Goal: Task Accomplishment & Management: Manage account settings

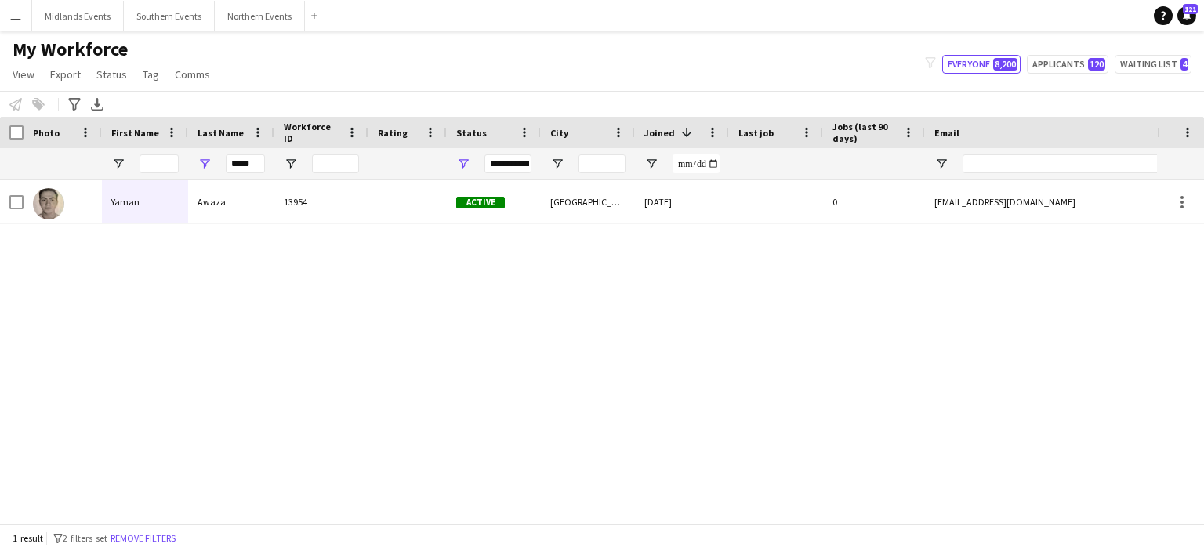
click at [19, 13] on app-icon "Menu" at bounding box center [15, 15] width 13 height 13
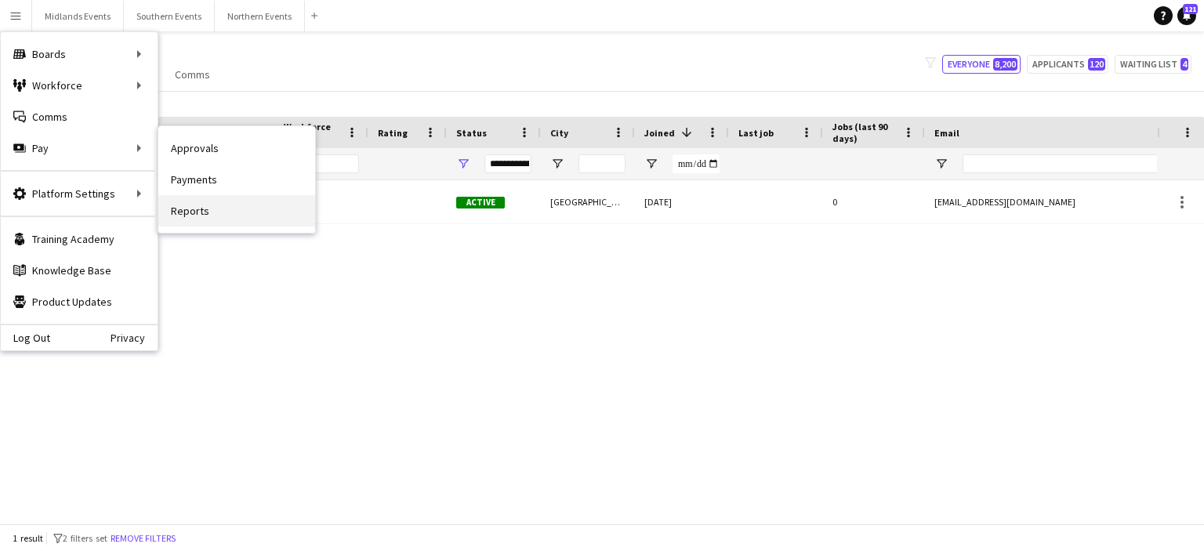
drag, startPoint x: 191, startPoint y: 203, endPoint x: 182, endPoint y: 206, distance: 9.9
click at [182, 206] on link "Reports" at bounding box center [236, 210] width 157 height 31
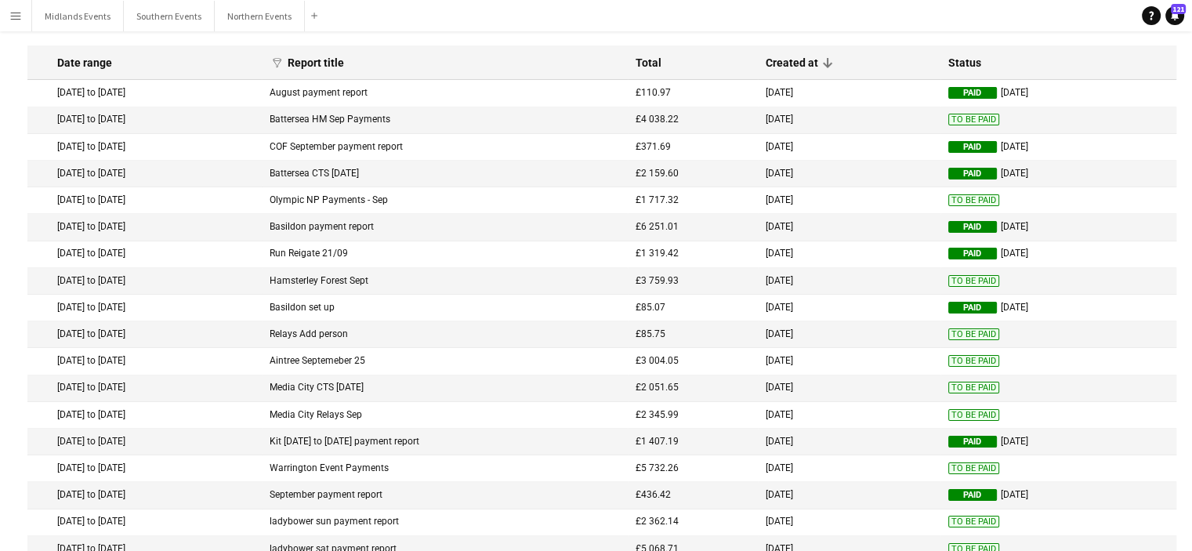
scroll to position [59, 0]
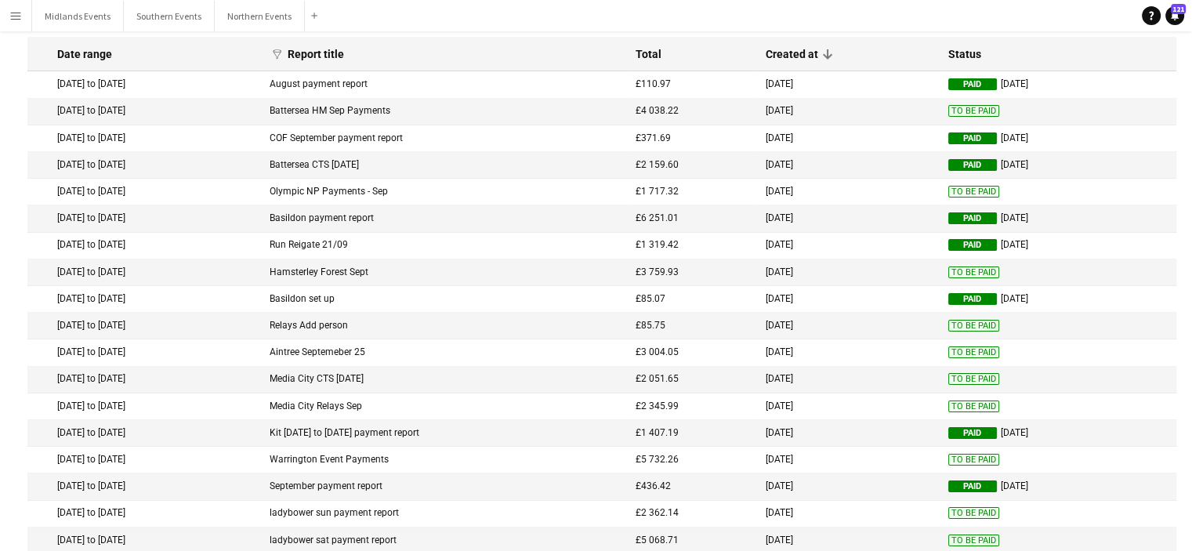
click at [984, 464] on span "To Be Paid" at bounding box center [973, 460] width 51 height 12
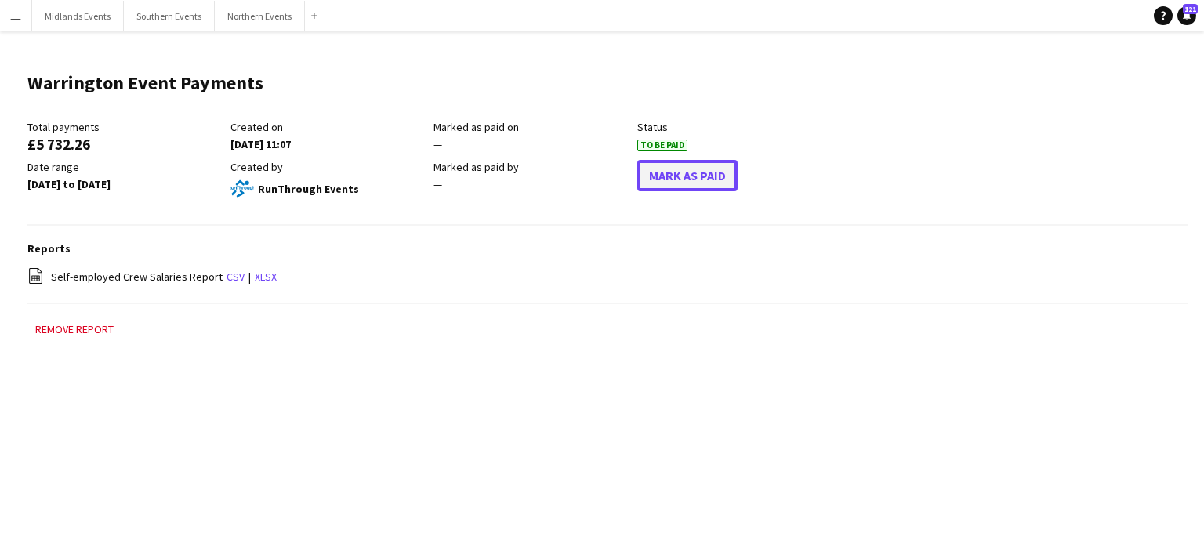
click at [706, 175] on button "Mark As Paid" at bounding box center [687, 175] width 100 height 31
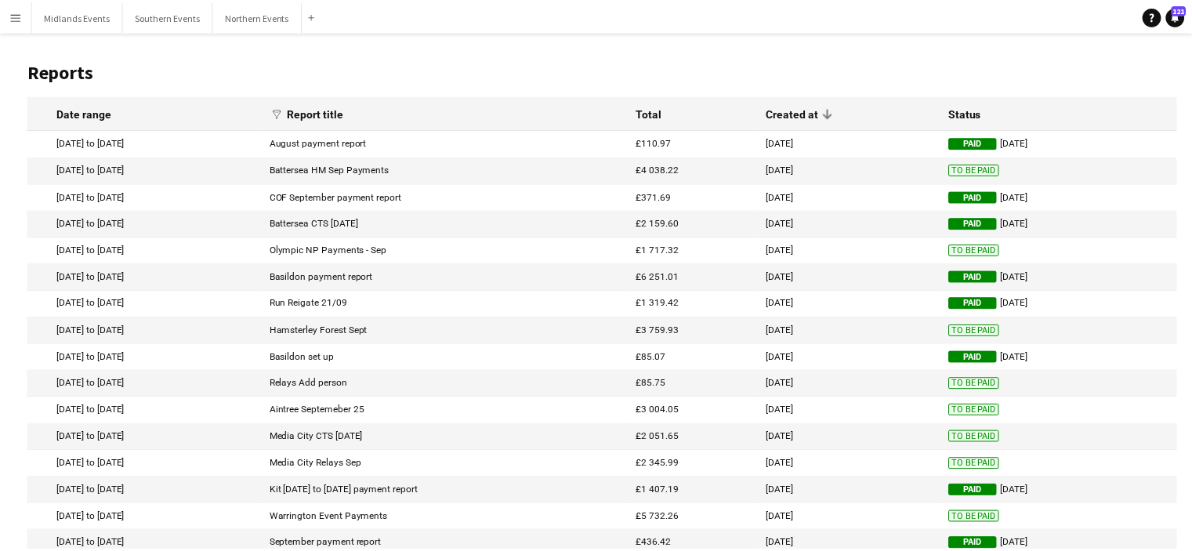
scroll to position [59, 0]
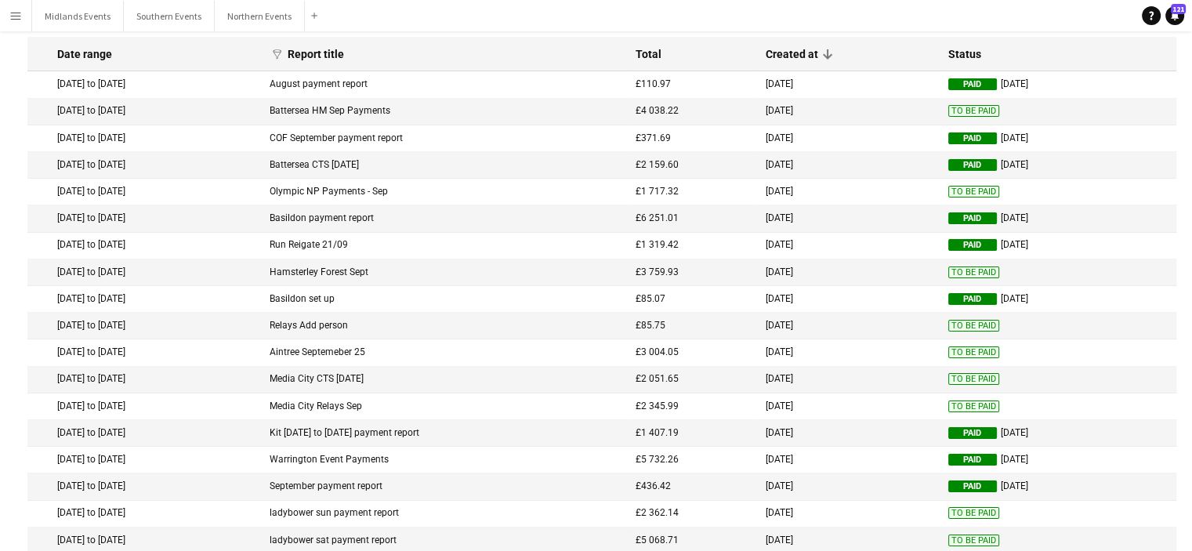
click at [957, 408] on span "To Be Paid" at bounding box center [973, 406] width 51 height 12
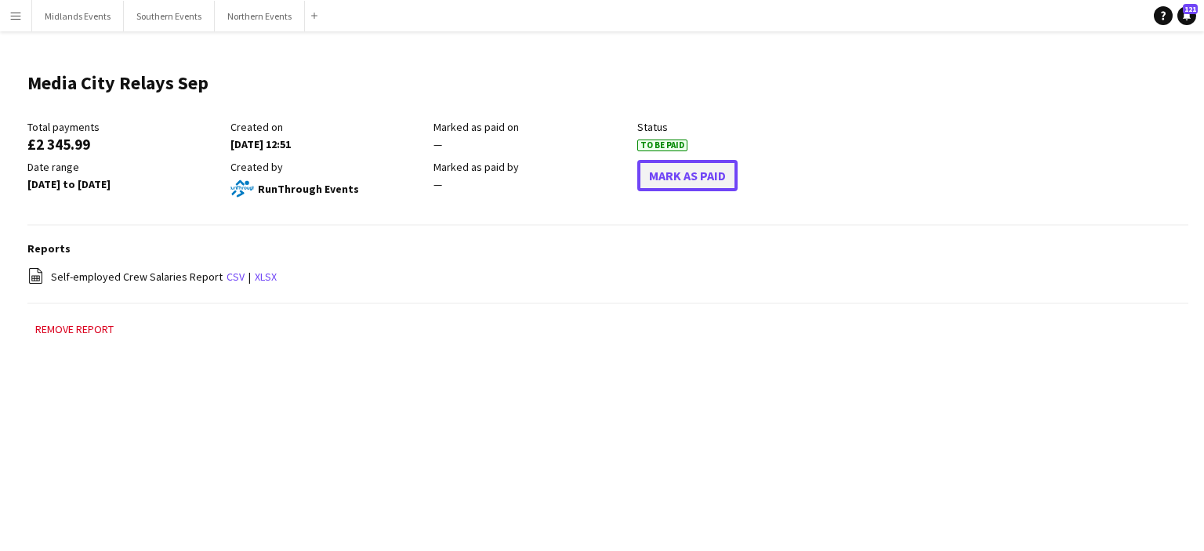
click at [703, 181] on button "Mark As Paid" at bounding box center [687, 175] width 100 height 31
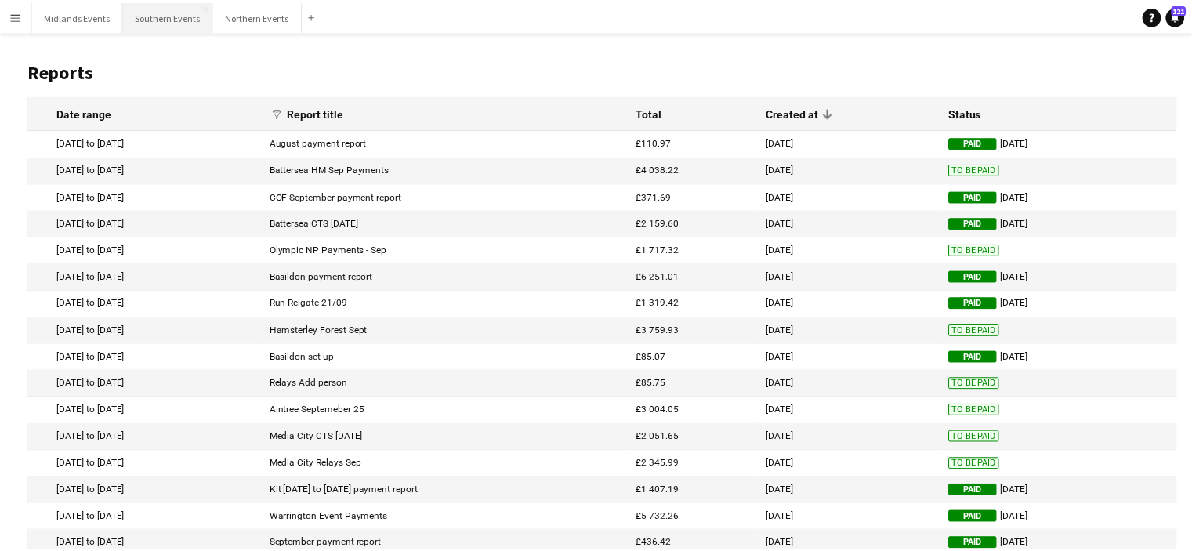
scroll to position [59, 0]
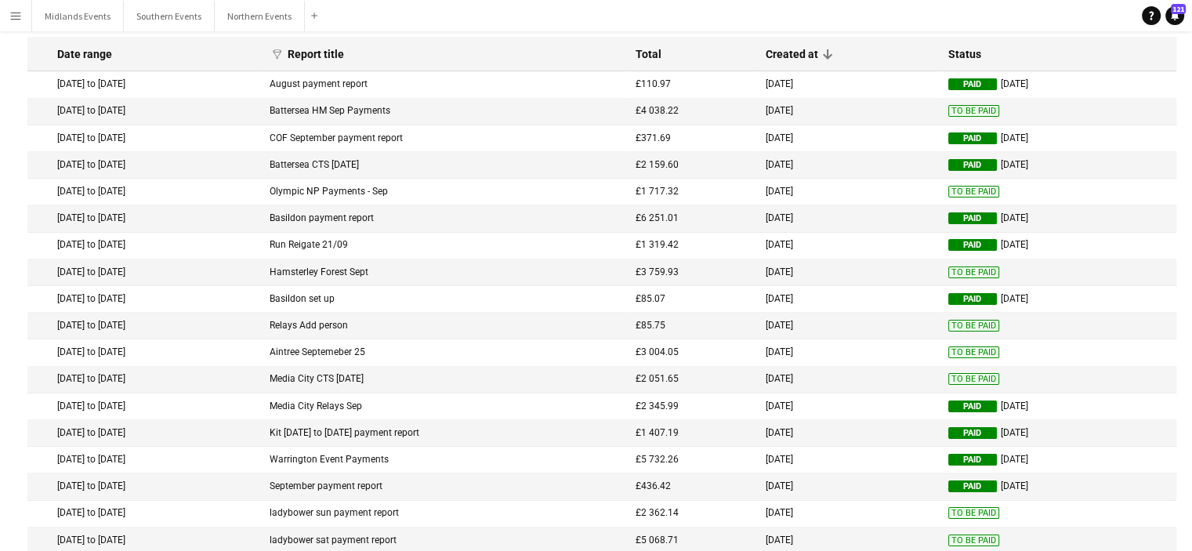
click at [969, 380] on span "To Be Paid" at bounding box center [973, 379] width 51 height 12
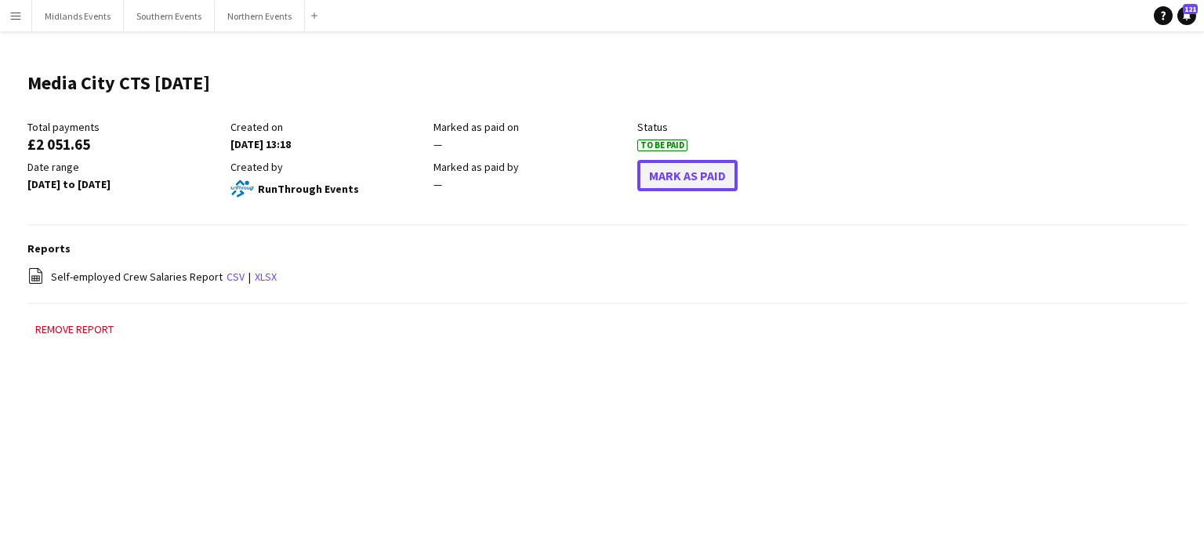
click at [694, 181] on button "Mark As Paid" at bounding box center [687, 175] width 100 height 31
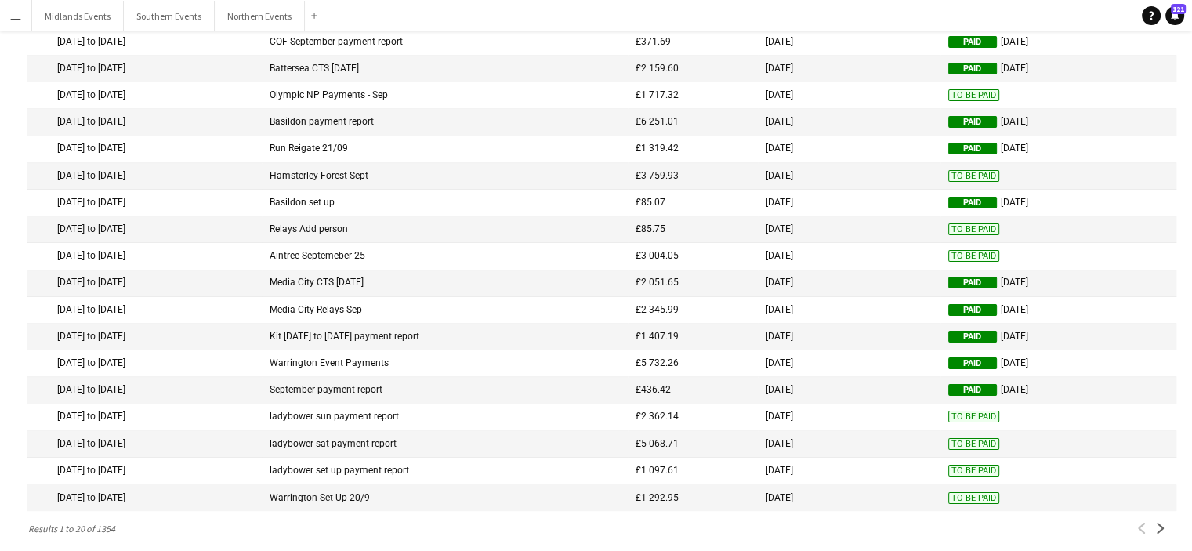
scroll to position [157, 0]
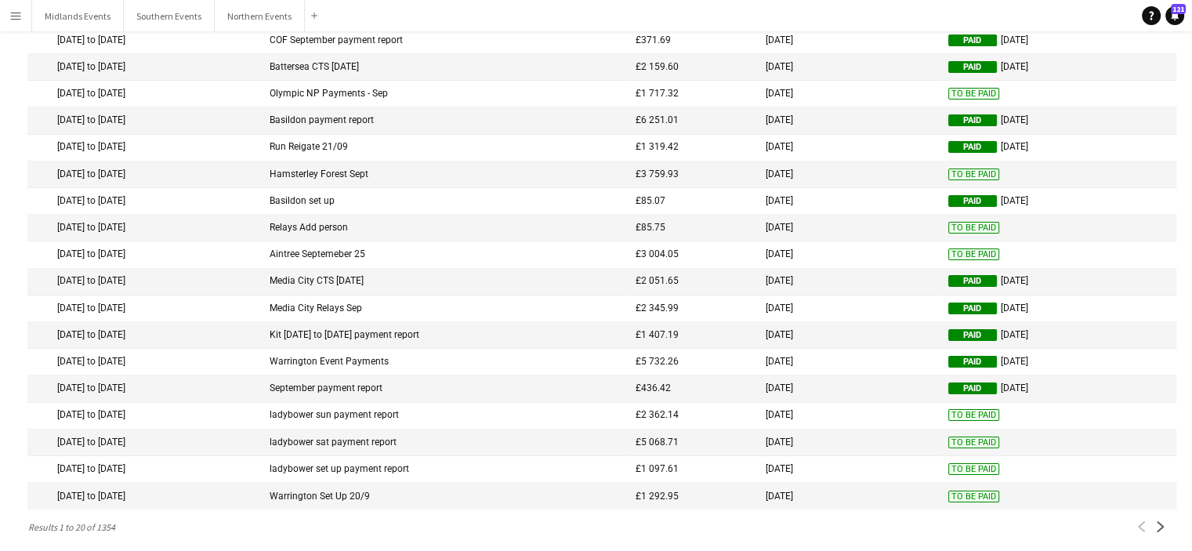
click at [970, 502] on span "To Be Paid" at bounding box center [973, 497] width 51 height 12
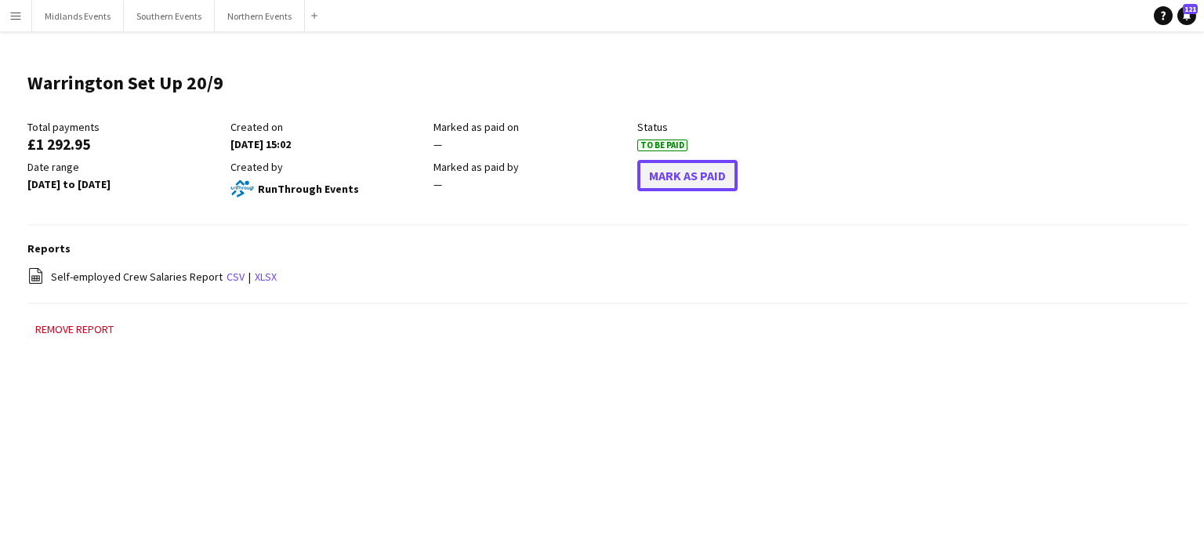
click at [671, 171] on button "Mark As Paid" at bounding box center [687, 175] width 100 height 31
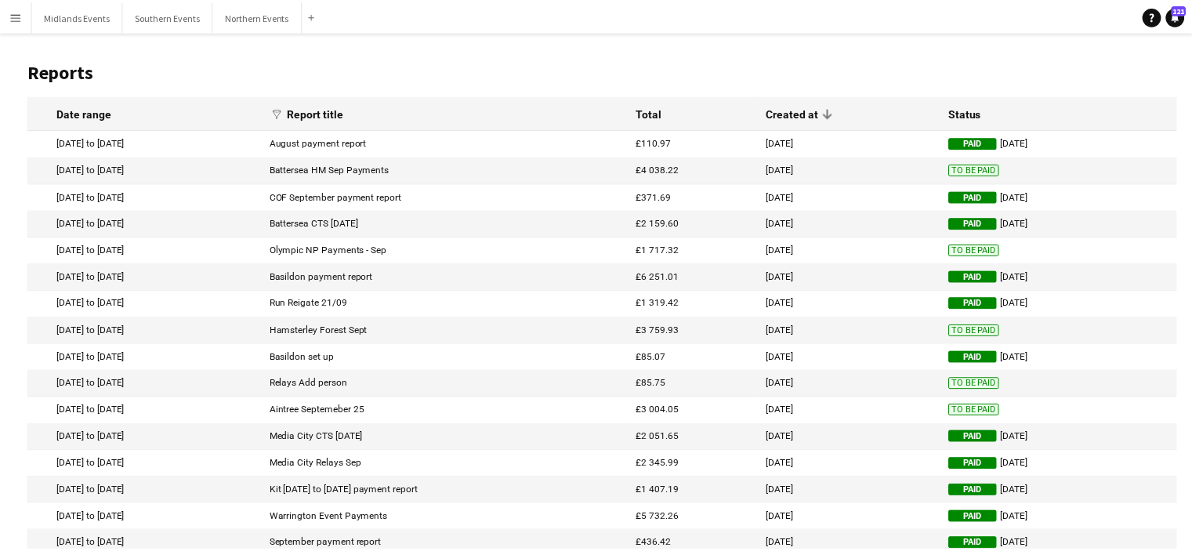
scroll to position [157, 0]
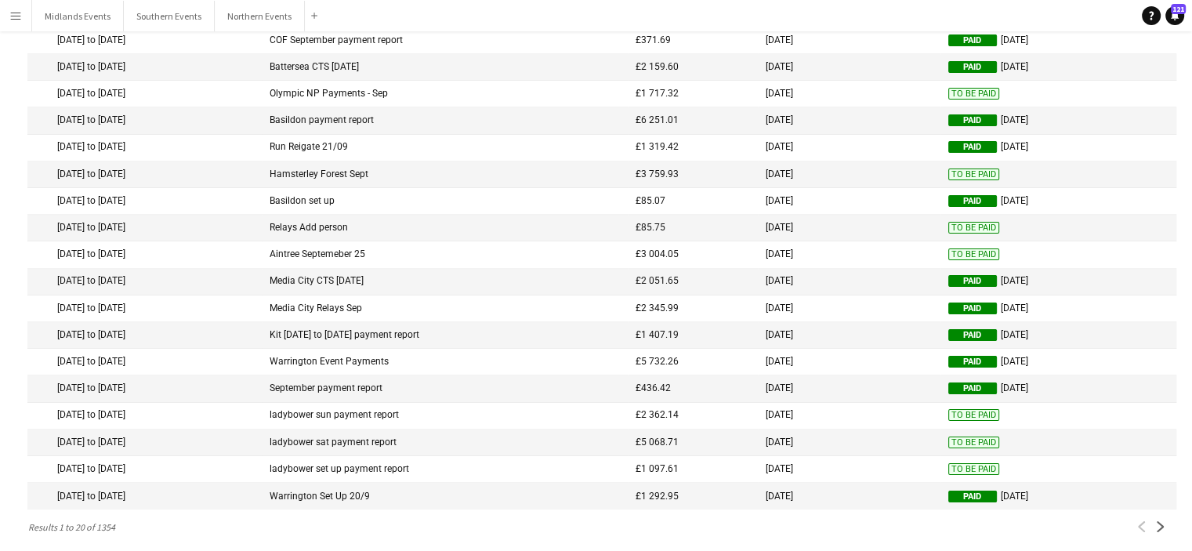
click at [978, 471] on span "To Be Paid" at bounding box center [973, 469] width 51 height 12
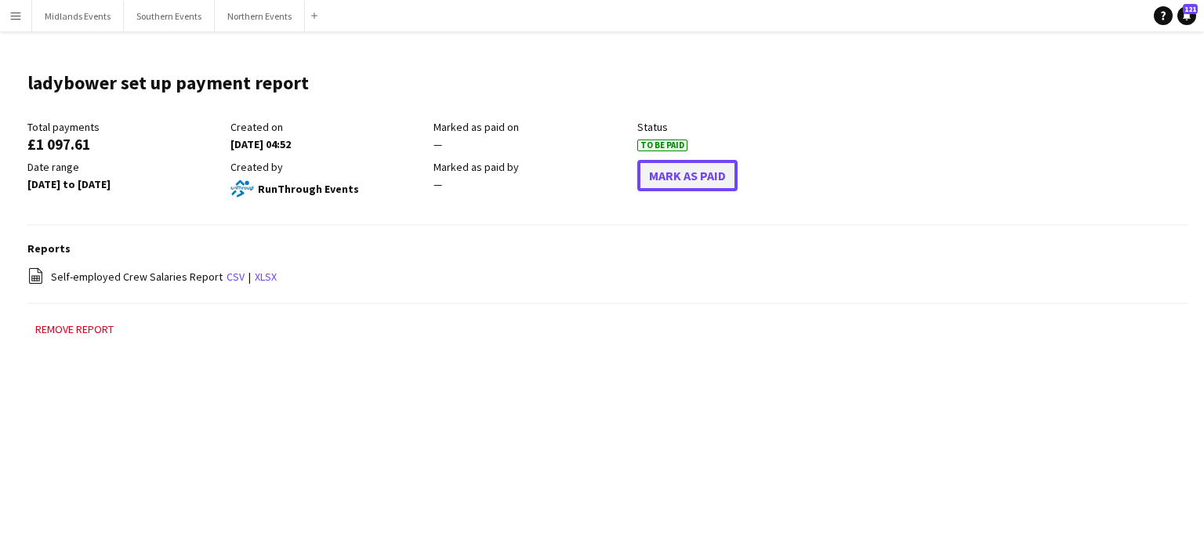
click at [683, 181] on button "Mark As Paid" at bounding box center [687, 175] width 100 height 31
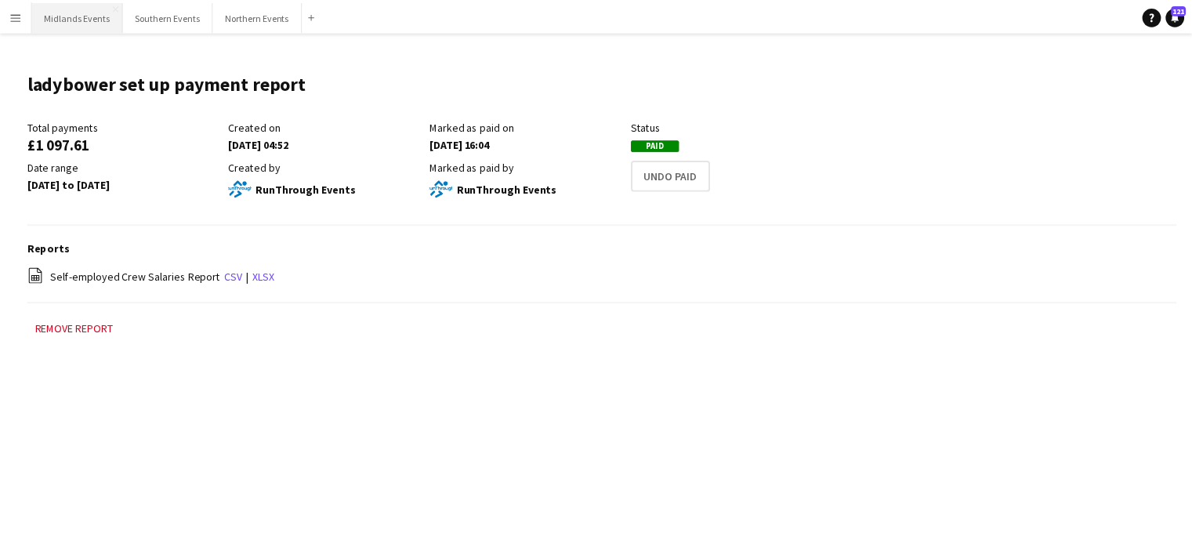
scroll to position [157, 0]
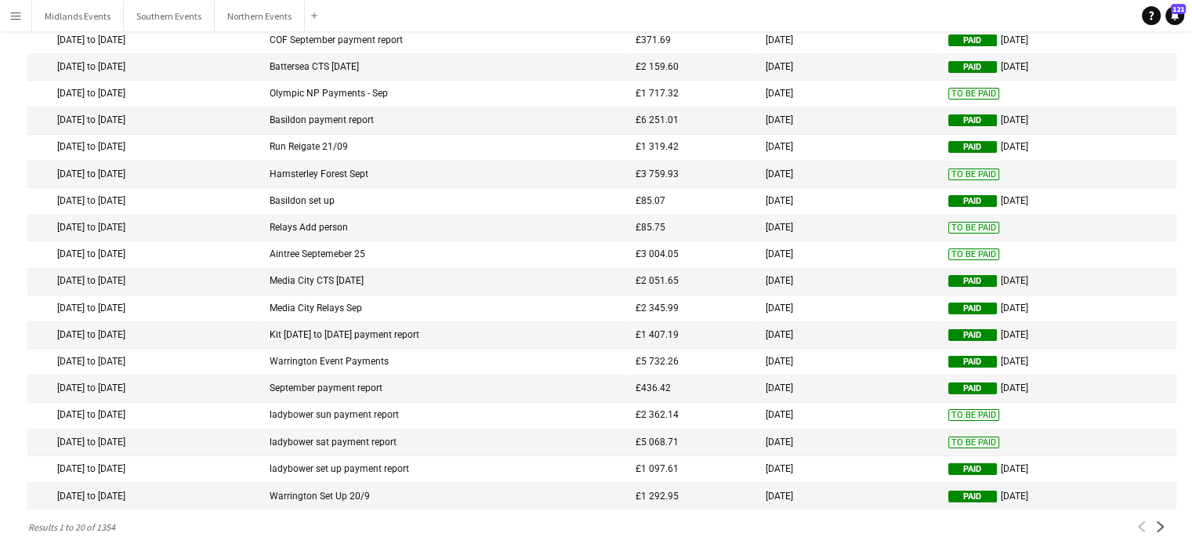
click at [964, 455] on mat-cell "To Be Paid" at bounding box center [1058, 442] width 236 height 27
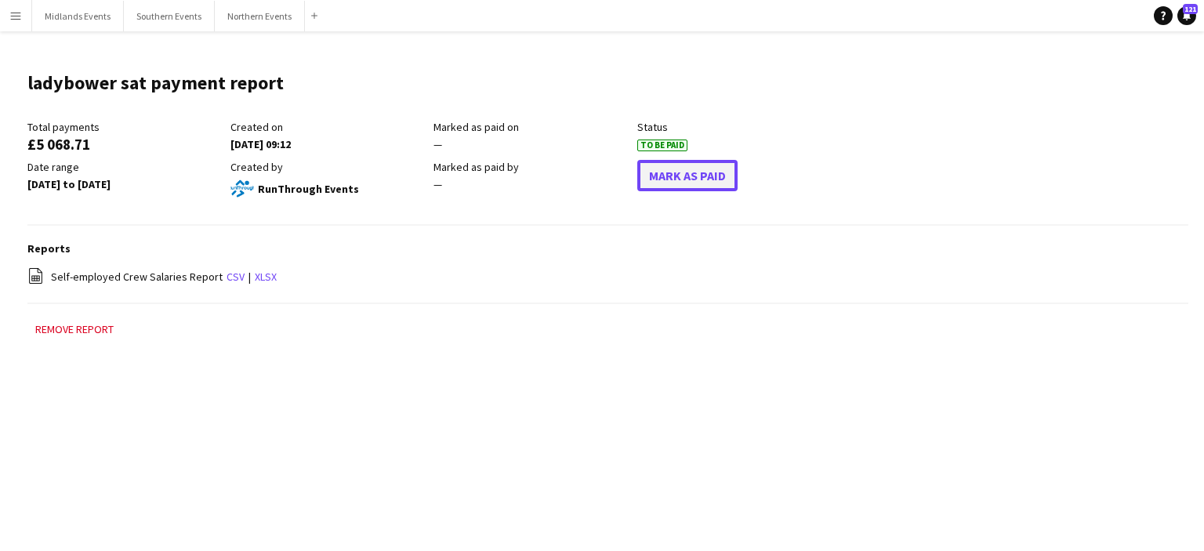
click at [650, 184] on button "Mark As Paid" at bounding box center [687, 175] width 100 height 31
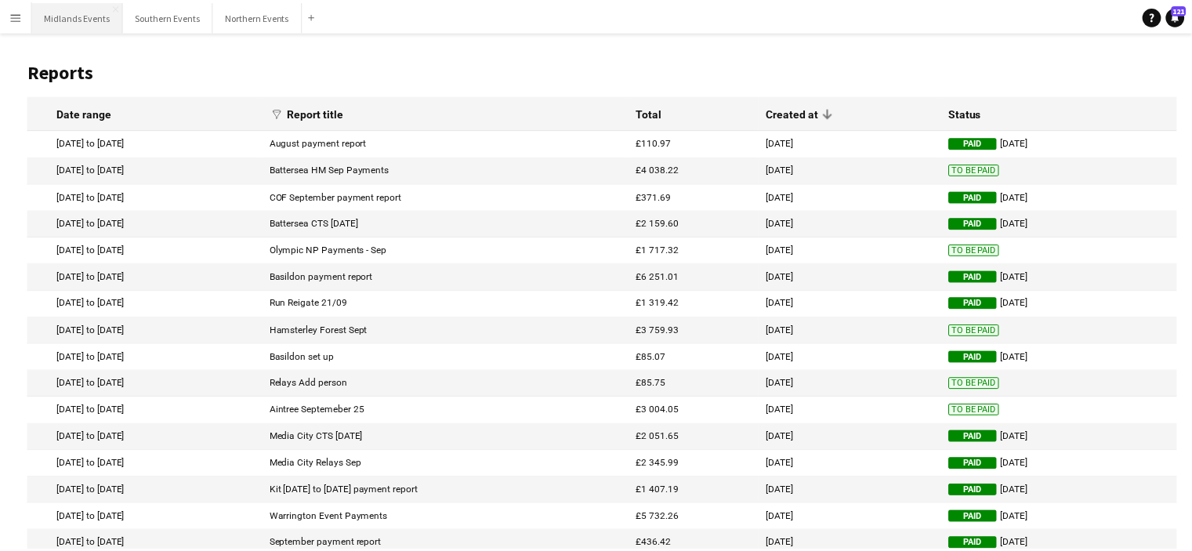
scroll to position [157, 0]
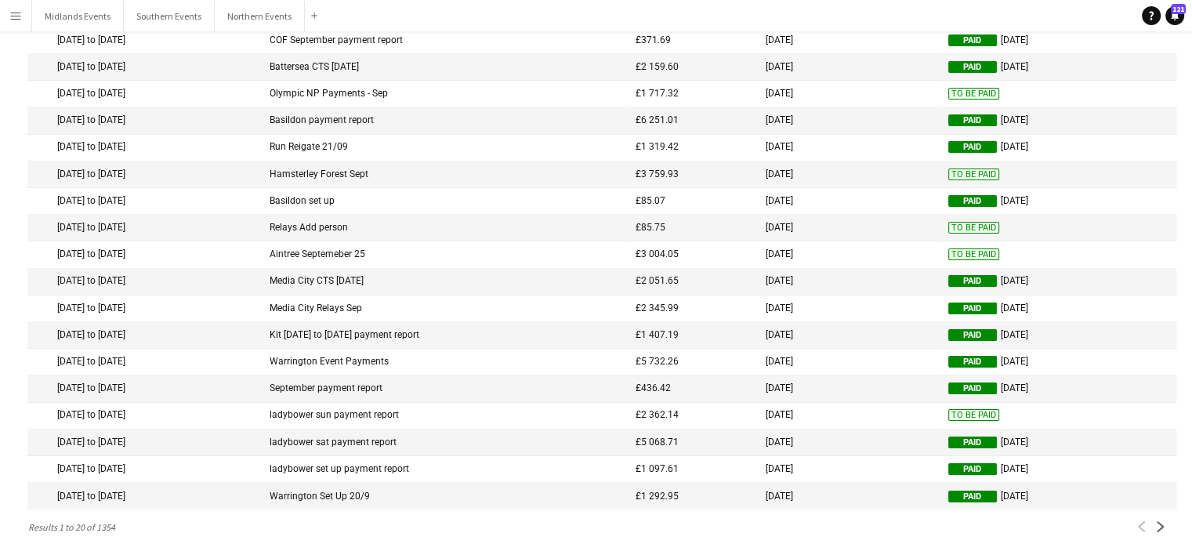
click at [952, 419] on span "To Be Paid" at bounding box center [973, 415] width 51 height 12
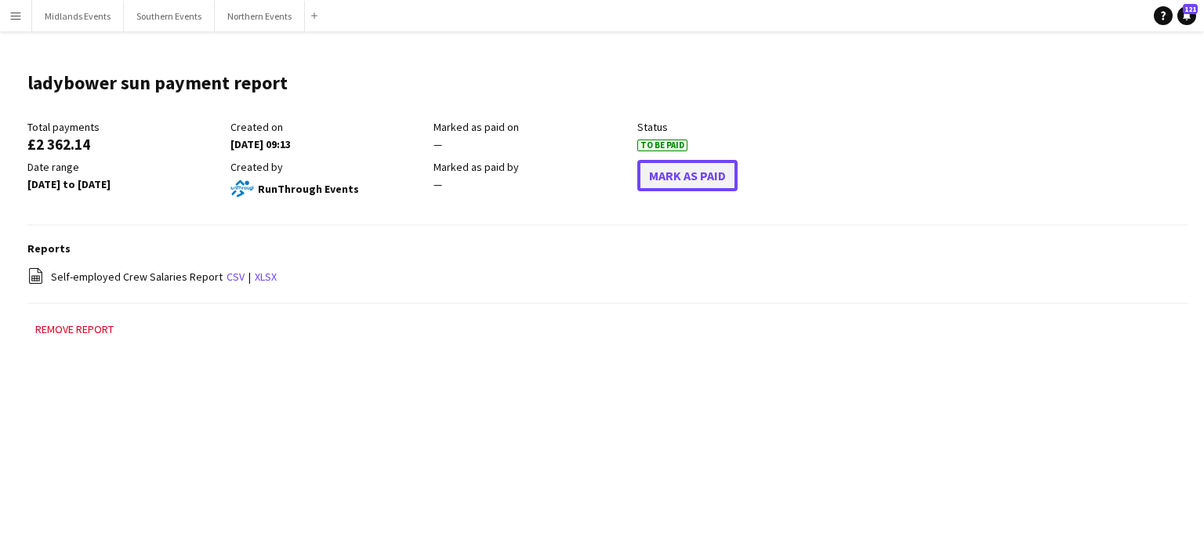
click at [693, 184] on button "Mark As Paid" at bounding box center [687, 175] width 100 height 31
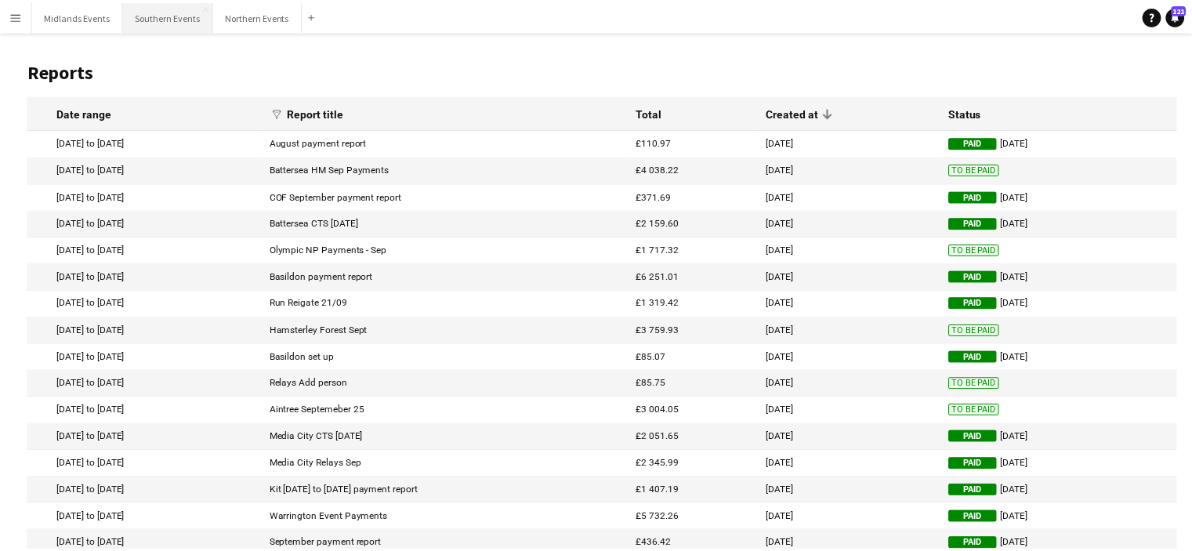
scroll to position [157, 0]
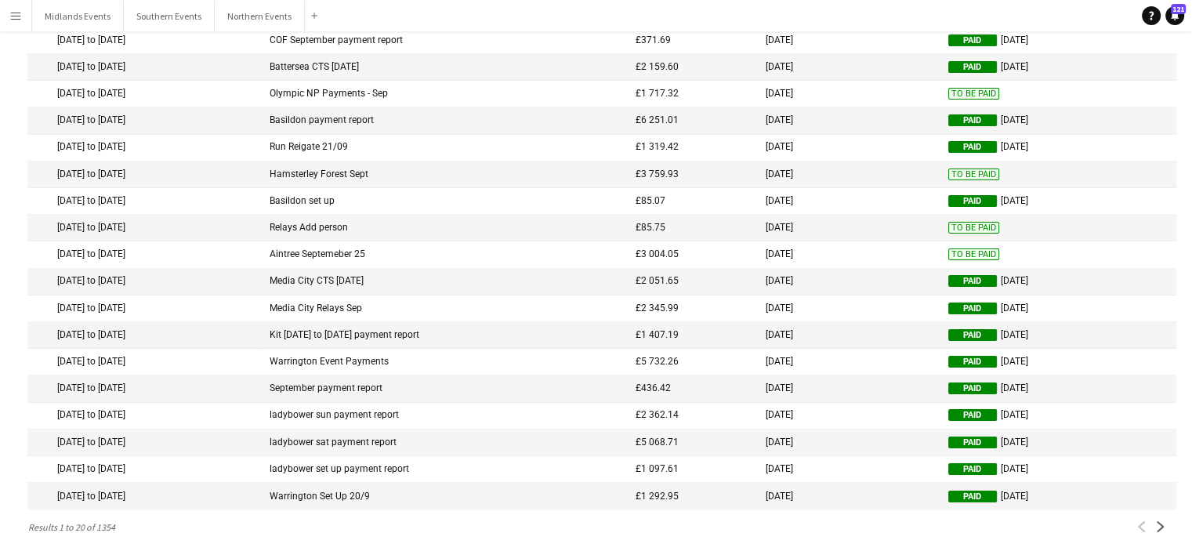
click at [975, 255] on span "To Be Paid" at bounding box center [973, 254] width 51 height 12
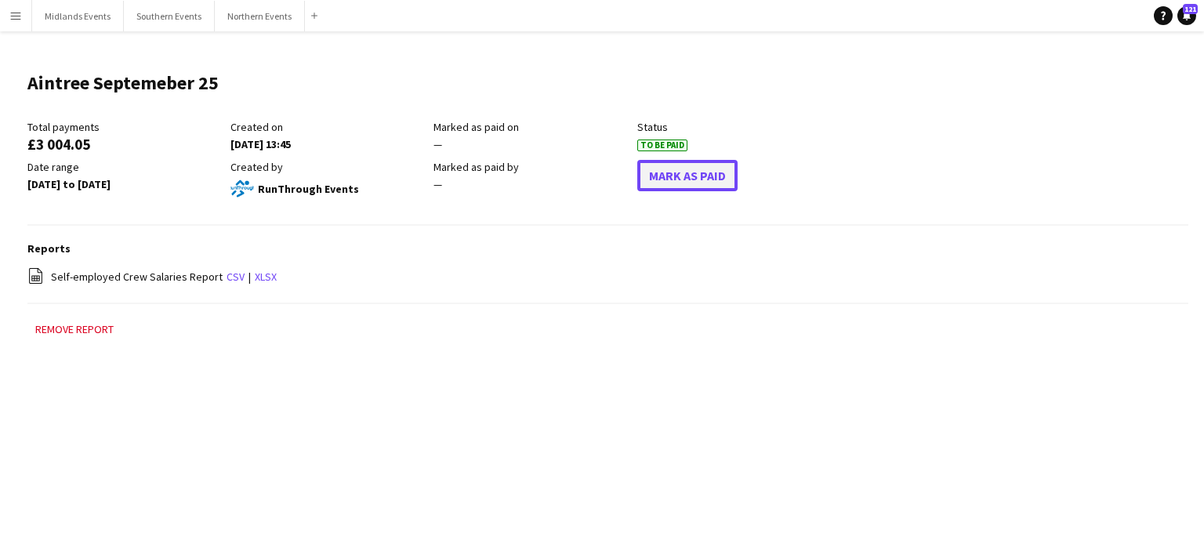
click at [689, 170] on button "Mark As Paid" at bounding box center [687, 175] width 100 height 31
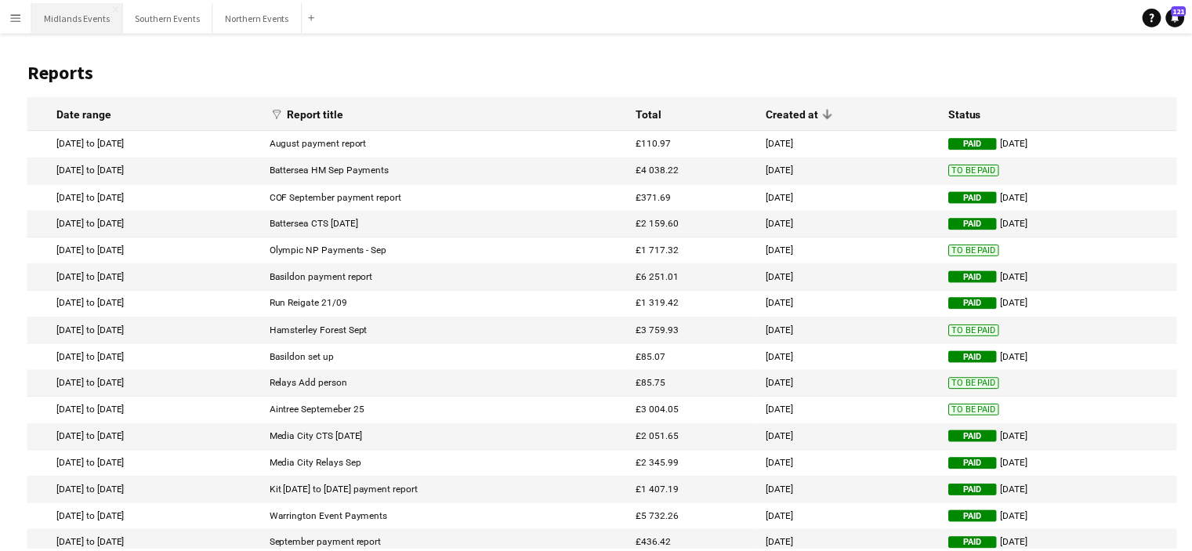
scroll to position [157, 0]
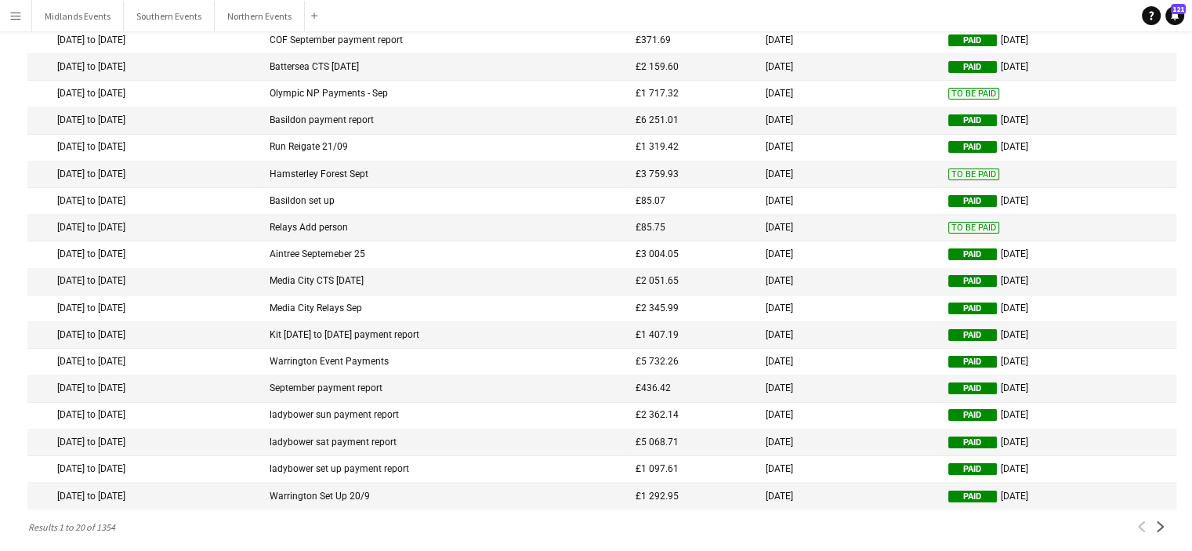
click at [964, 229] on span "To Be Paid" at bounding box center [973, 228] width 51 height 12
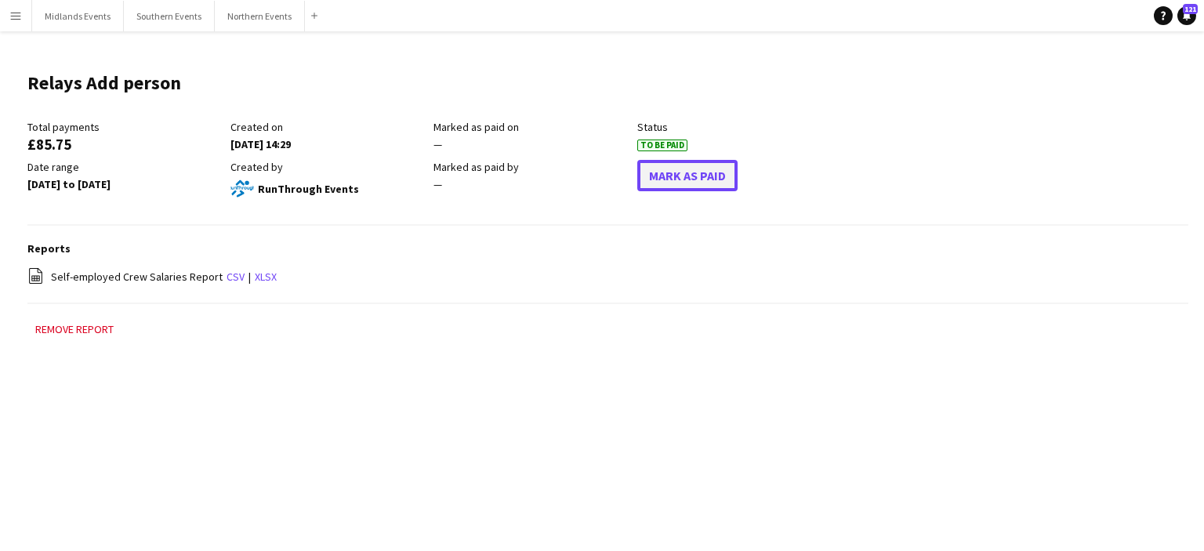
click at [658, 172] on button "Mark As Paid" at bounding box center [687, 175] width 100 height 31
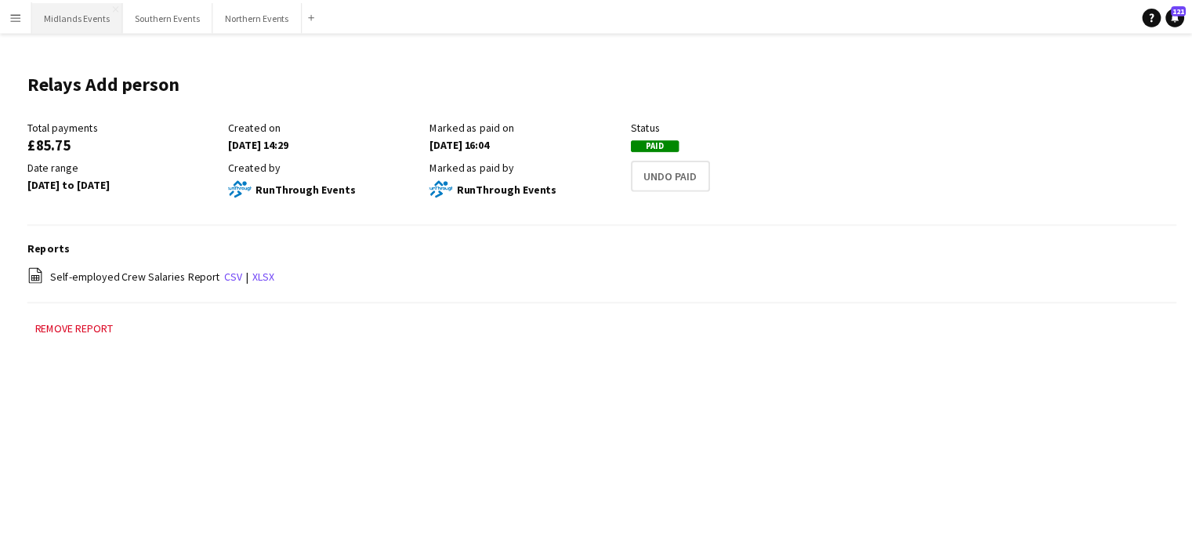
scroll to position [157, 0]
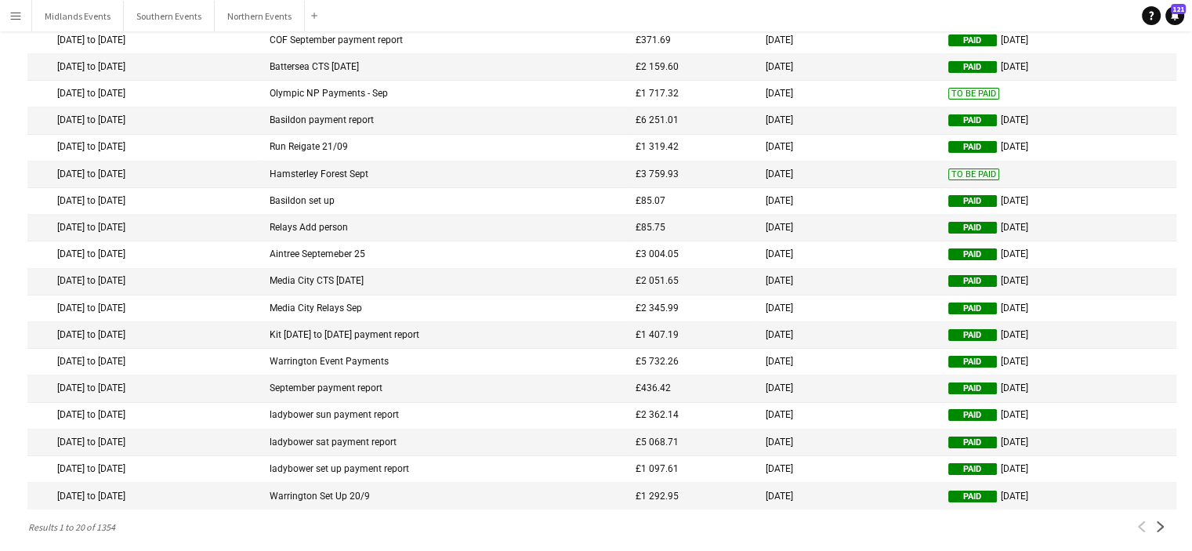
click at [981, 175] on span "To Be Paid" at bounding box center [973, 174] width 51 height 12
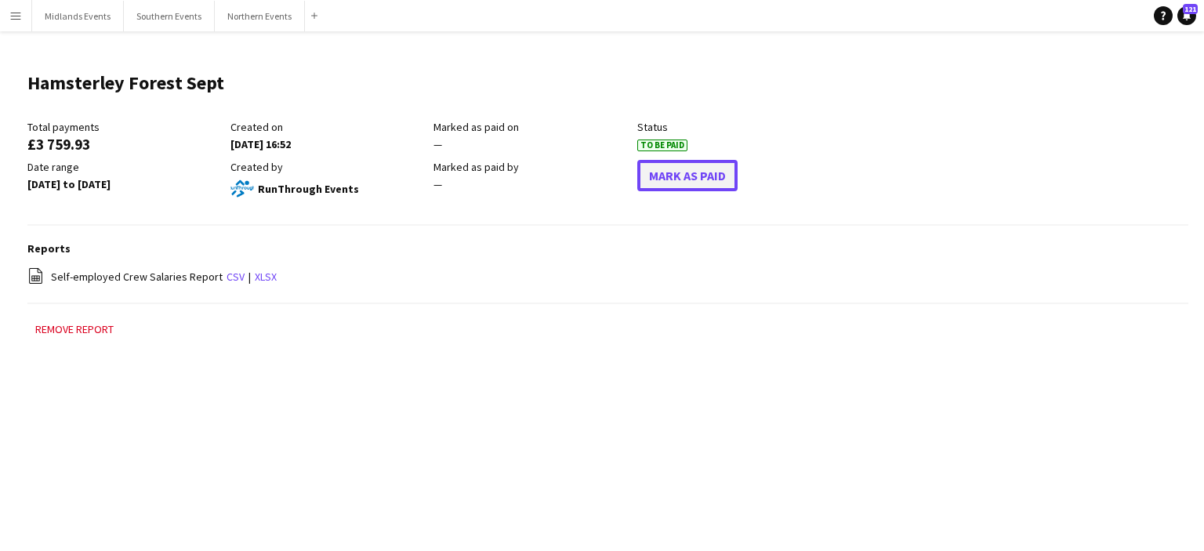
click at [708, 161] on button "Mark As Paid" at bounding box center [687, 175] width 100 height 31
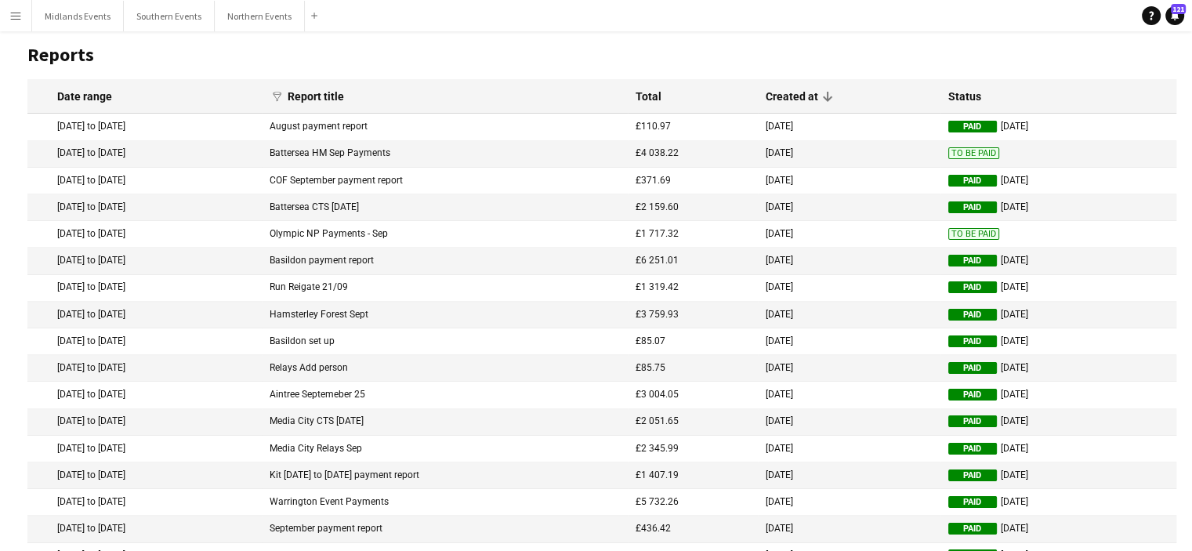
scroll to position [7, 0]
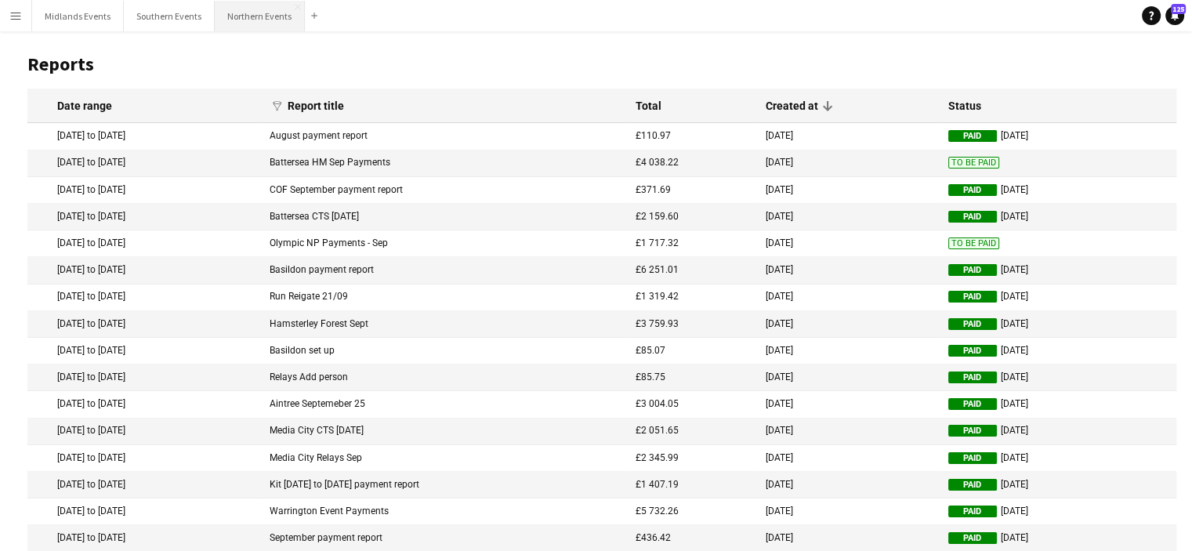
click at [257, 21] on button "Northern Events Close" at bounding box center [260, 16] width 90 height 31
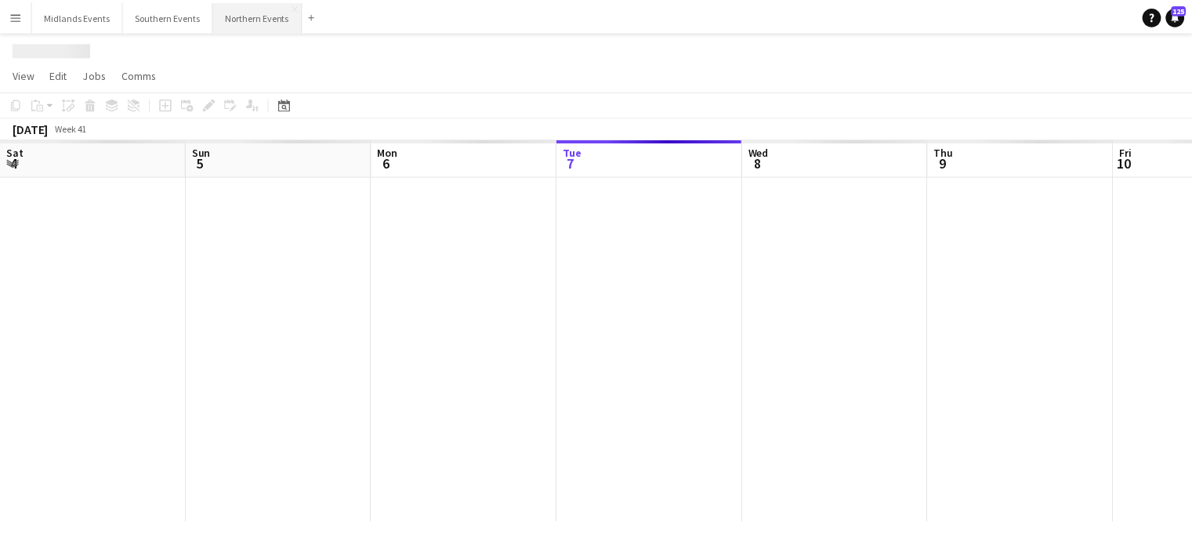
scroll to position [0, 375]
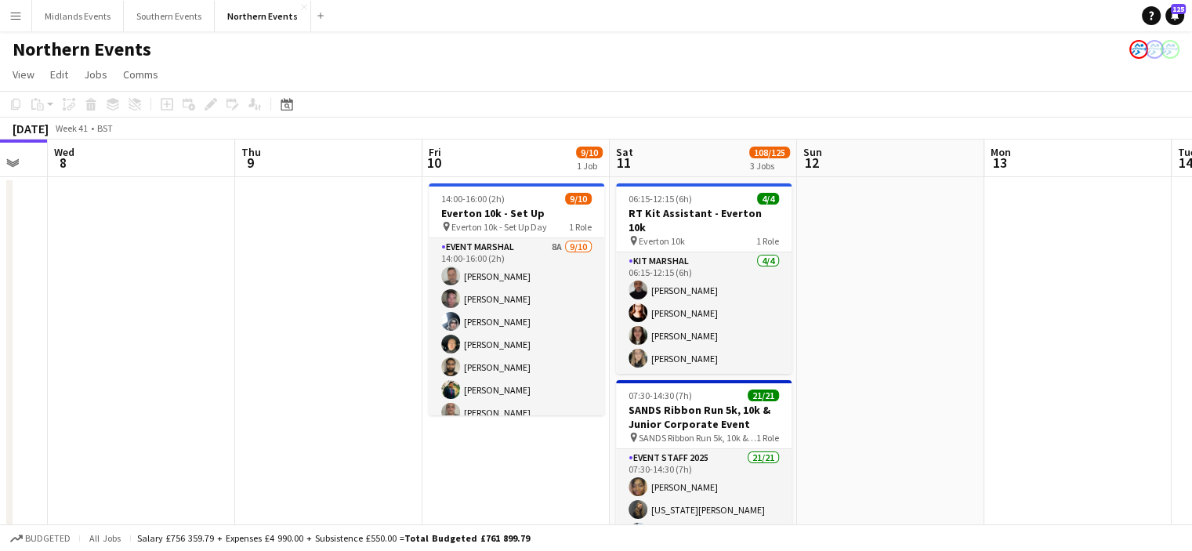
drag, startPoint x: 1136, startPoint y: 360, endPoint x: 772, endPoint y: 374, distance: 363.9
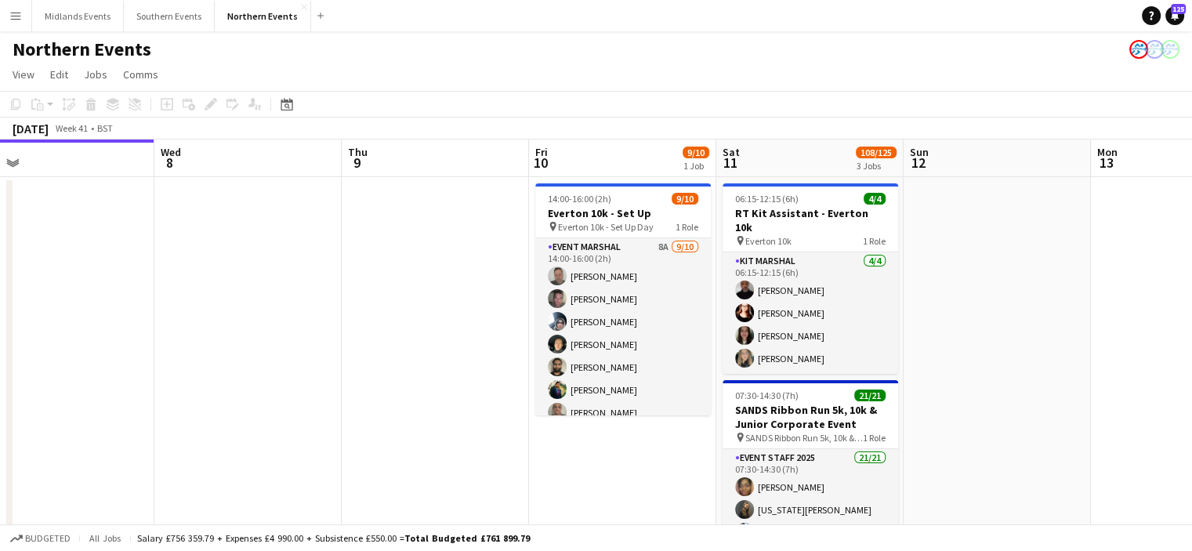
drag, startPoint x: 793, startPoint y: 424, endPoint x: 765, endPoint y: 427, distance: 28.4
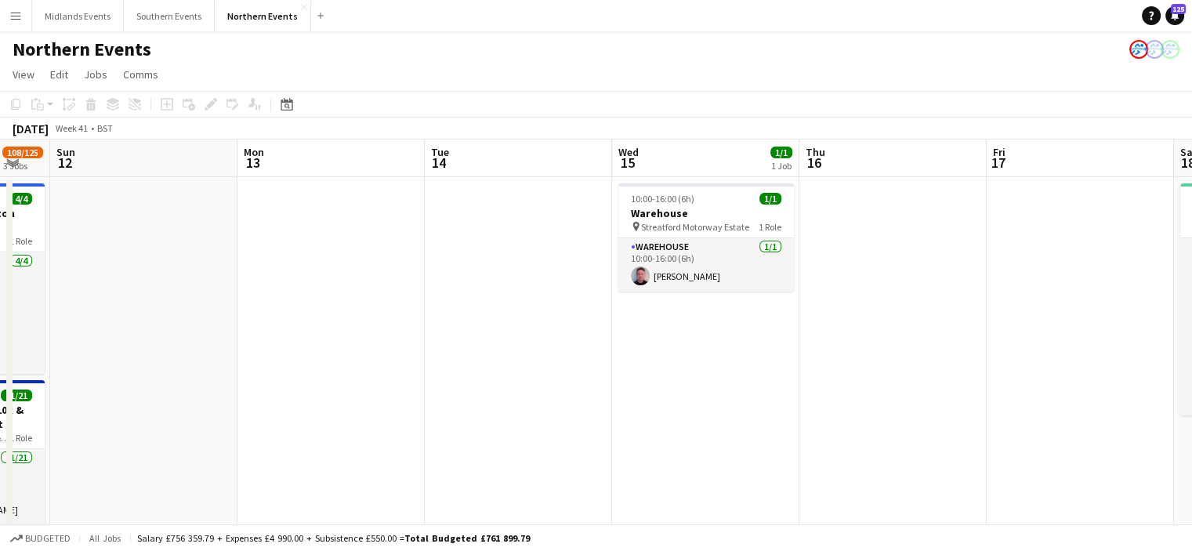
drag, startPoint x: 1065, startPoint y: 422, endPoint x: 786, endPoint y: 416, distance: 279.0
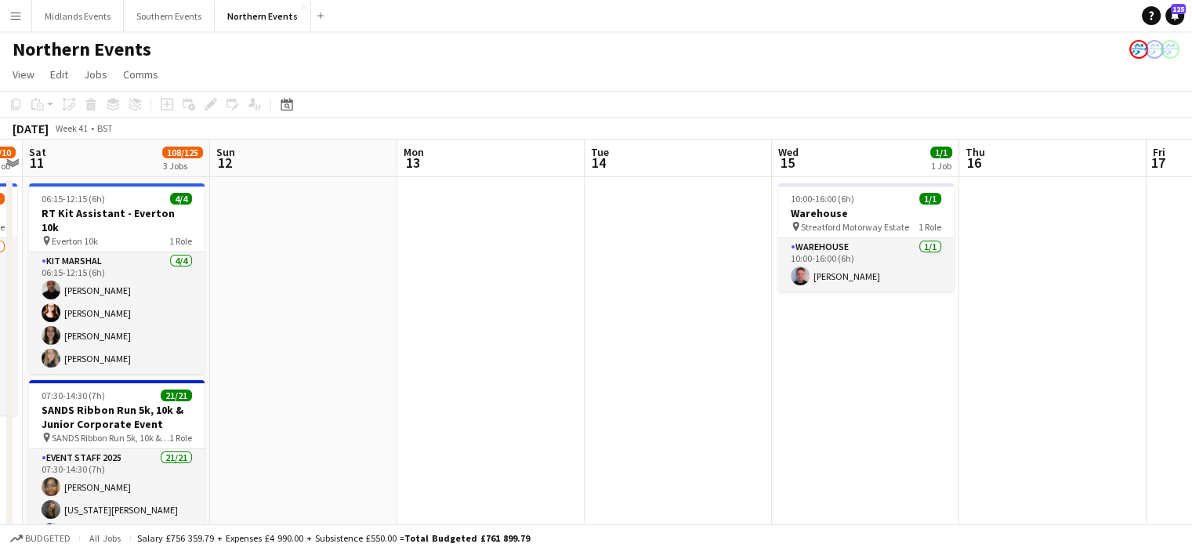
drag, startPoint x: 946, startPoint y: 417, endPoint x: 731, endPoint y: 413, distance: 214.8
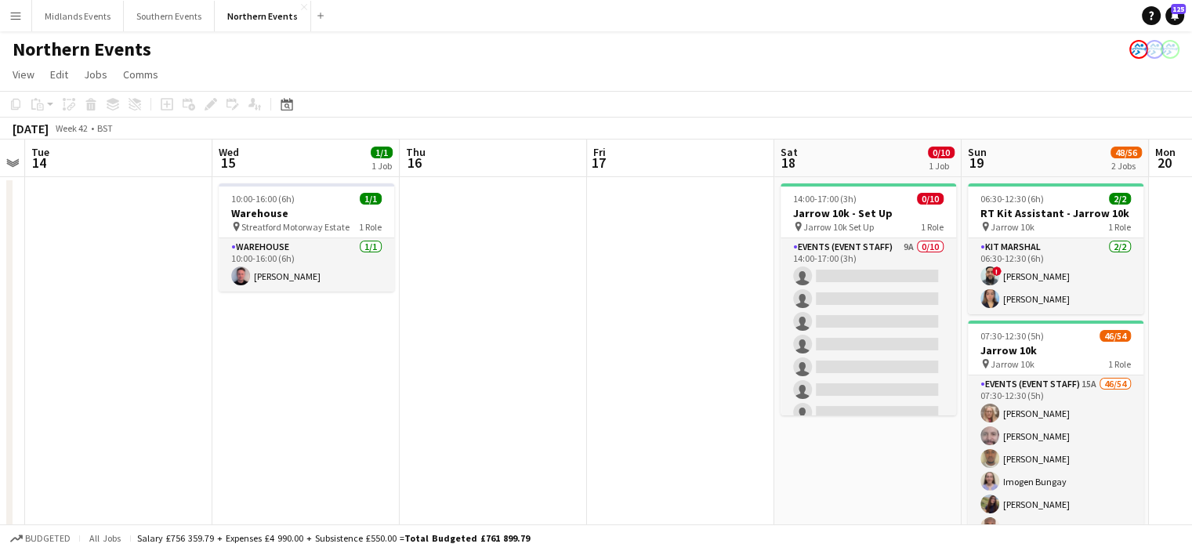
drag, startPoint x: 1021, startPoint y: 441, endPoint x: 830, endPoint y: 448, distance: 191.3
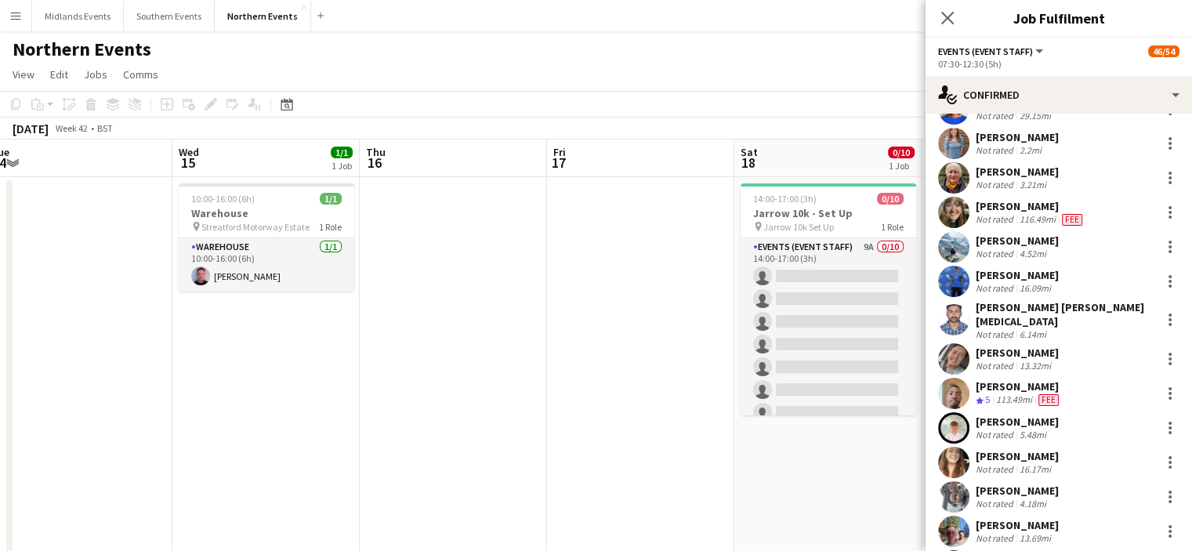
scroll to position [716, 0]
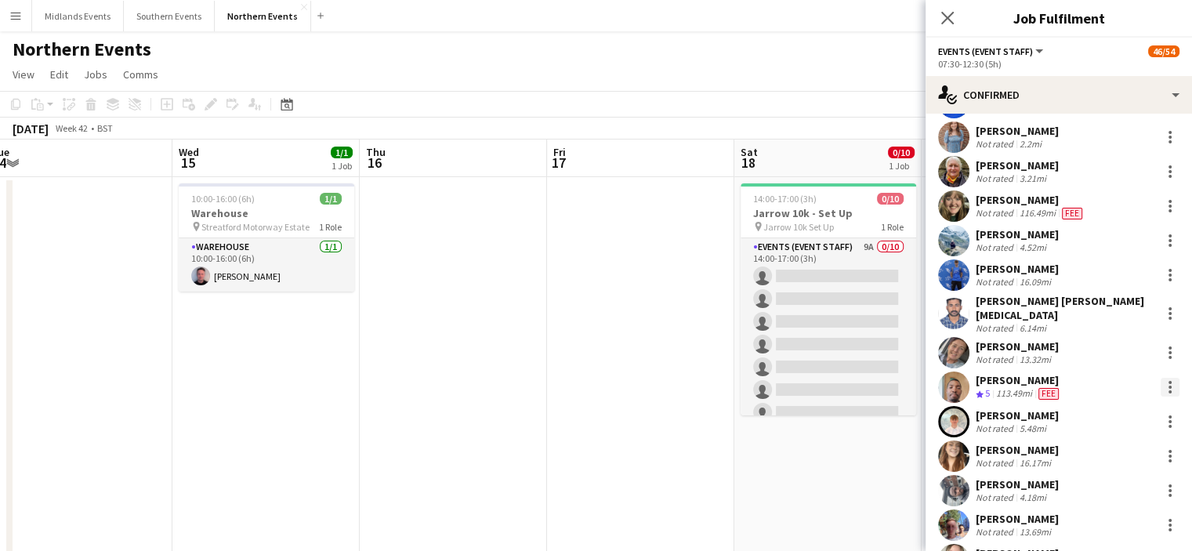
click at [1161, 379] on div at bounding box center [1170, 387] width 19 height 19
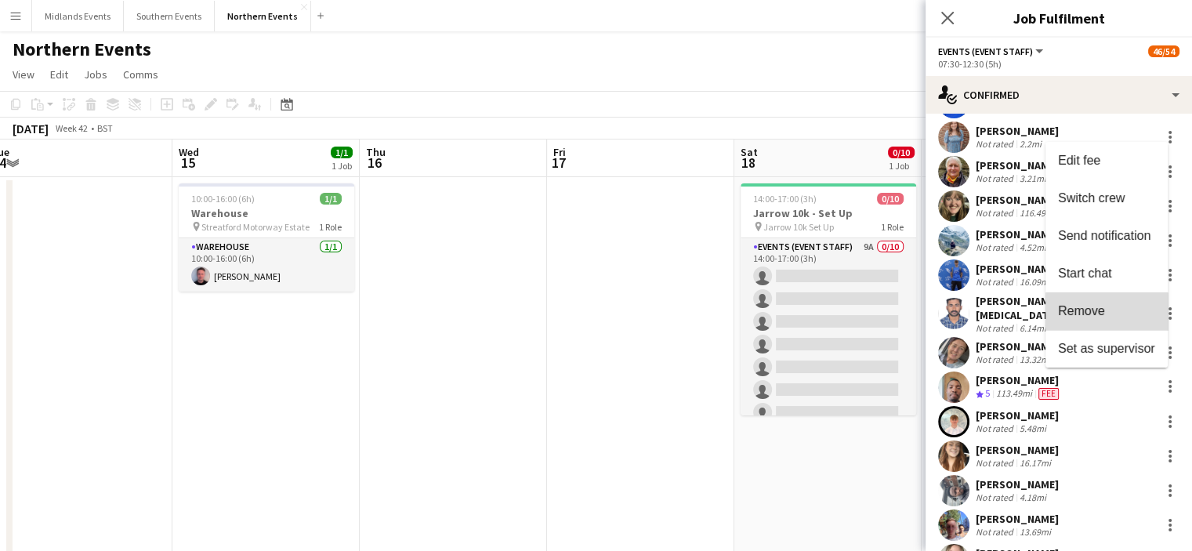
click at [1107, 313] on span "Remove" at bounding box center [1106, 310] width 97 height 14
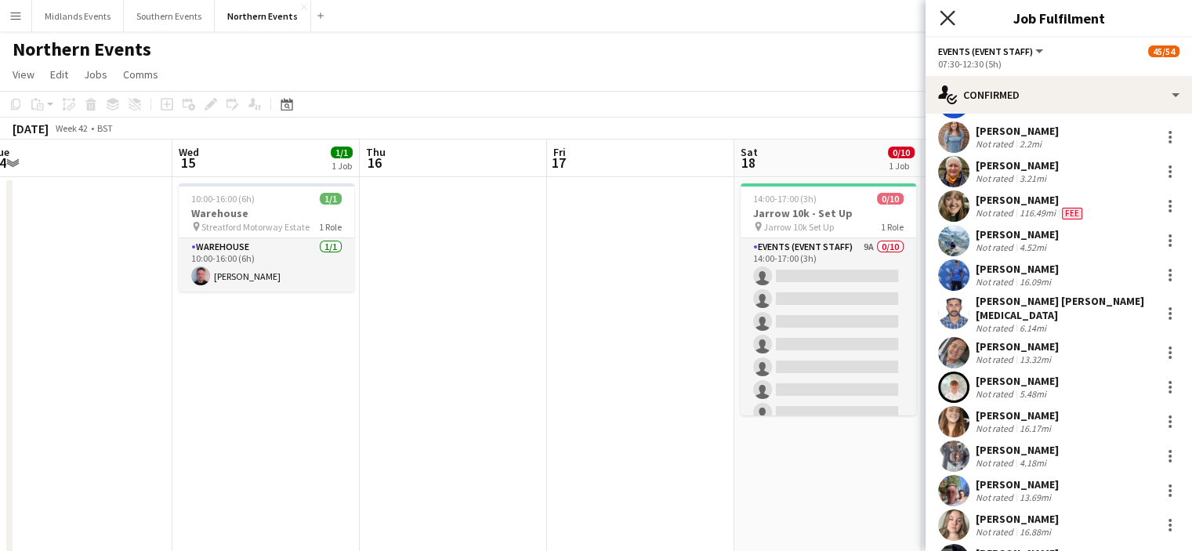
click at [945, 20] on icon at bounding box center [947, 17] width 15 height 15
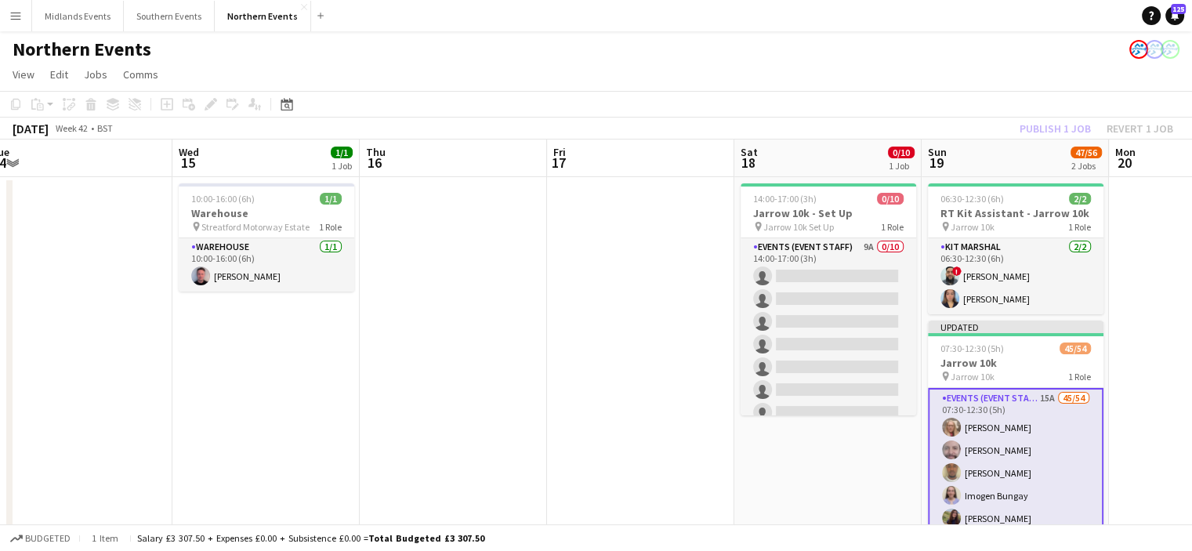
click at [1050, 122] on div "Publish 1 job Revert 1 job" at bounding box center [1096, 128] width 191 height 20
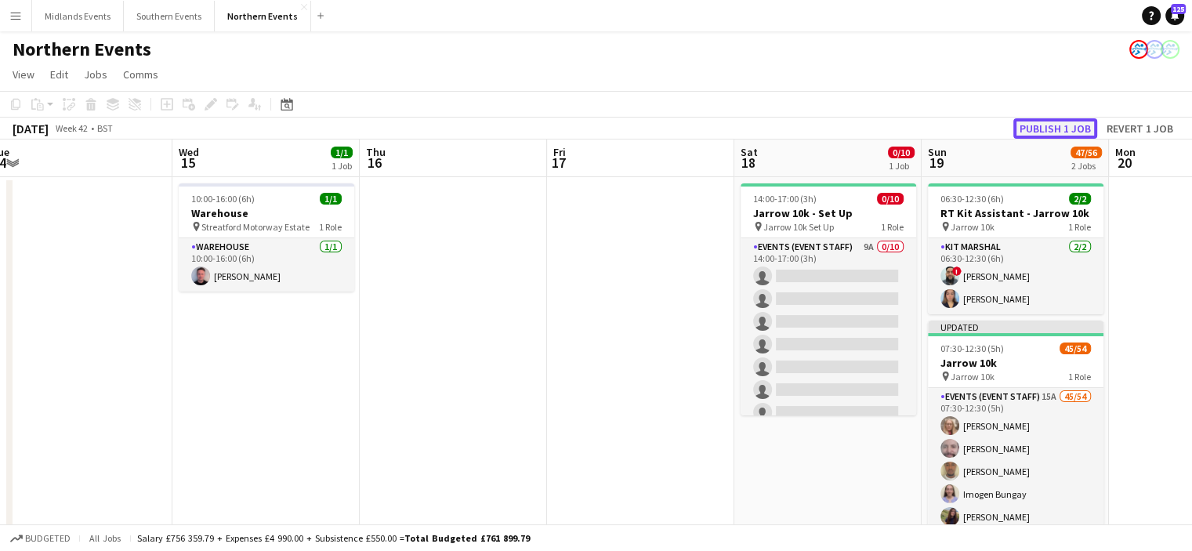
click at [1050, 124] on button "Publish 1 job" at bounding box center [1055, 128] width 84 height 20
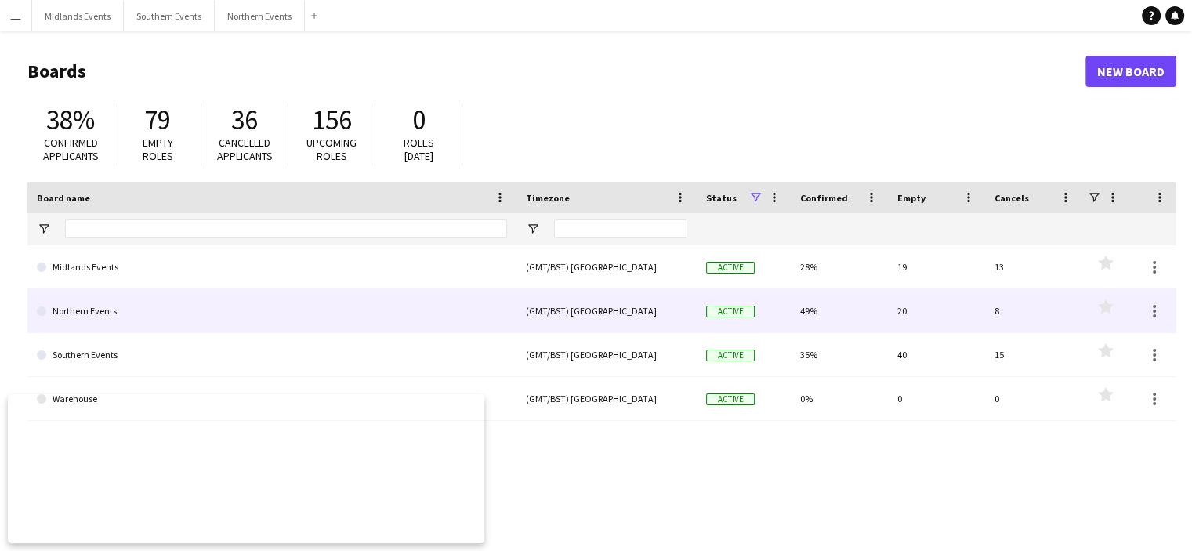
click at [92, 321] on link "Northern Events" at bounding box center [272, 311] width 470 height 44
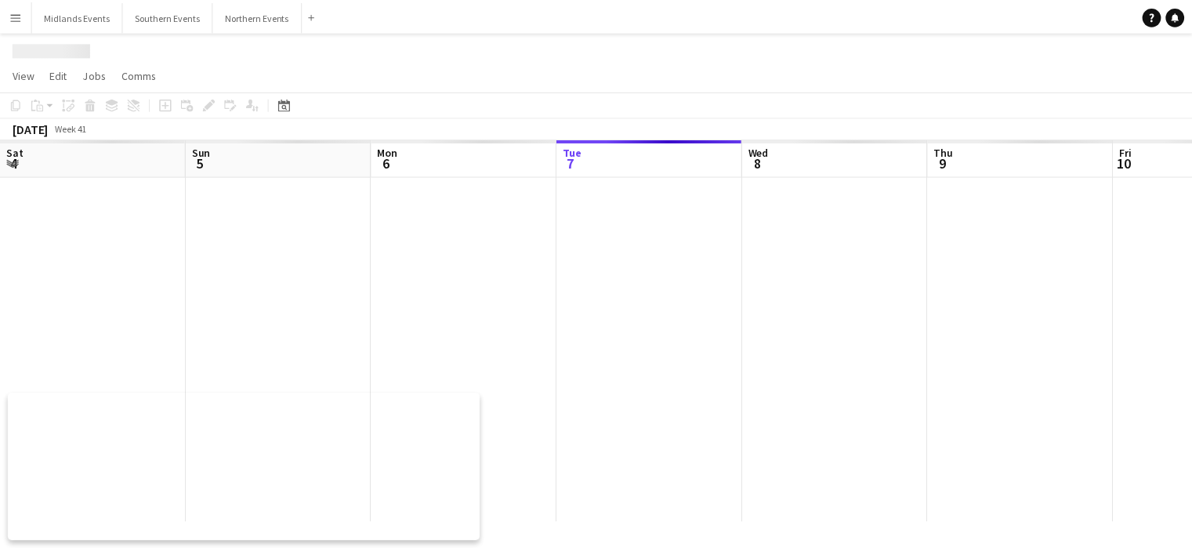
scroll to position [0, 375]
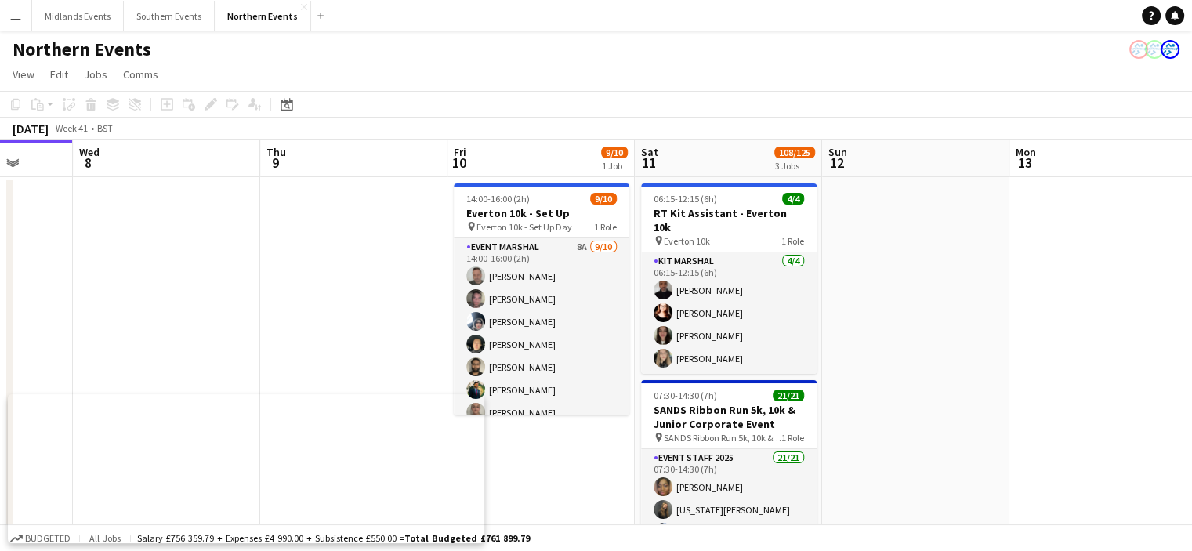
drag, startPoint x: 684, startPoint y: 292, endPoint x: 389, endPoint y: 306, distance: 295.8
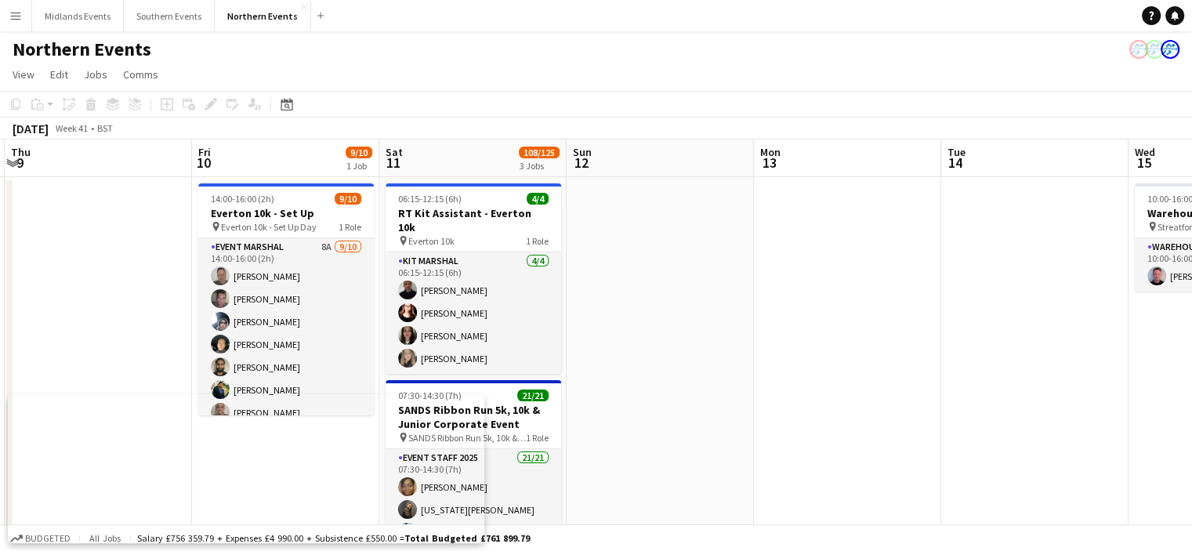
drag, startPoint x: 774, startPoint y: 372, endPoint x: 396, endPoint y: 322, distance: 381.8
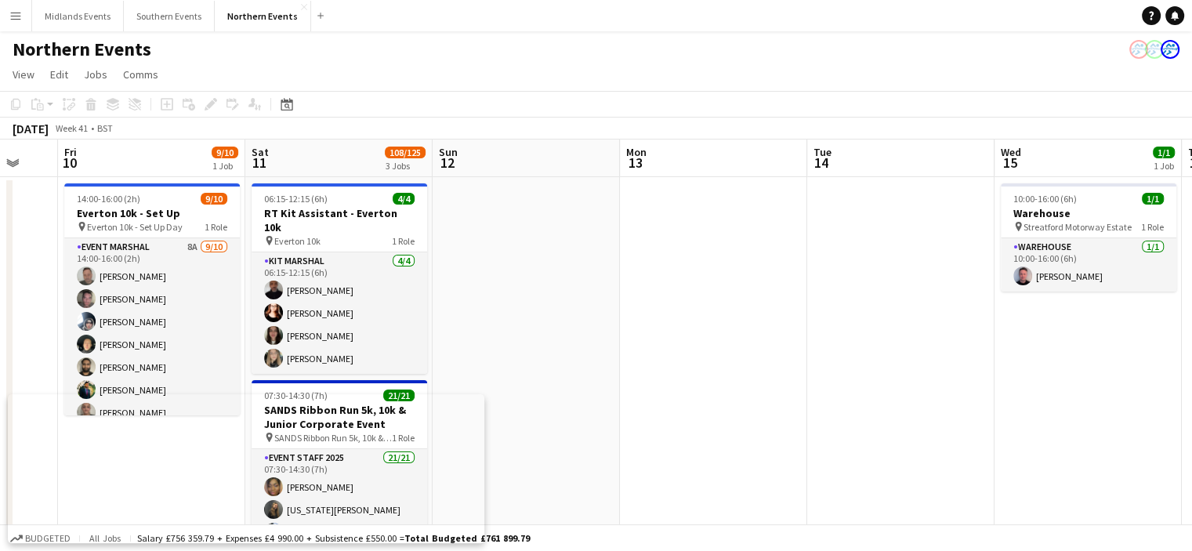
drag, startPoint x: 733, startPoint y: 353, endPoint x: 426, endPoint y: 313, distance: 309.8
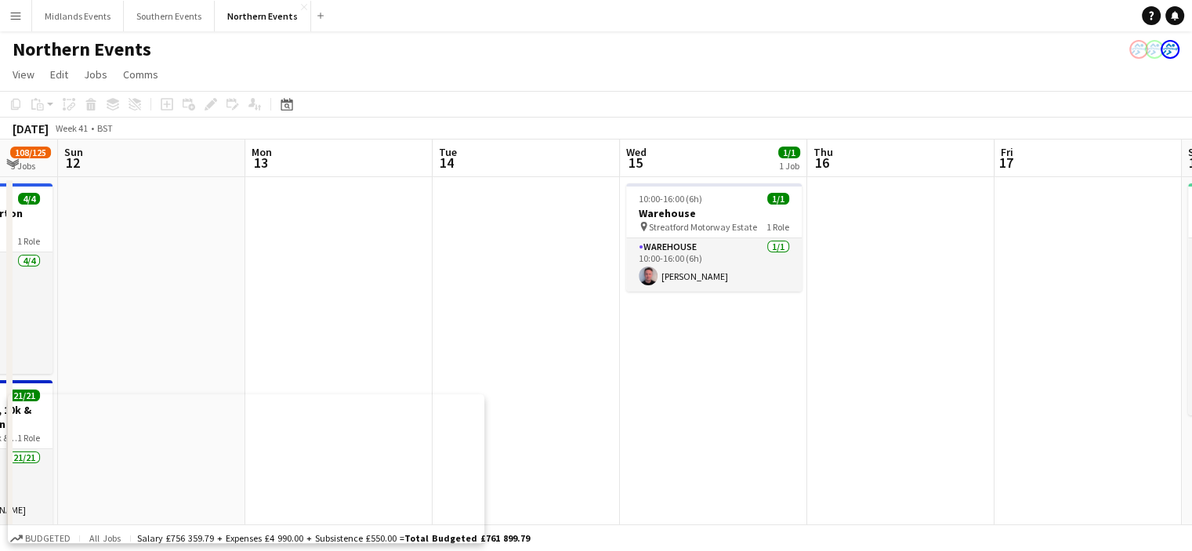
scroll to position [0, 490]
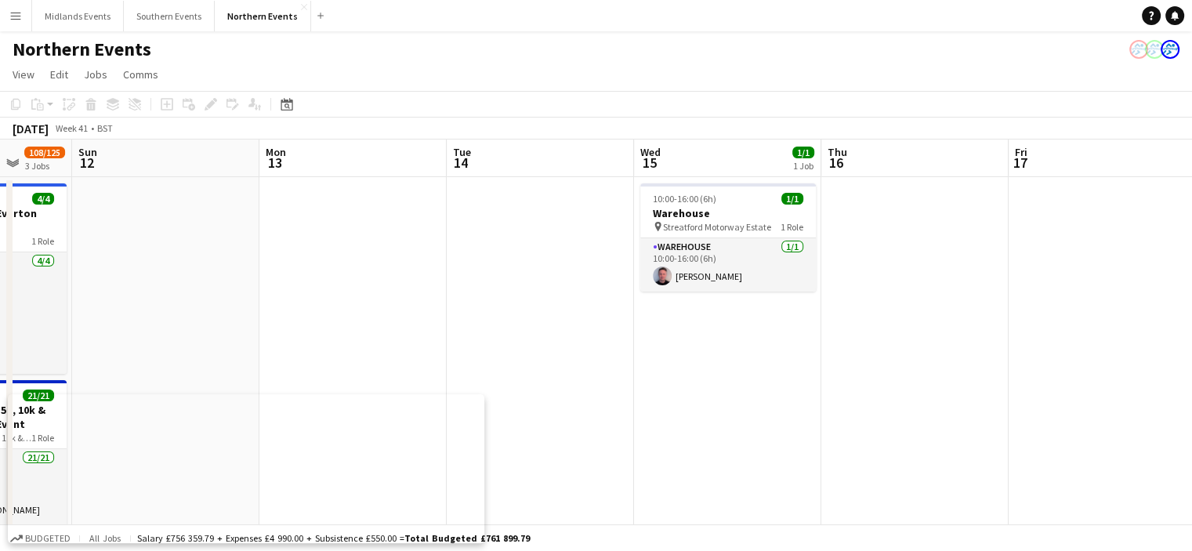
drag, startPoint x: 798, startPoint y: 363, endPoint x: 768, endPoint y: 366, distance: 29.9
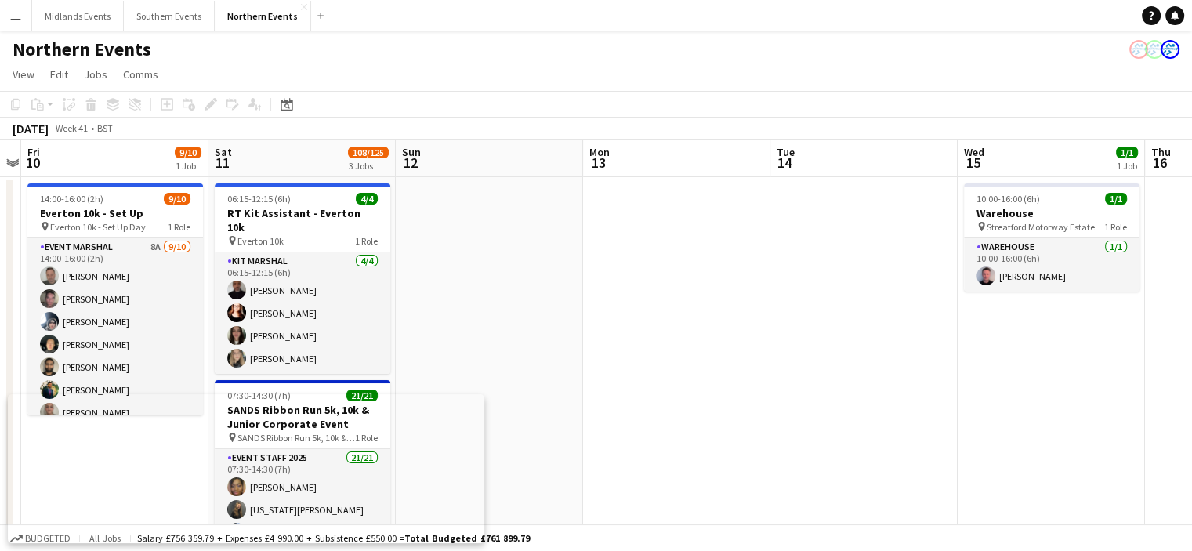
drag, startPoint x: 683, startPoint y: 350, endPoint x: 1179, endPoint y: 338, distance: 495.4
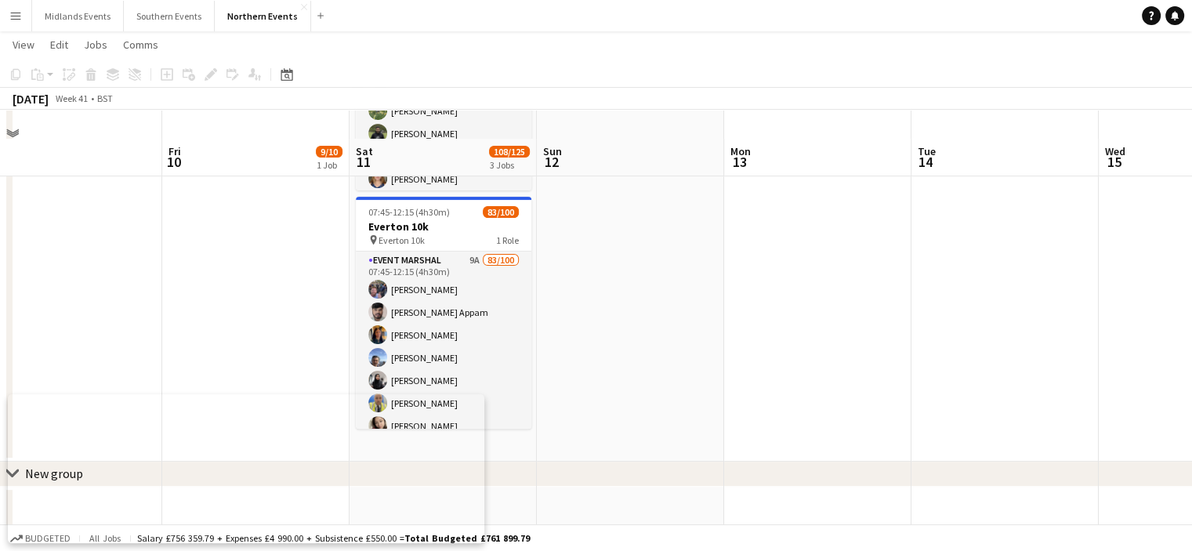
scroll to position [448, 0]
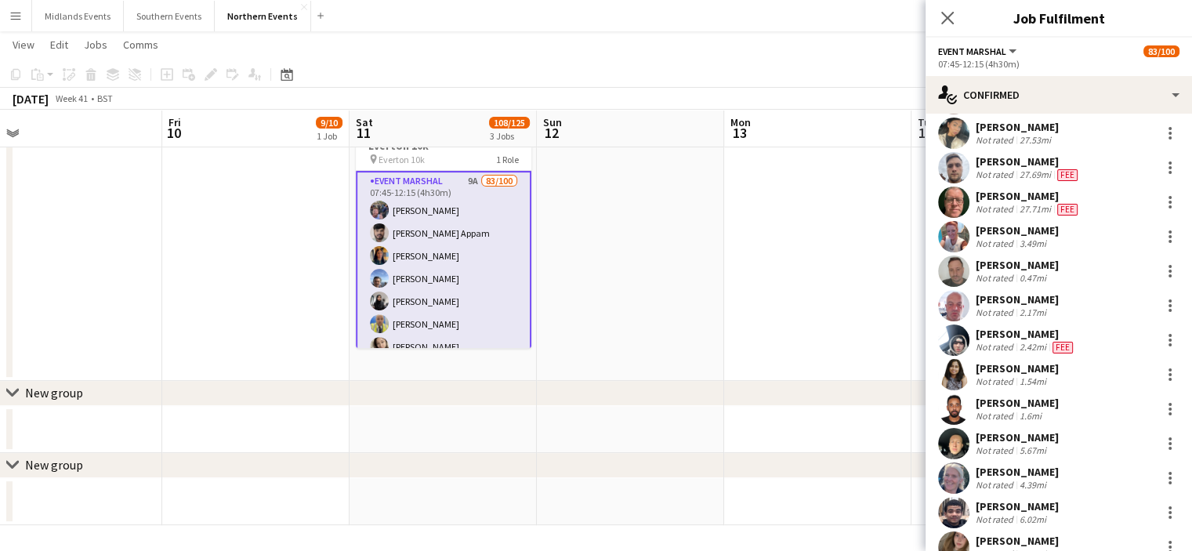
scroll to position [1932, 0]
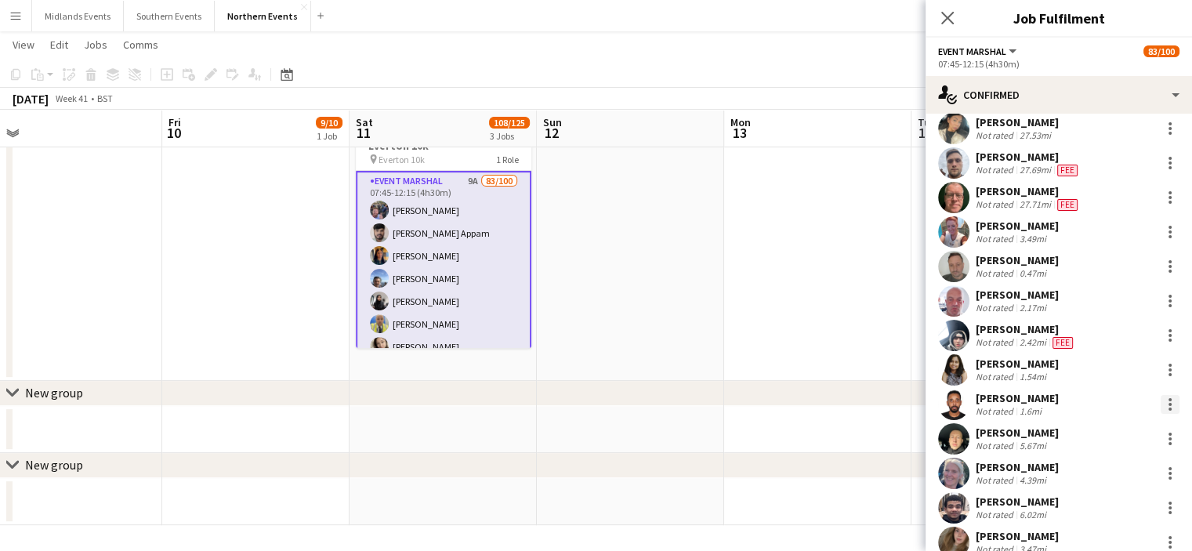
click at [1161, 404] on div at bounding box center [1170, 404] width 19 height 19
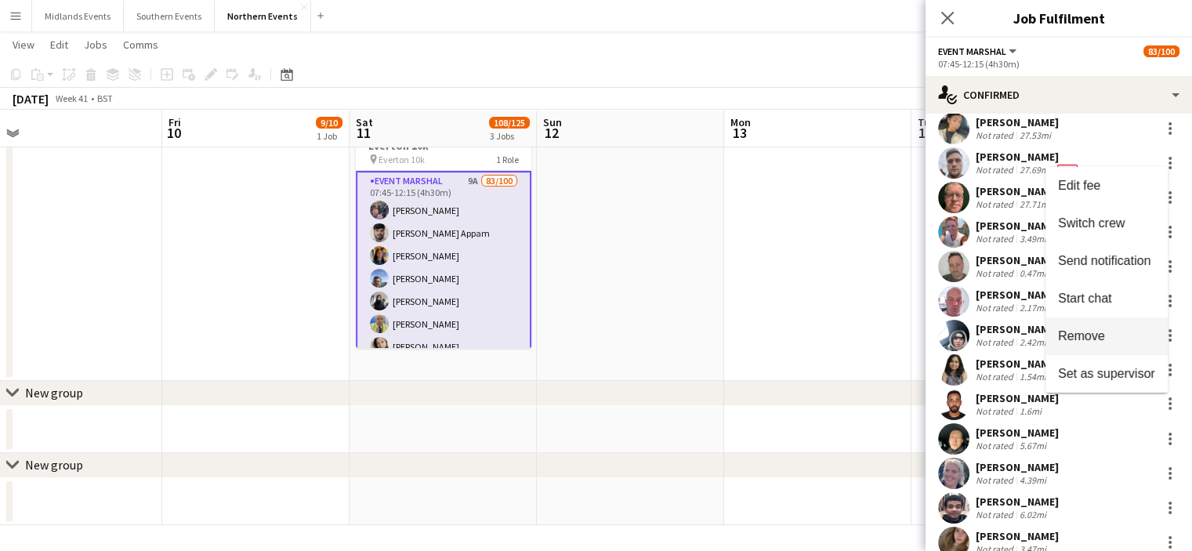
click at [1104, 335] on span "Remove" at bounding box center [1106, 336] width 97 height 14
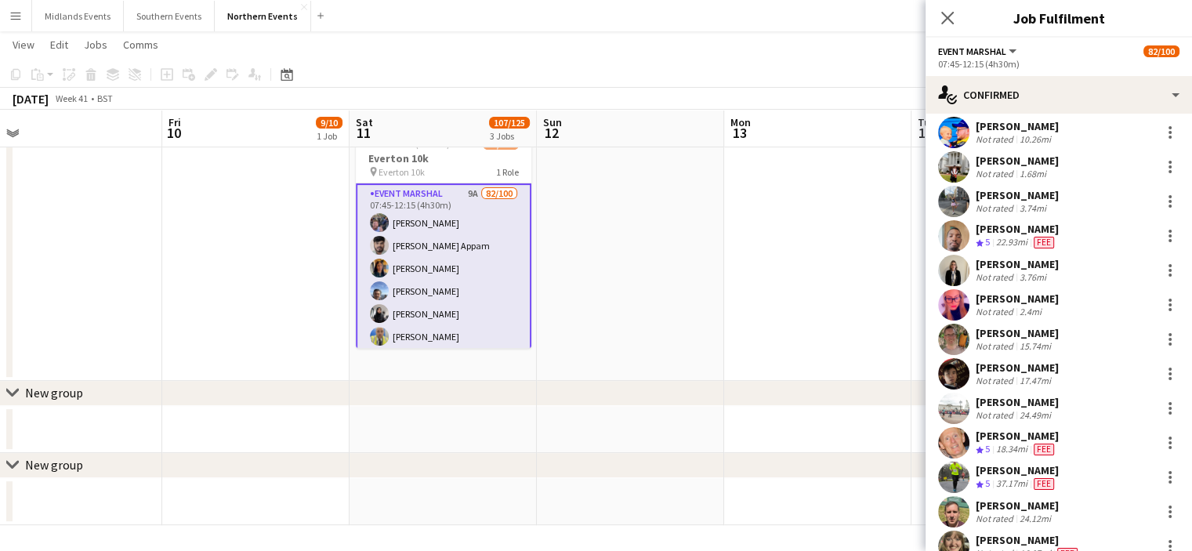
scroll to position [532, 0]
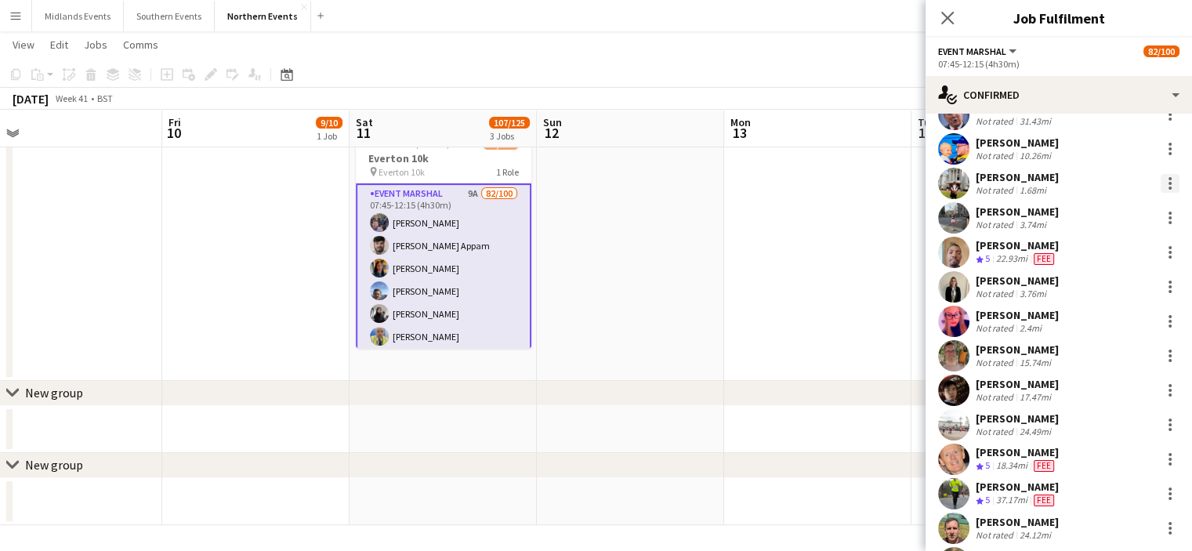
click at [1163, 183] on div at bounding box center [1170, 183] width 19 height 19
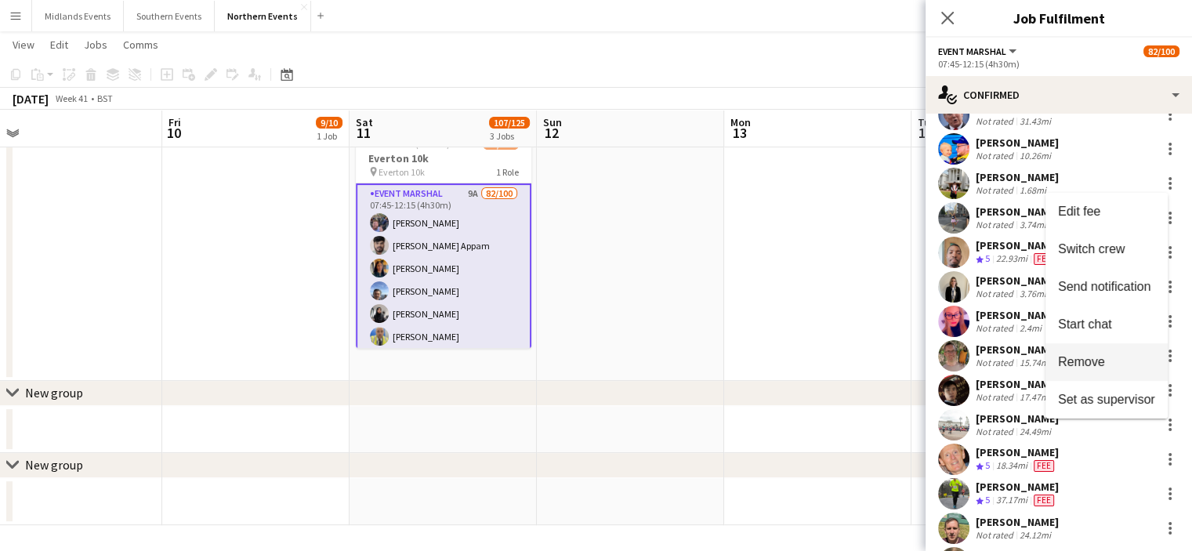
click at [1096, 360] on span "Remove" at bounding box center [1081, 361] width 47 height 13
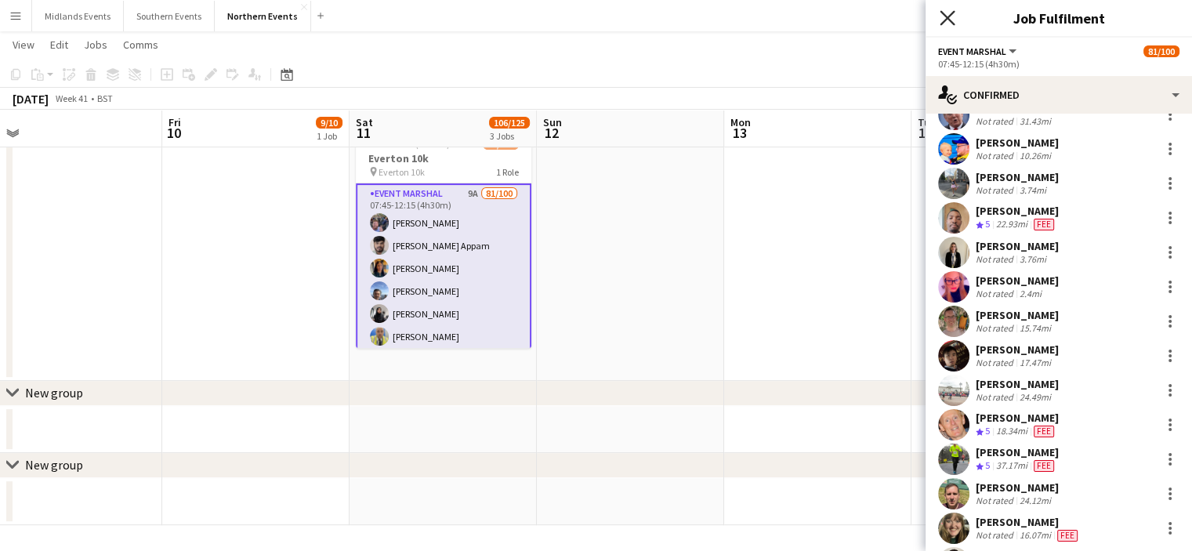
click at [944, 16] on icon "Close pop-in" at bounding box center [947, 17] width 15 height 15
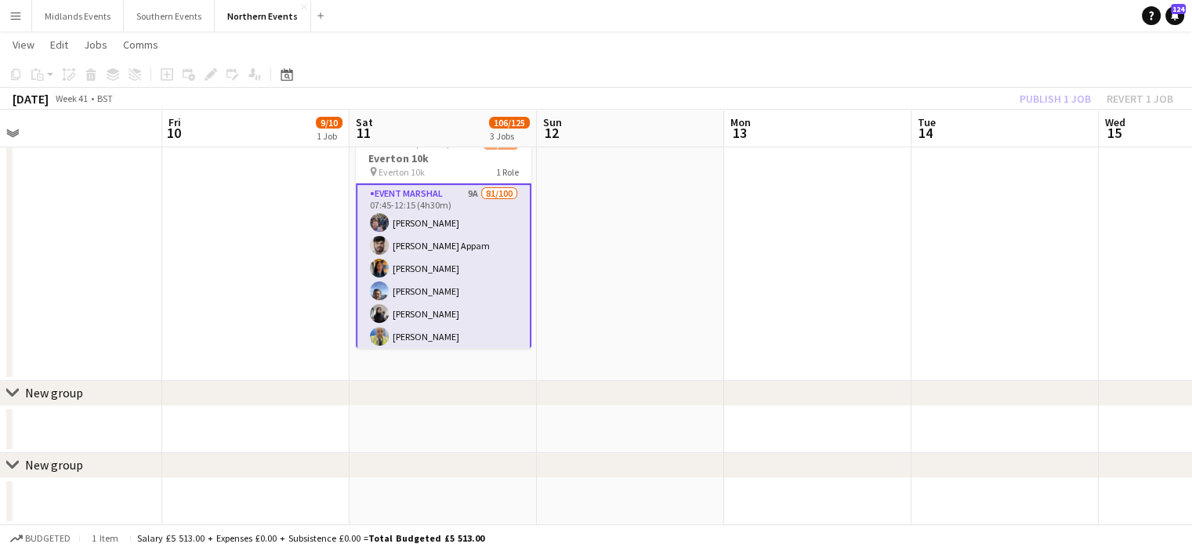
click at [1041, 96] on div "Publish 1 job Revert 1 job" at bounding box center [1096, 99] width 191 height 20
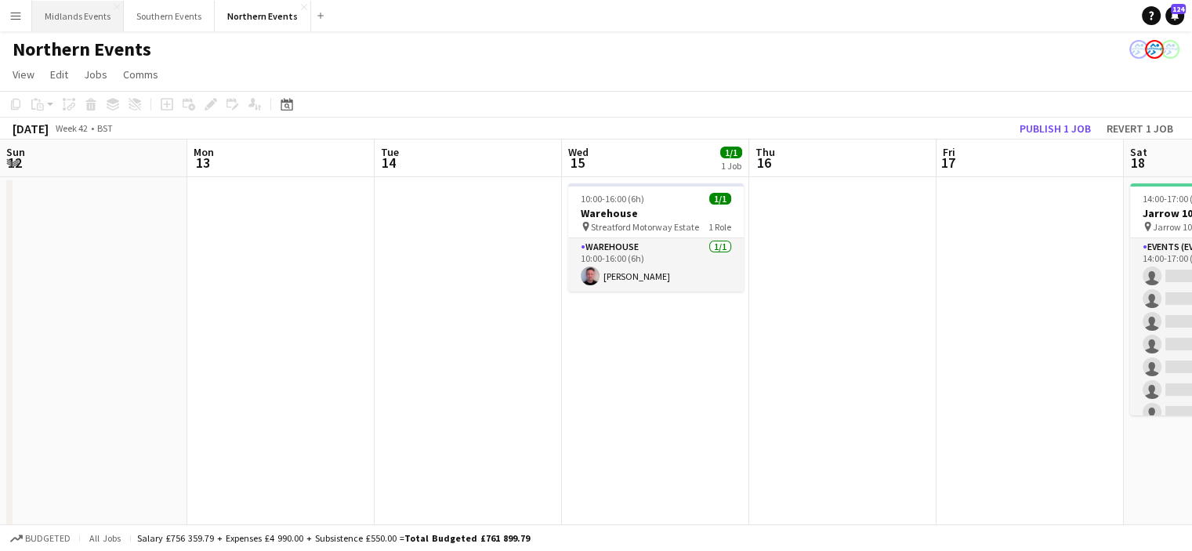
scroll to position [0, 389]
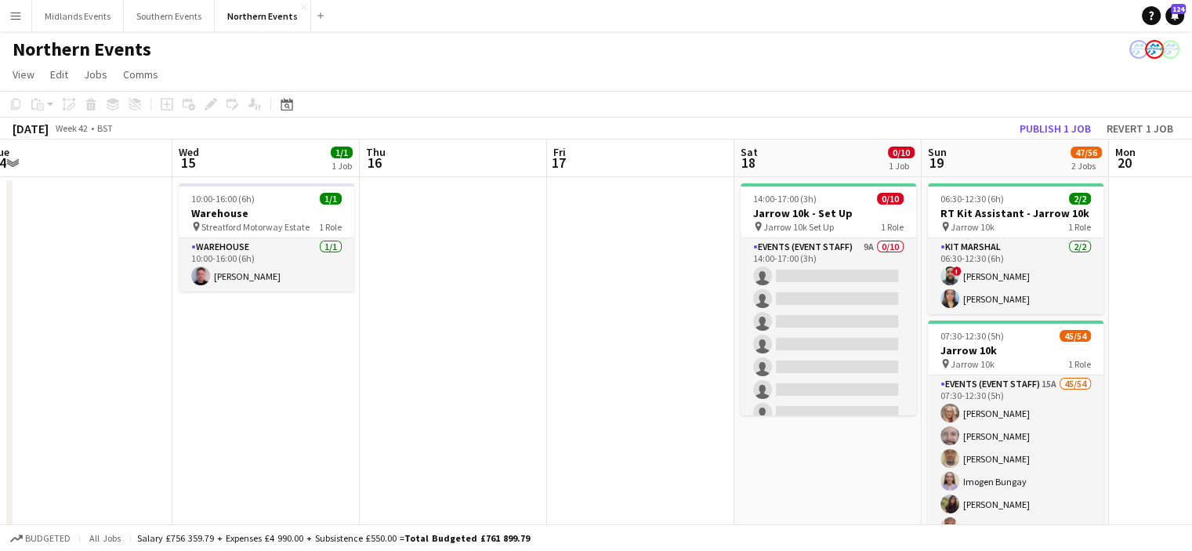
click at [10, 18] on app-icon "Menu" at bounding box center [15, 15] width 13 height 13
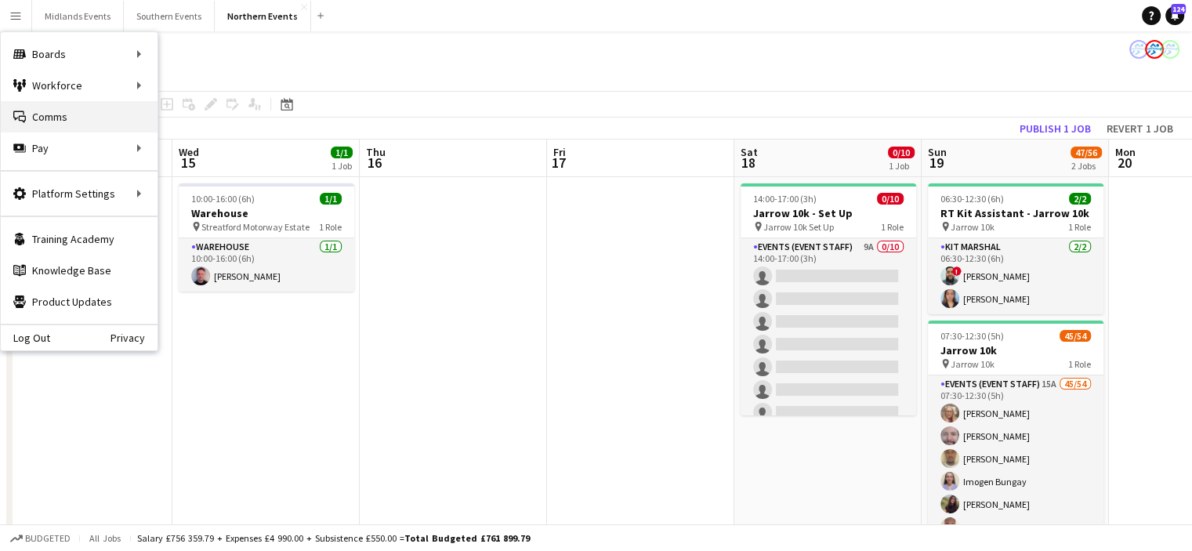
click at [34, 124] on link "Comms Comms" at bounding box center [79, 116] width 157 height 31
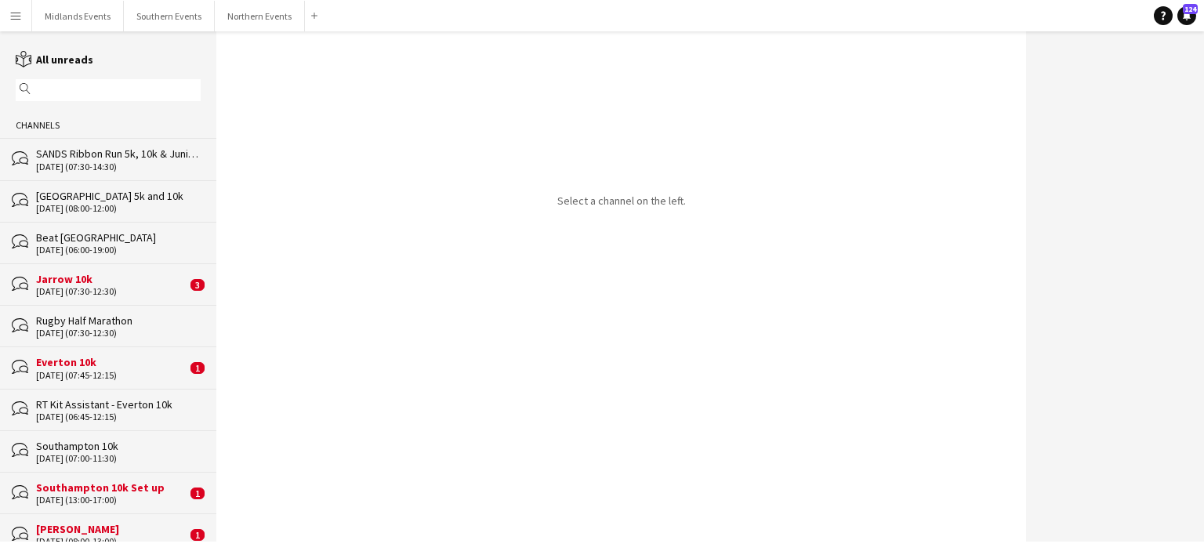
click at [72, 294] on div "19-10-2025 (07:30-12:30)" at bounding box center [111, 291] width 150 height 11
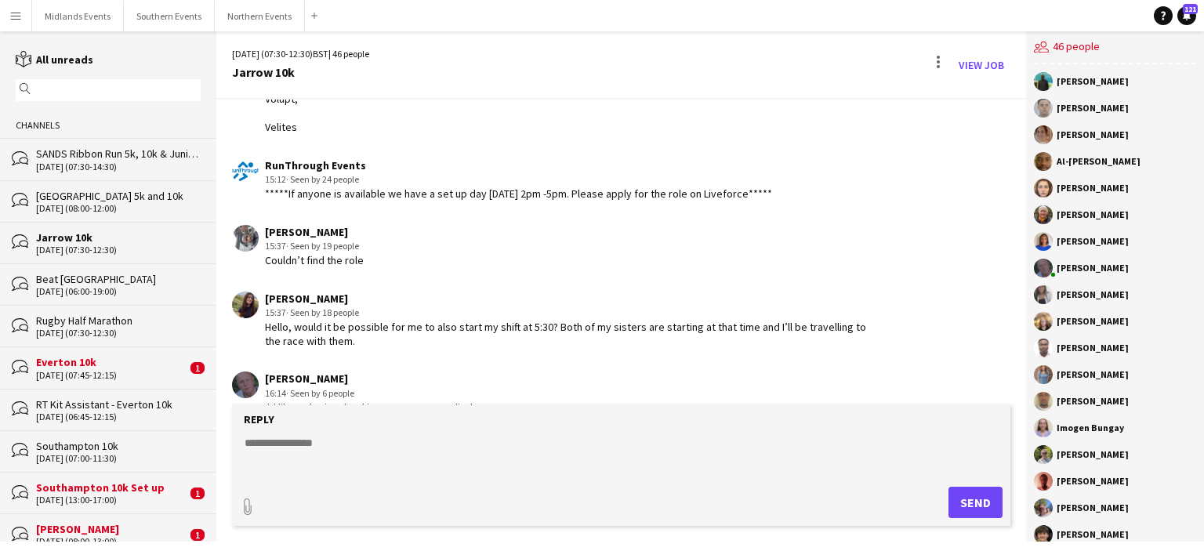
scroll to position [949, 0]
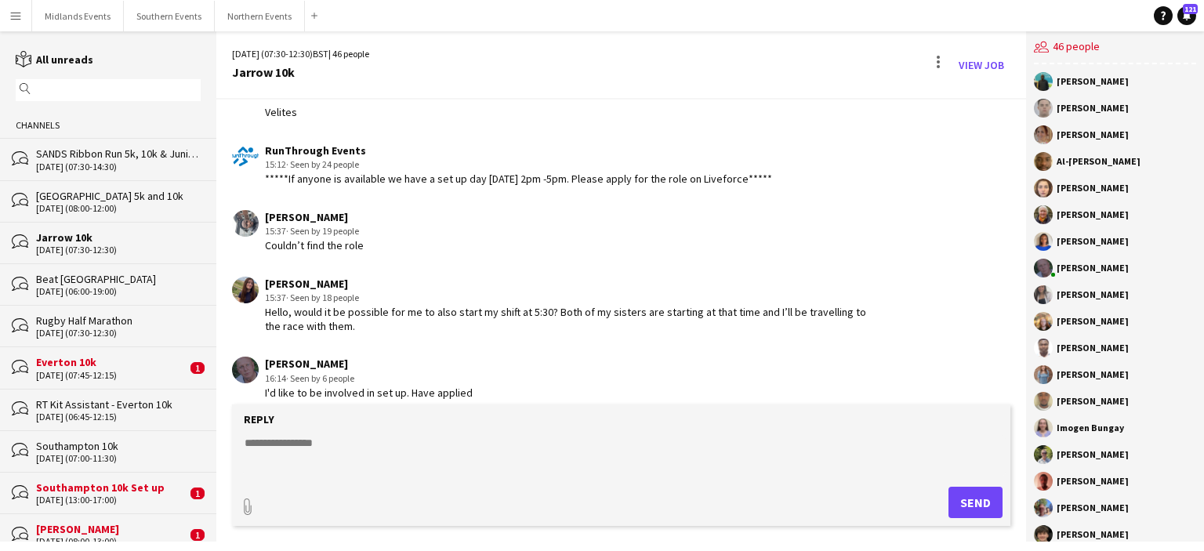
click at [309, 443] on textarea at bounding box center [624, 455] width 763 height 41
type textarea "**********"
click at [970, 498] on button "Send" at bounding box center [975, 502] width 54 height 31
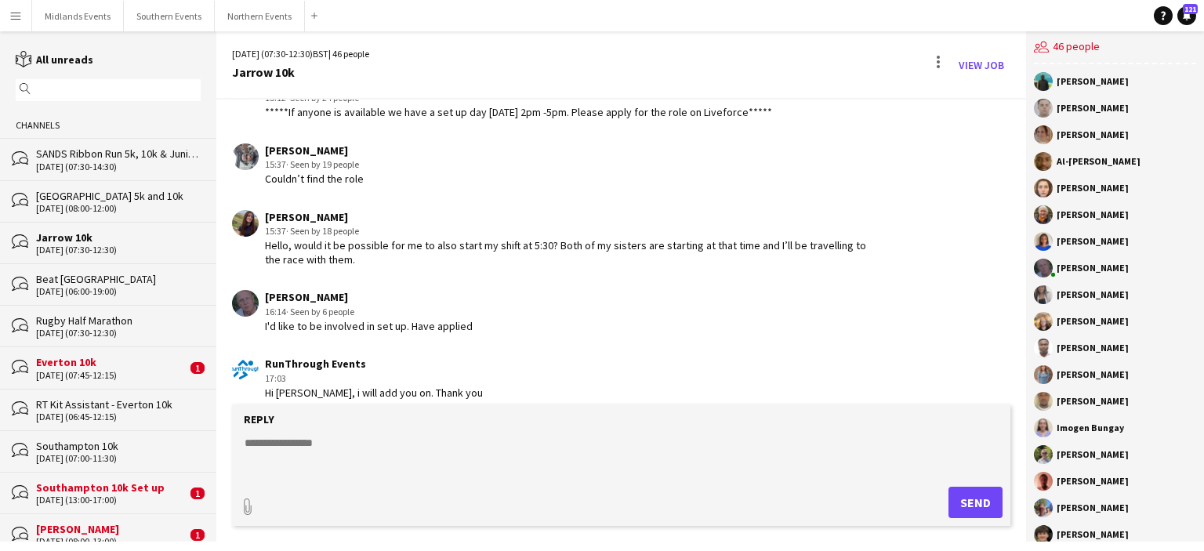
click at [116, 372] on div "11-10-2025 (07:45-12:15)" at bounding box center [111, 375] width 150 height 11
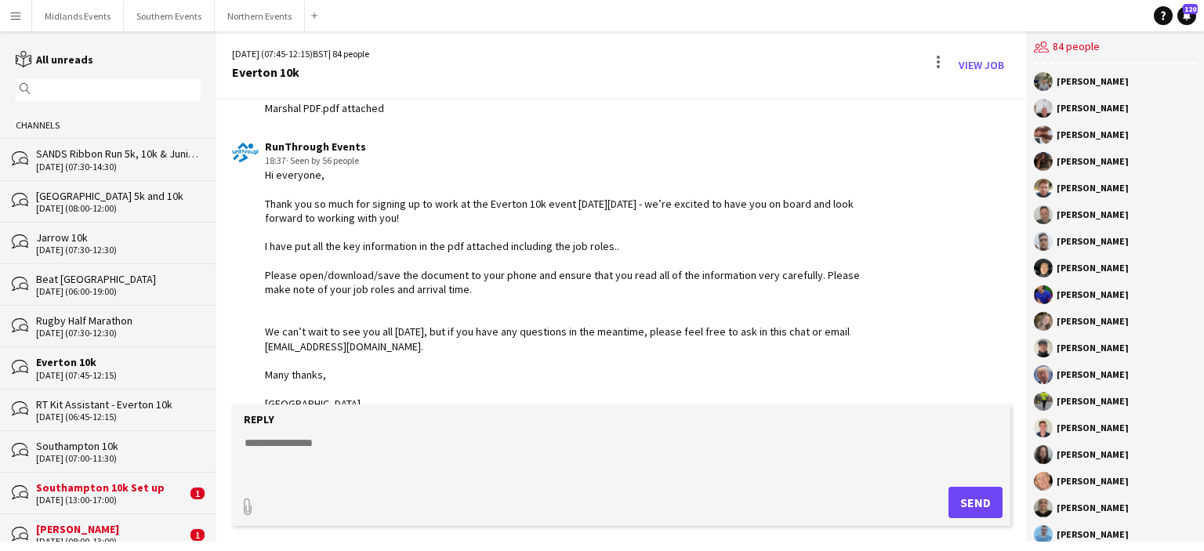
scroll to position [1094, 0]
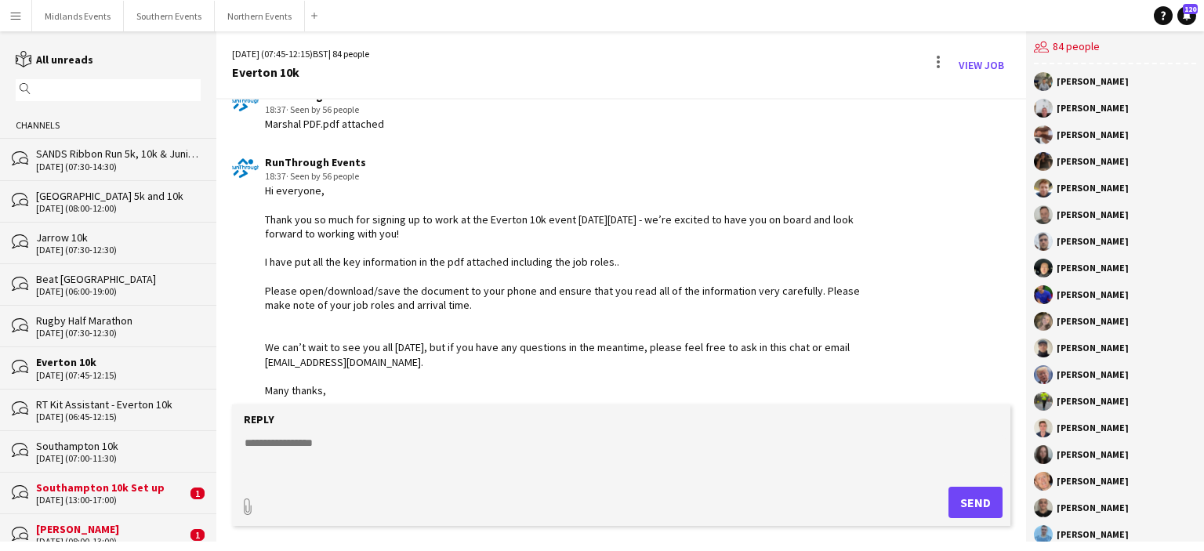
click at [11, 12] on app-icon "Menu" at bounding box center [15, 15] width 13 height 13
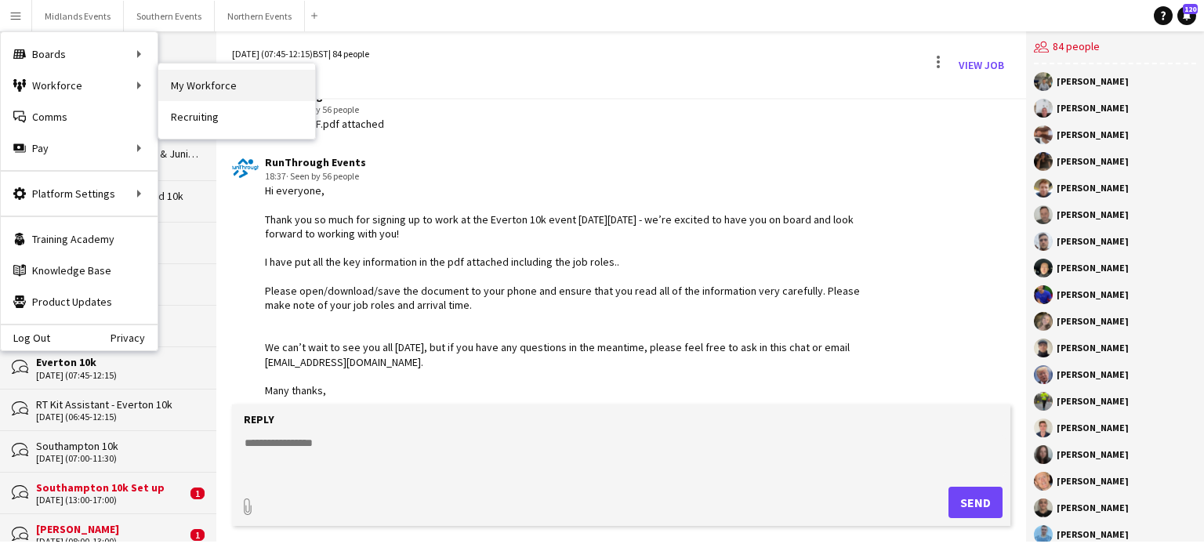
click at [179, 87] on link "My Workforce" at bounding box center [236, 85] width 157 height 31
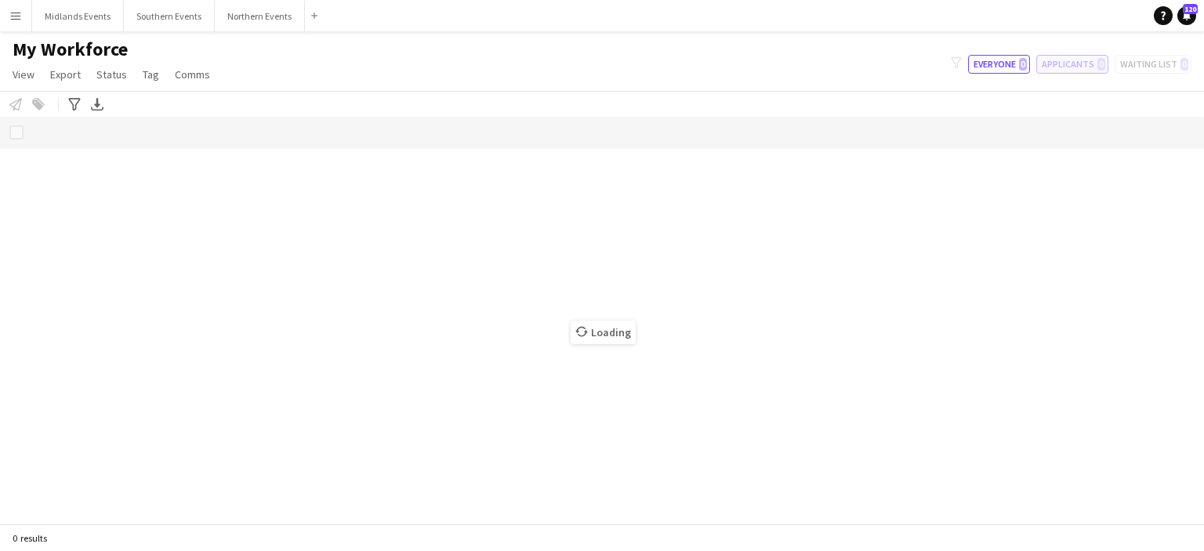
click at [1072, 66] on button "Applicants 0" at bounding box center [1072, 64] width 72 height 19
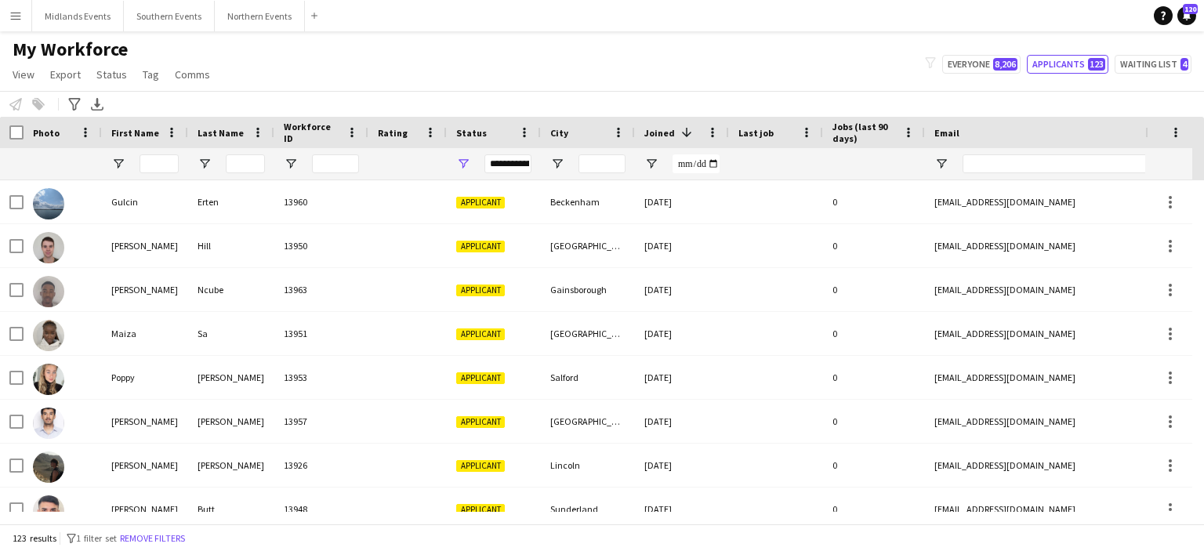
click at [1075, 42] on div "My Workforce View Views Default view New view Update view Delete view Edit name…" at bounding box center [602, 64] width 1204 height 53
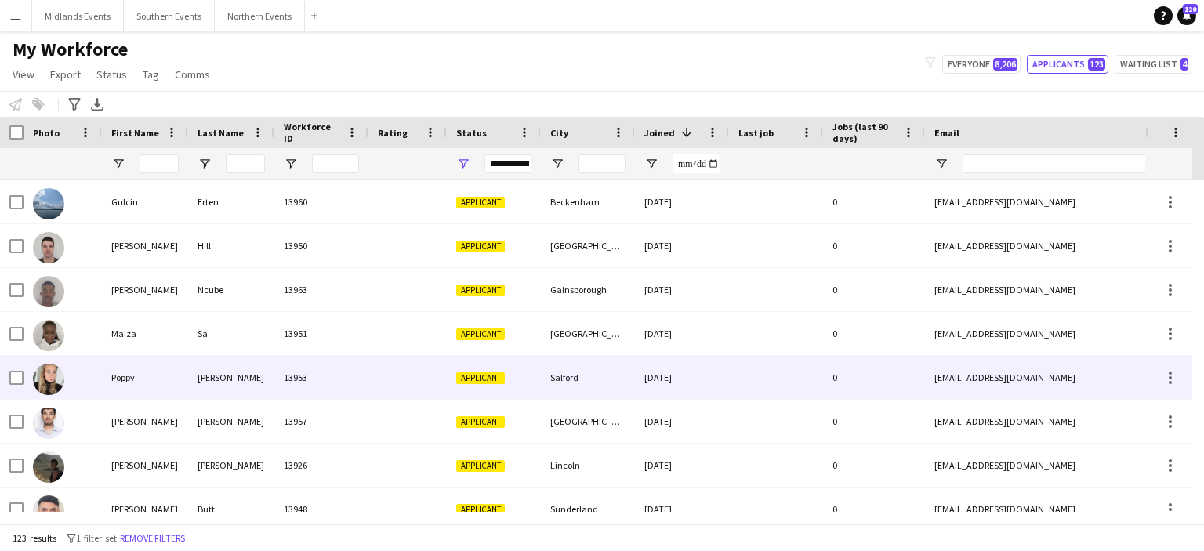
click at [210, 375] on div "Harrison" at bounding box center [231, 377] width 86 height 43
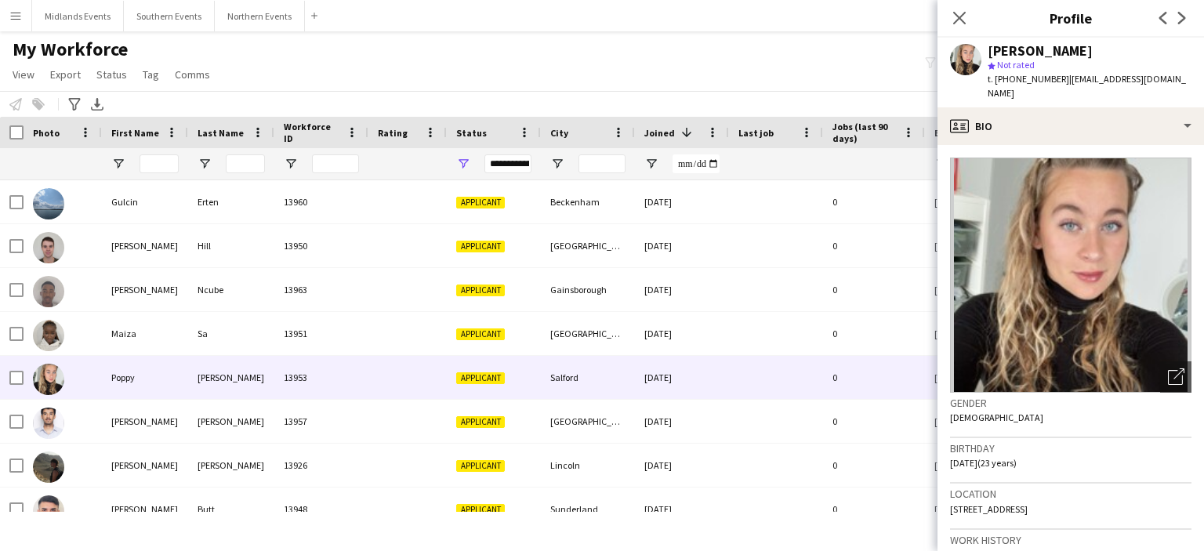
scroll to position [550, 0]
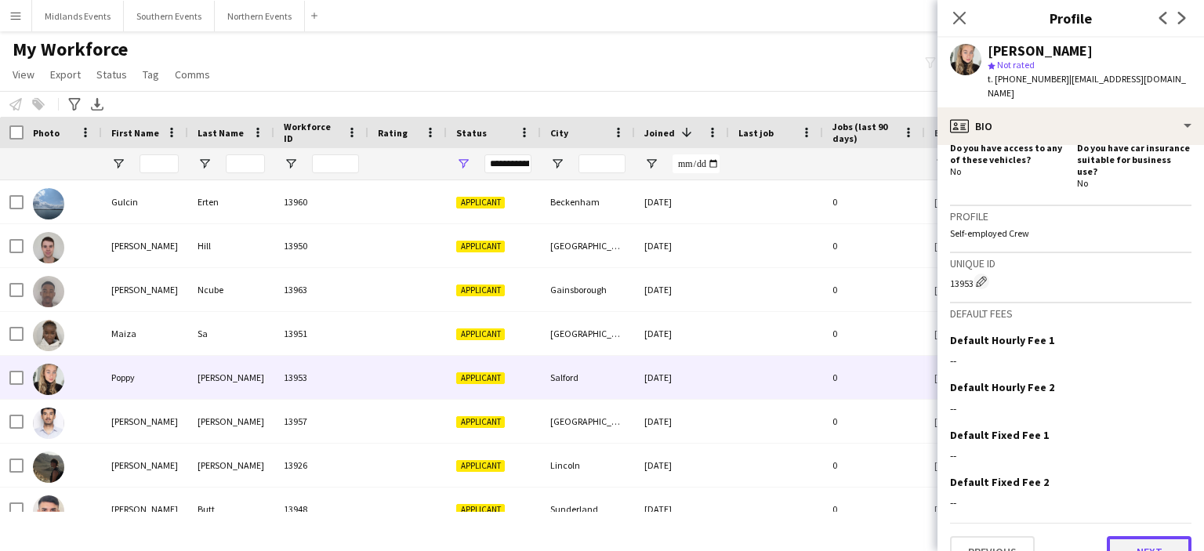
click at [1149, 536] on button "Next" at bounding box center [1149, 551] width 85 height 31
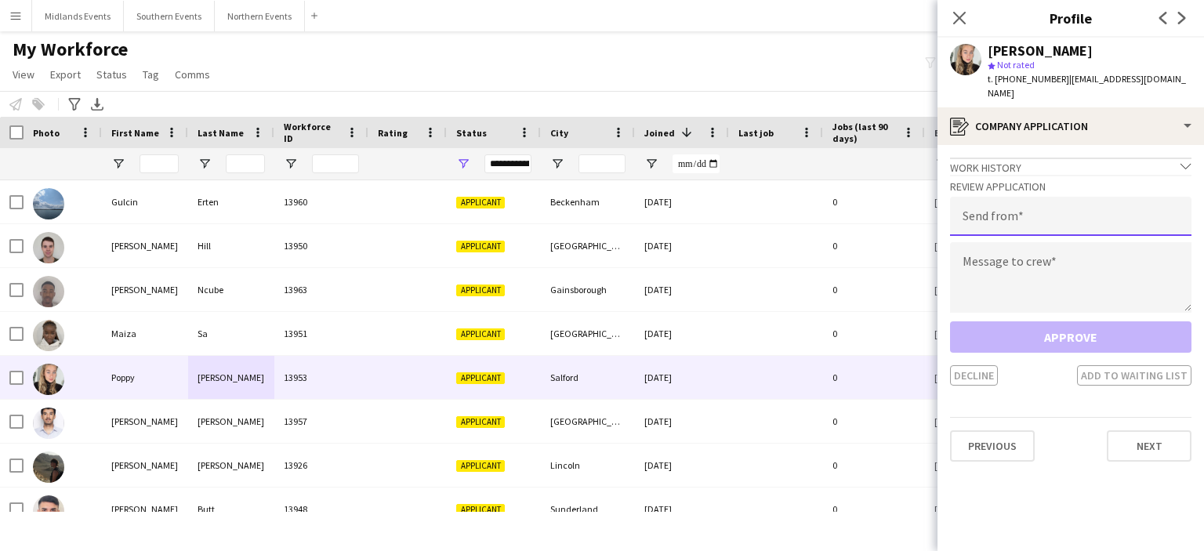
click at [1006, 219] on input "email" at bounding box center [1070, 216] width 241 height 39
type input "**********"
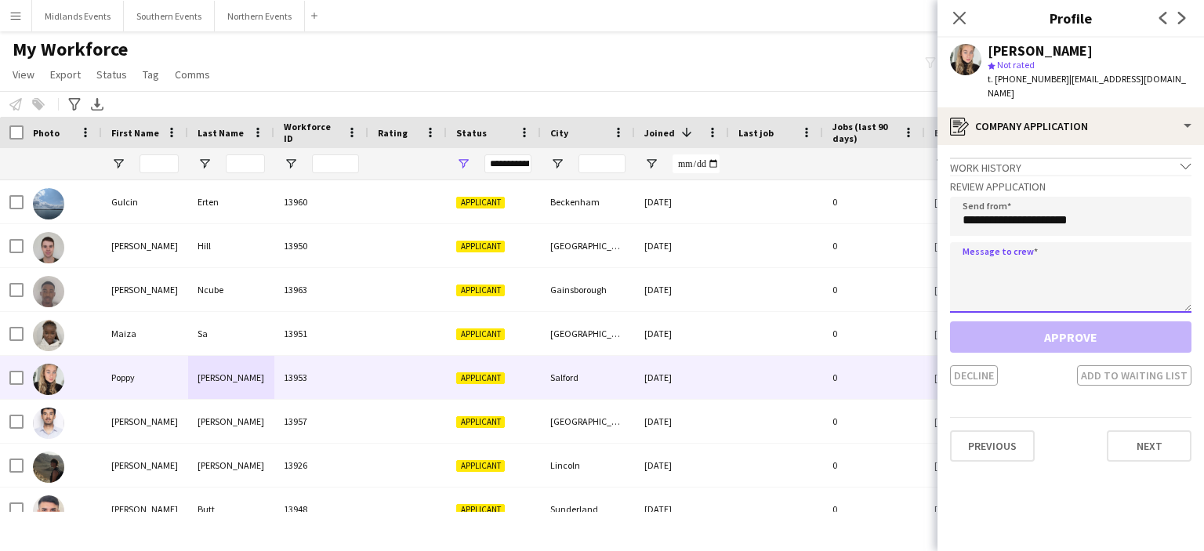
paste textarea "**********"
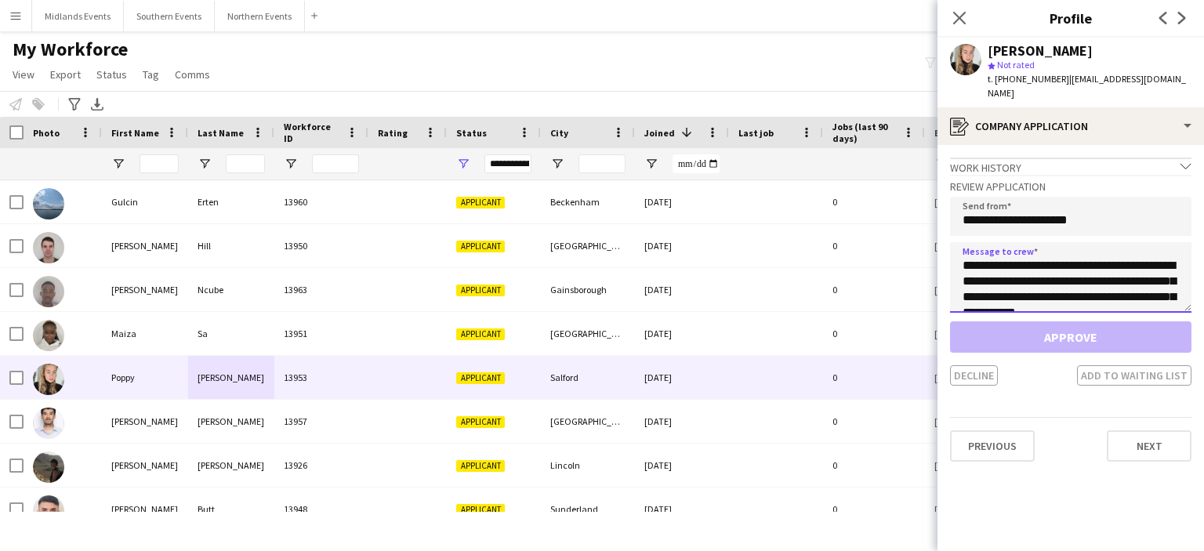
scroll to position [339, 0]
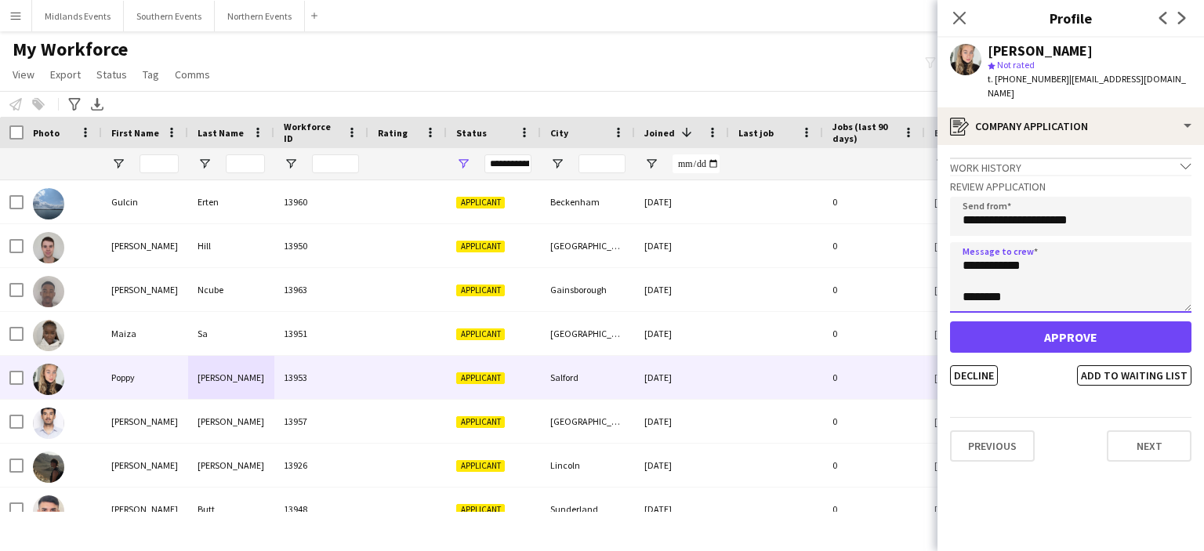
type textarea "**********"
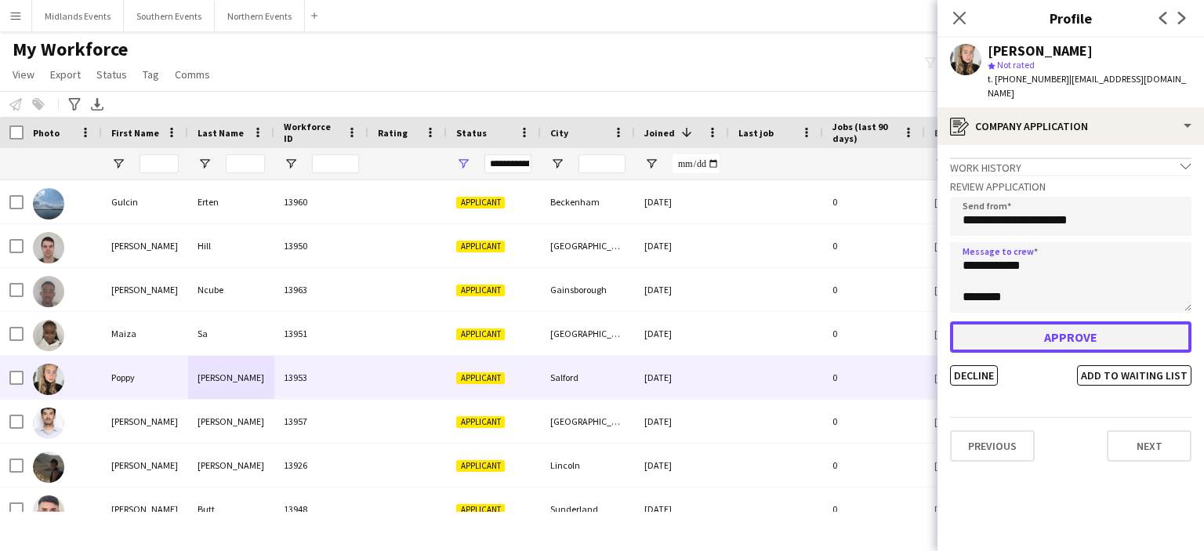
click at [1031, 331] on button "Approve" at bounding box center [1070, 336] width 241 height 31
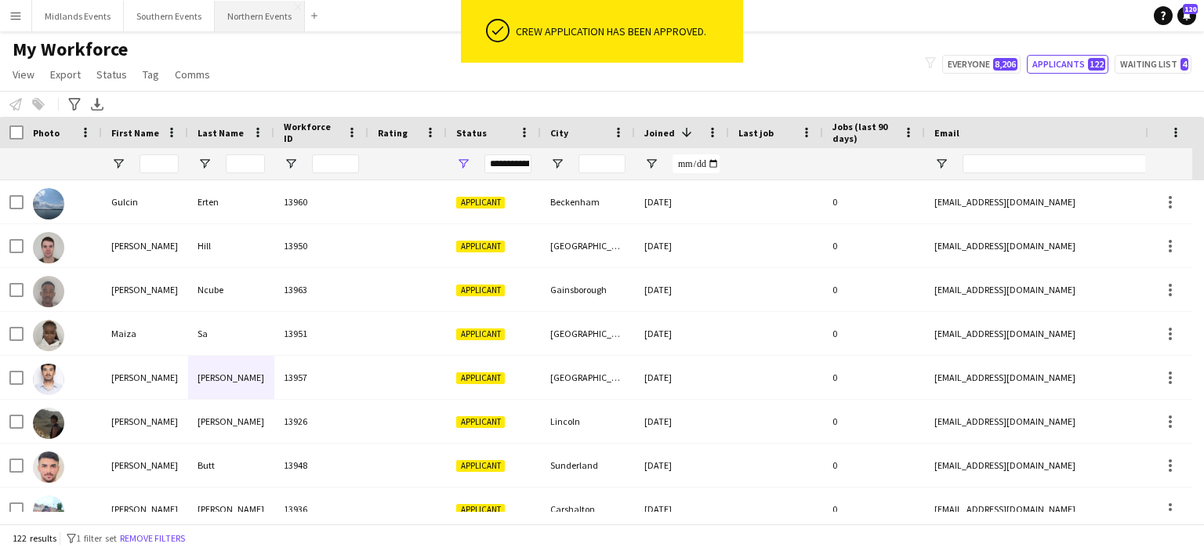
click at [230, 17] on button "Northern Events Close" at bounding box center [260, 16] width 90 height 31
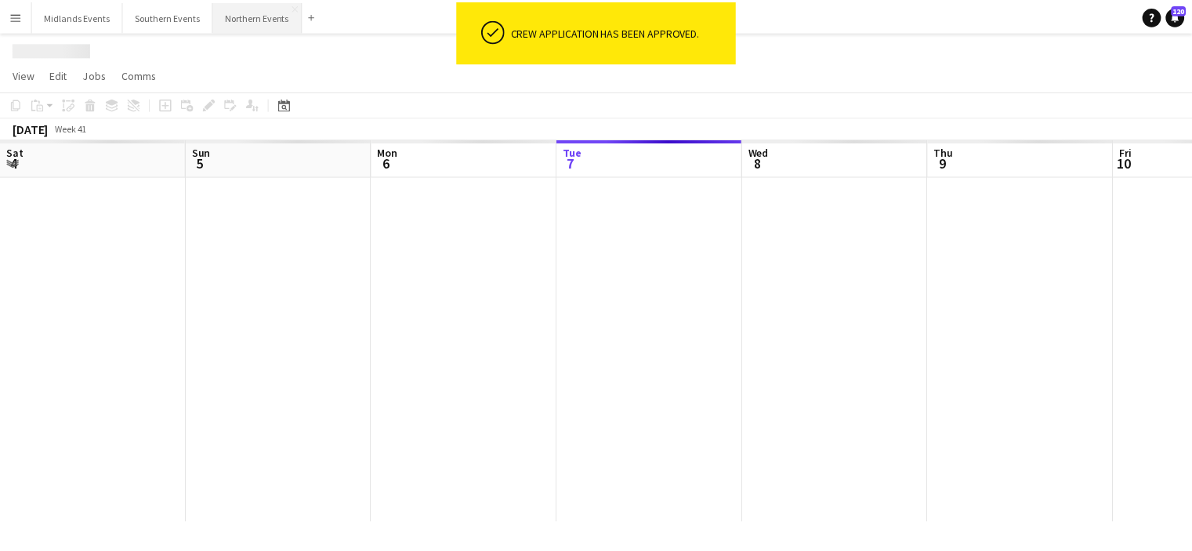
scroll to position [0, 375]
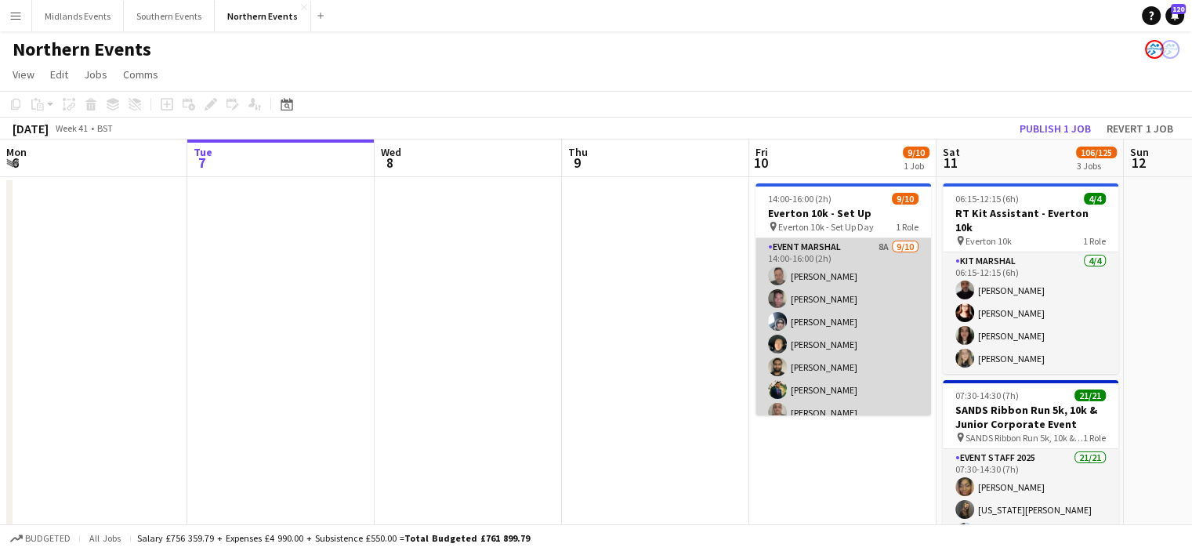
click at [812, 303] on app-card-role "Event Marshal 8A 9/10 14:00-16:00 (2h) Andrew Glover Jonathan Binns Dan Rowland…" at bounding box center [843, 367] width 176 height 258
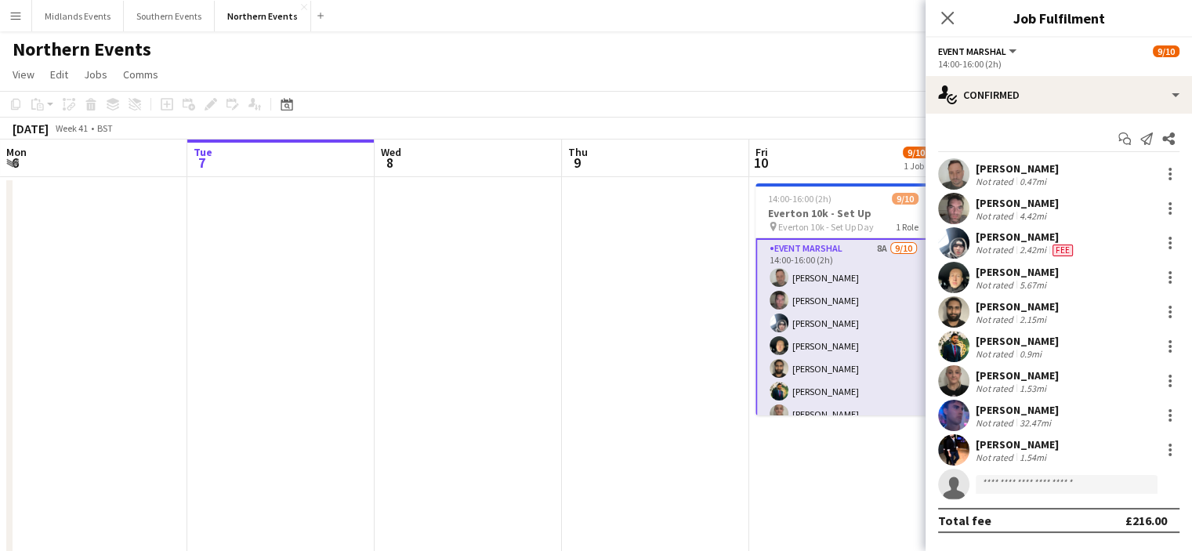
click at [1013, 494] on app-invite-slot "single-neutral-actions" at bounding box center [1059, 484] width 266 height 31
click at [1013, 485] on input at bounding box center [1067, 484] width 182 height 19
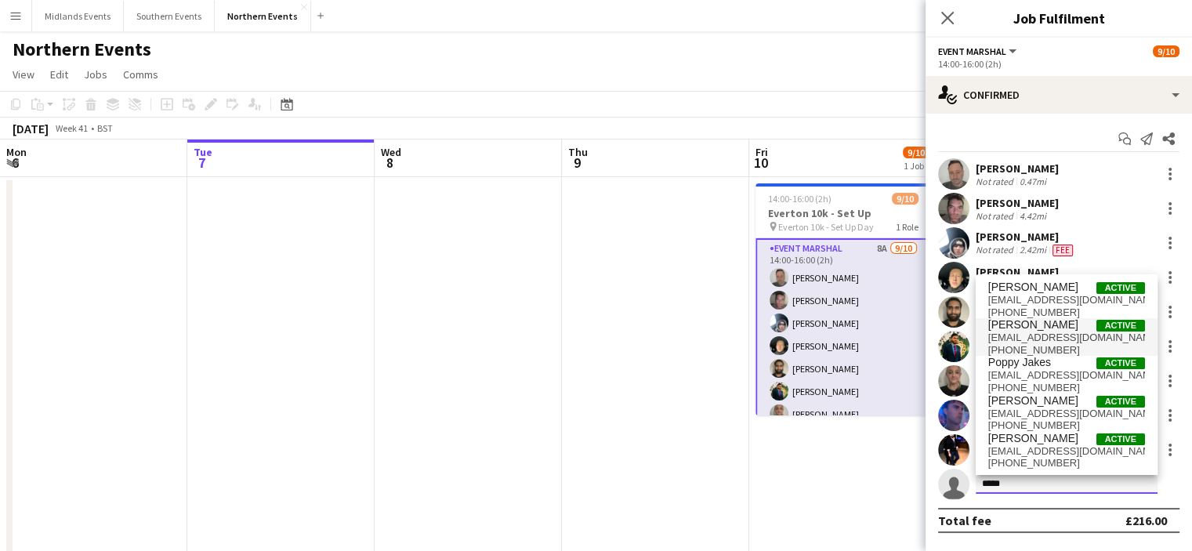
type input "*****"
click at [1049, 335] on span "poppyflorence25@gmail.com" at bounding box center [1066, 337] width 157 height 13
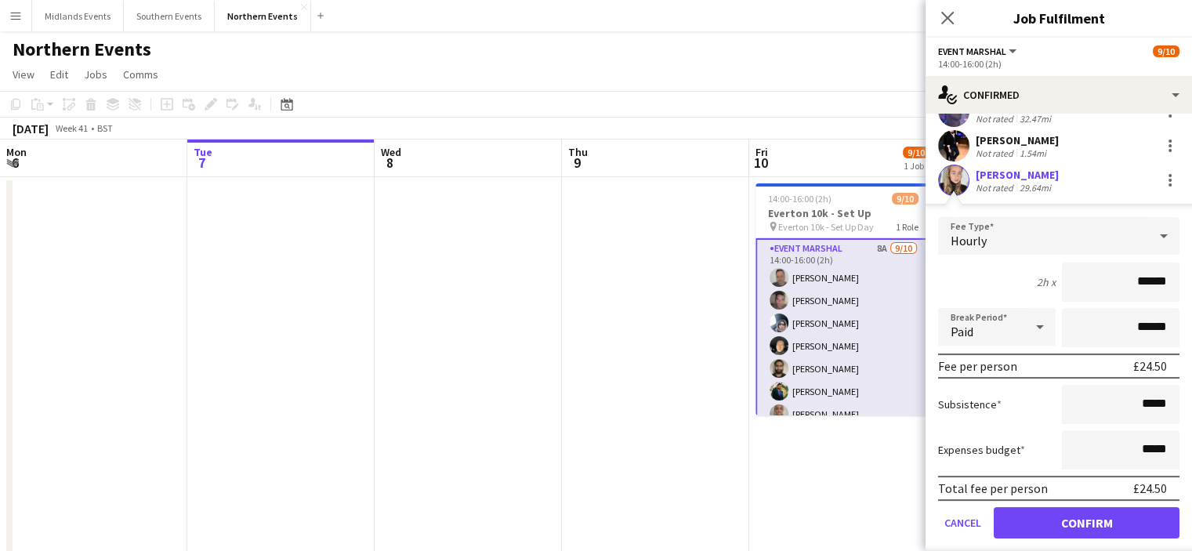
scroll to position [306, 0]
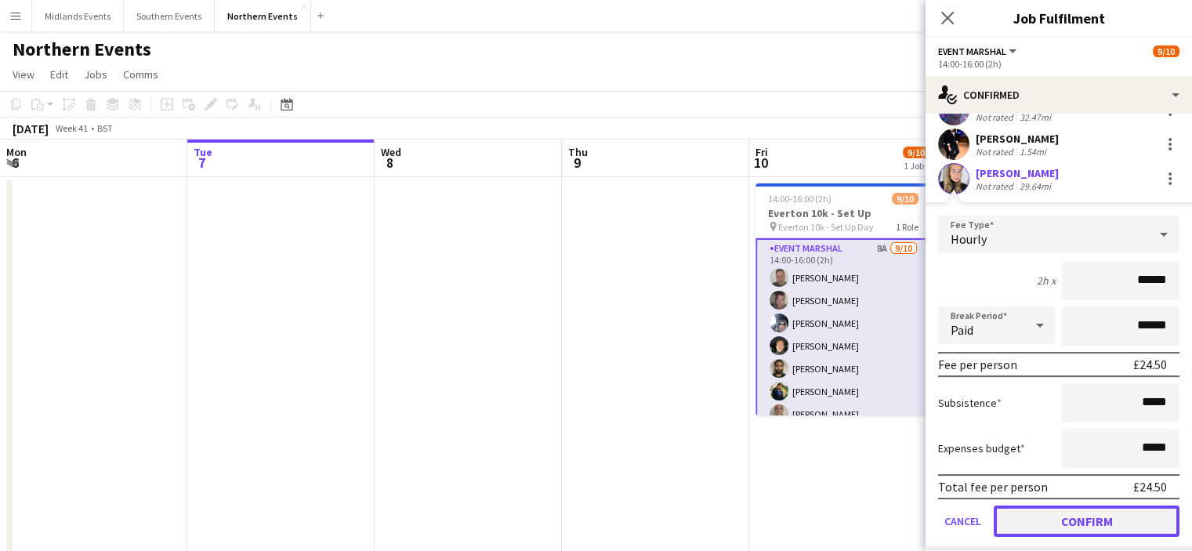
click at [1106, 523] on button "Confirm" at bounding box center [1087, 520] width 186 height 31
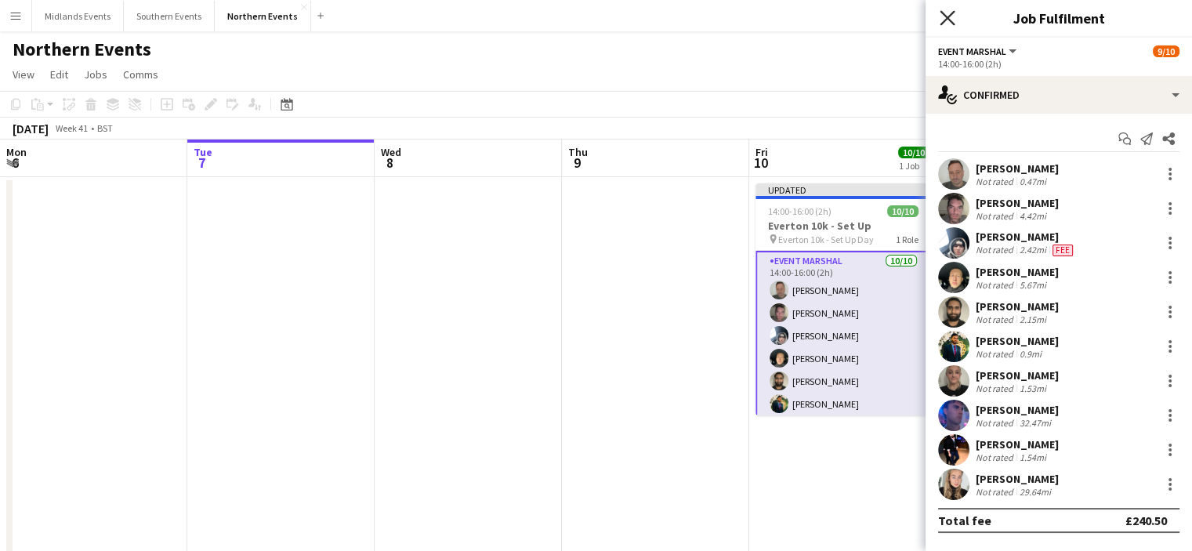
click at [948, 18] on icon at bounding box center [947, 17] width 15 height 15
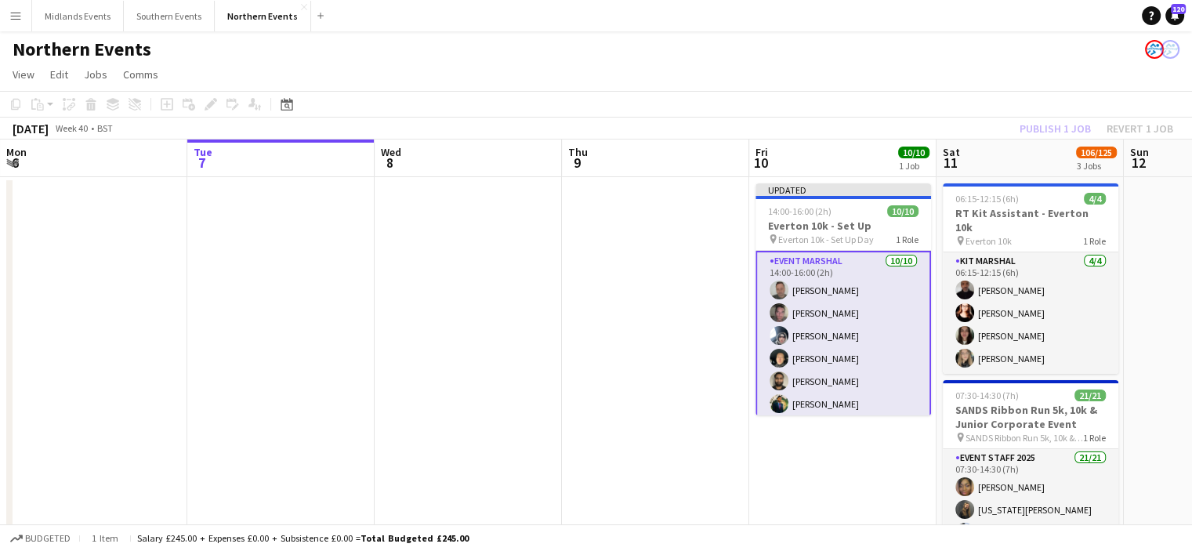
scroll to position [0, 374]
drag, startPoint x: 1190, startPoint y: 284, endPoint x: 1198, endPoint y: 379, distance: 95.1
click at [1191, 379] on html "Menu Boards Boards Boards All jobs Status Workforce Workforce My Workforce Recr…" at bounding box center [596, 527] width 1192 height 1054
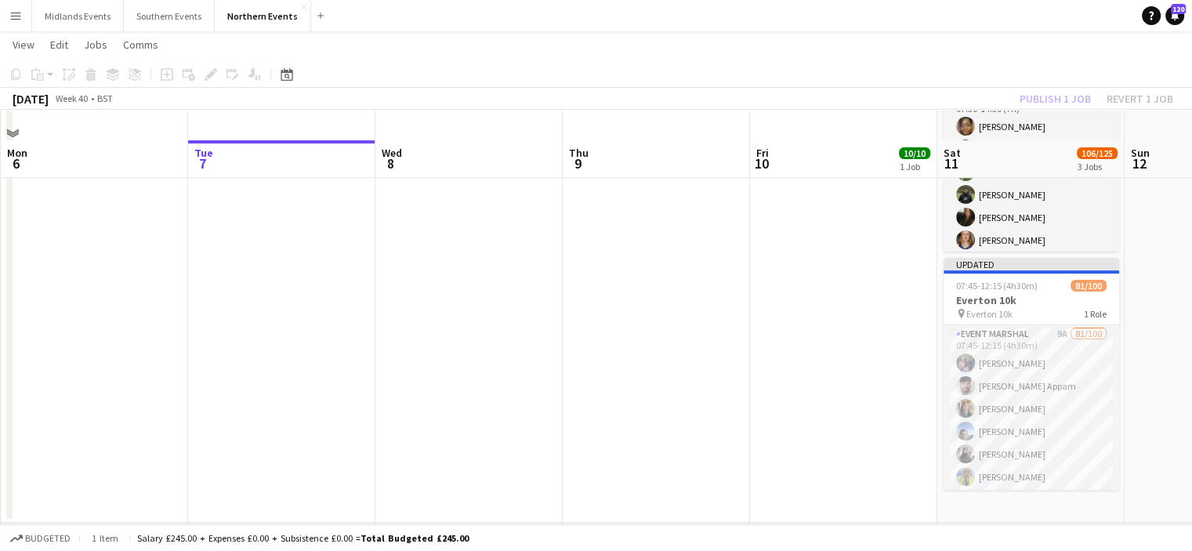
scroll to position [398, 0]
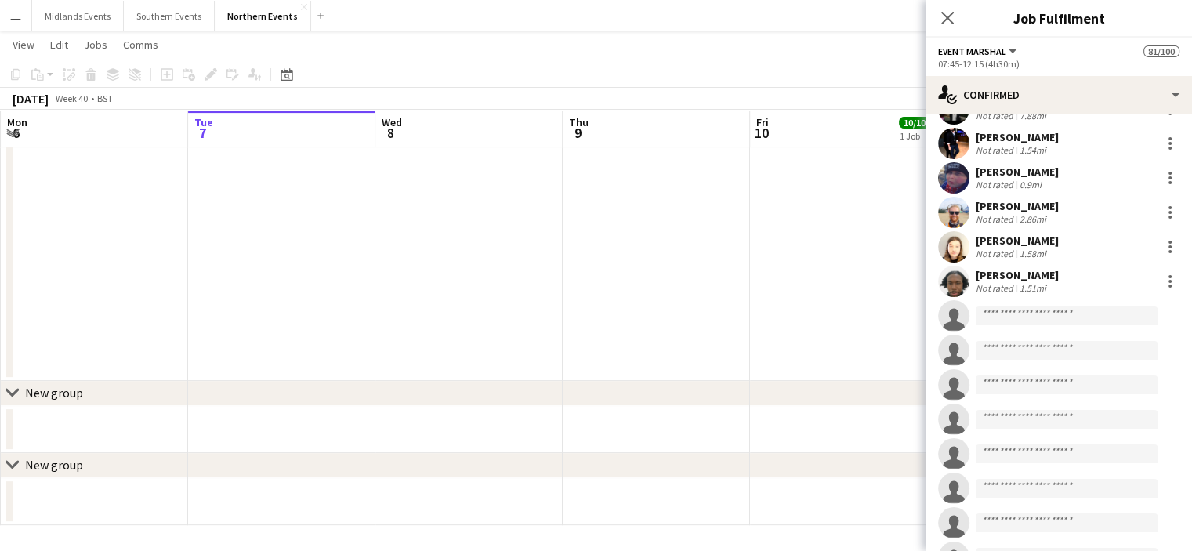
scroll to position [2715, 0]
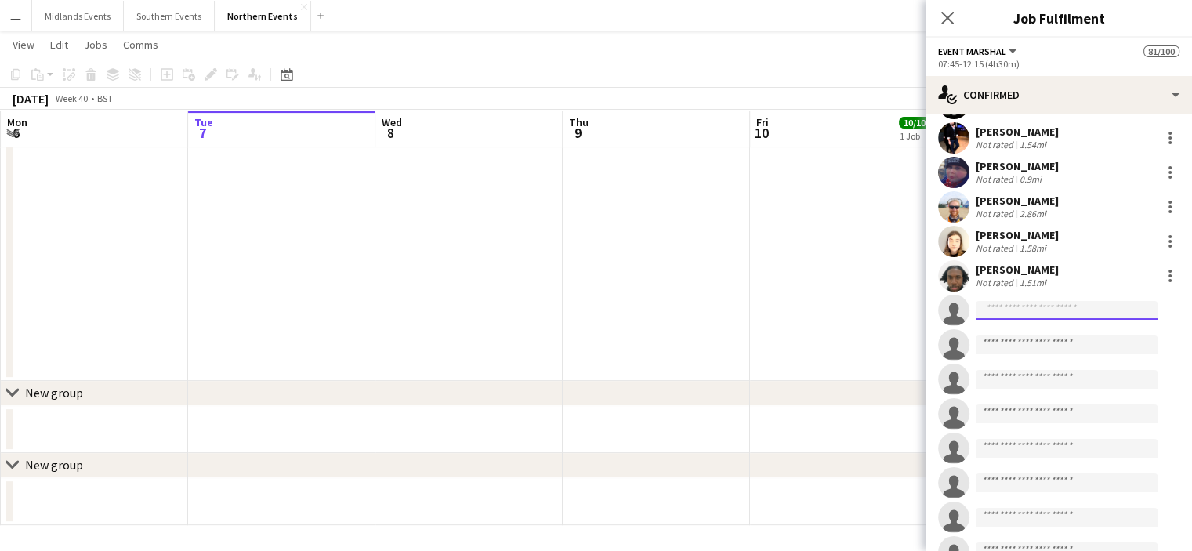
click at [1070, 311] on input at bounding box center [1067, 310] width 182 height 19
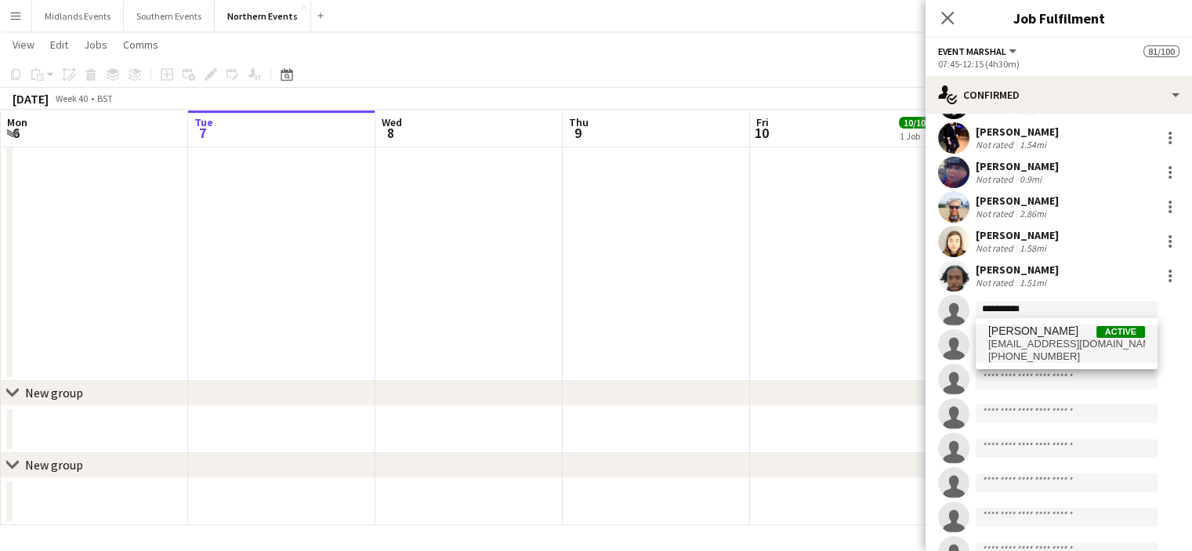
type input "**********"
click at [1056, 344] on span "poppyflorence25@gmail.com" at bounding box center [1066, 344] width 157 height 13
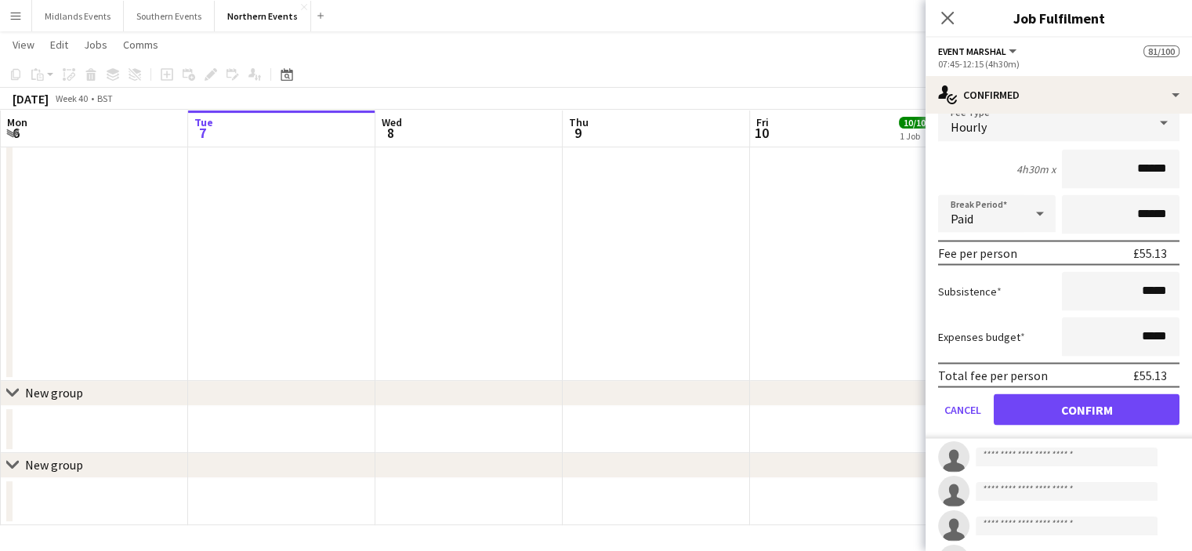
scroll to position [2874, 0]
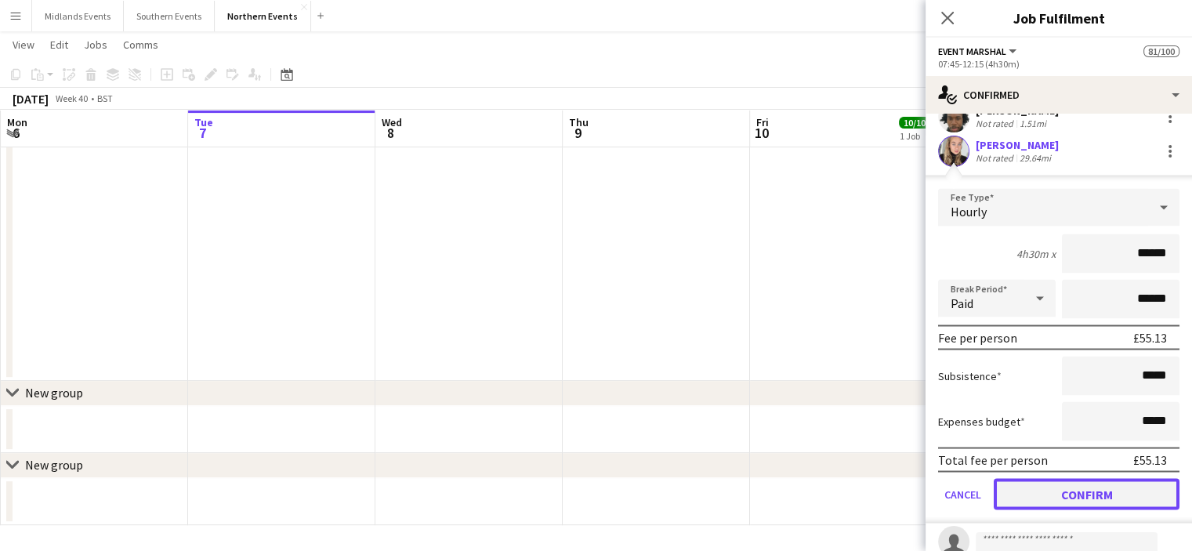
click at [1114, 492] on button "Confirm" at bounding box center [1087, 493] width 186 height 31
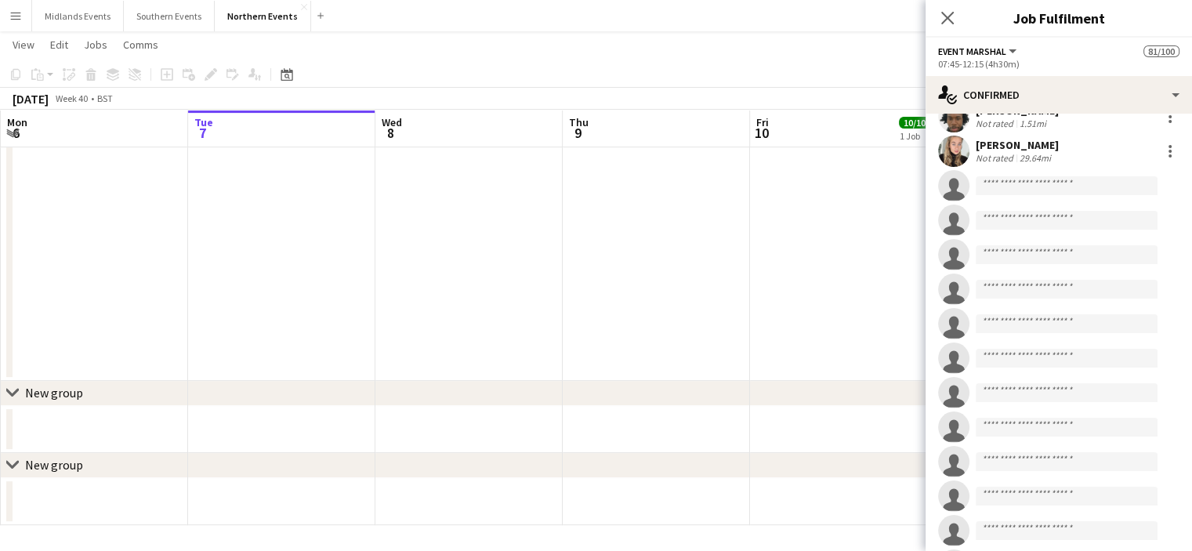
scroll to position [3155, 0]
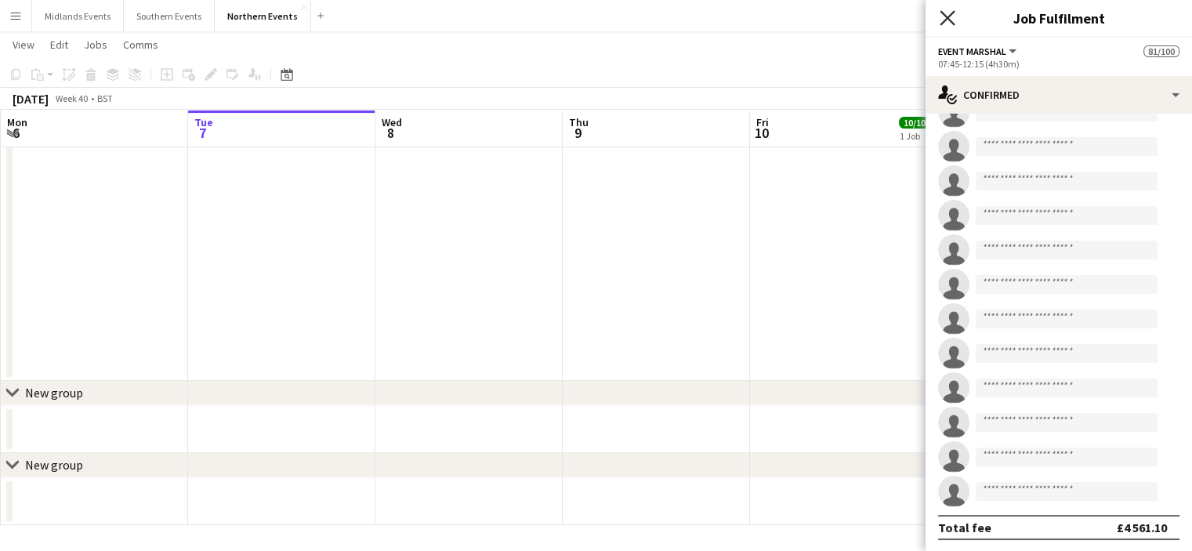
click at [944, 20] on icon at bounding box center [947, 17] width 15 height 15
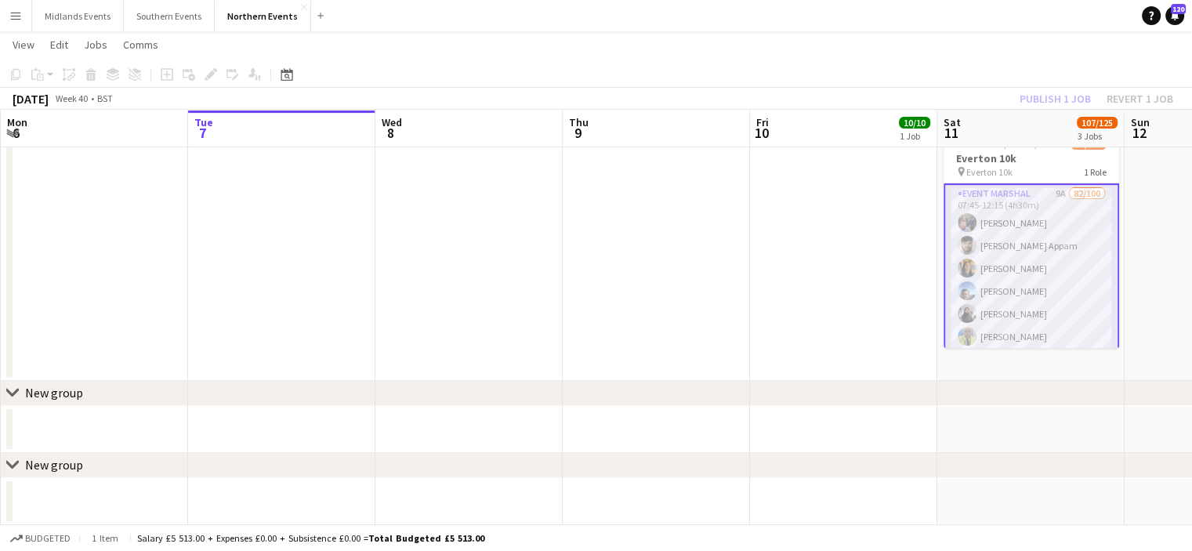
click at [1060, 97] on div "Publish 1 job Revert 1 job" at bounding box center [1096, 99] width 191 height 20
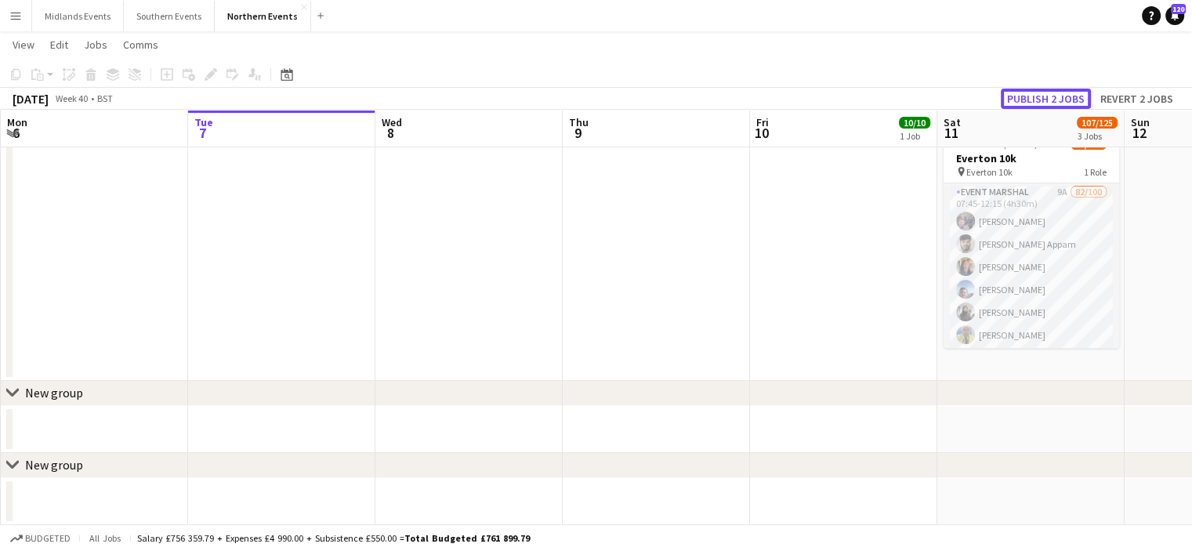
click at [1060, 97] on button "Publish 2 jobs" at bounding box center [1046, 99] width 90 height 20
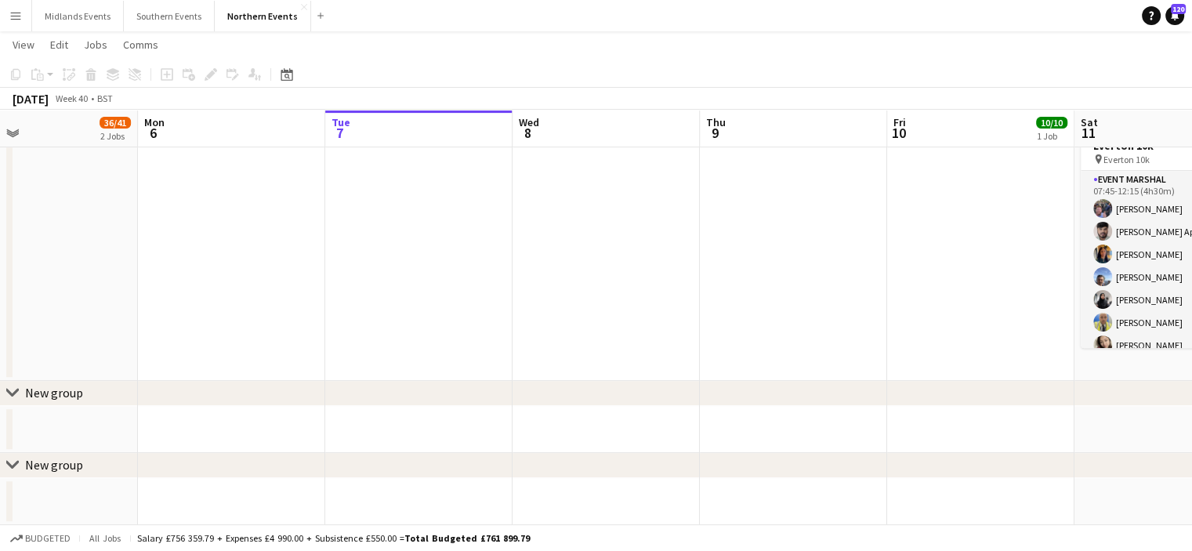
scroll to position [0, 613]
drag, startPoint x: 678, startPoint y: 313, endPoint x: 813, endPoint y: 331, distance: 136.9
click at [813, 331] on app-calendar-viewport "Thu 2 Fri 3 Sat 4 25/27 2 Jobs Sun 5 36/41 2 Jobs Mon 6 Tue 7 Wed 8 Thu 9 Fri 1…" at bounding box center [596, 42] width 1192 height 965
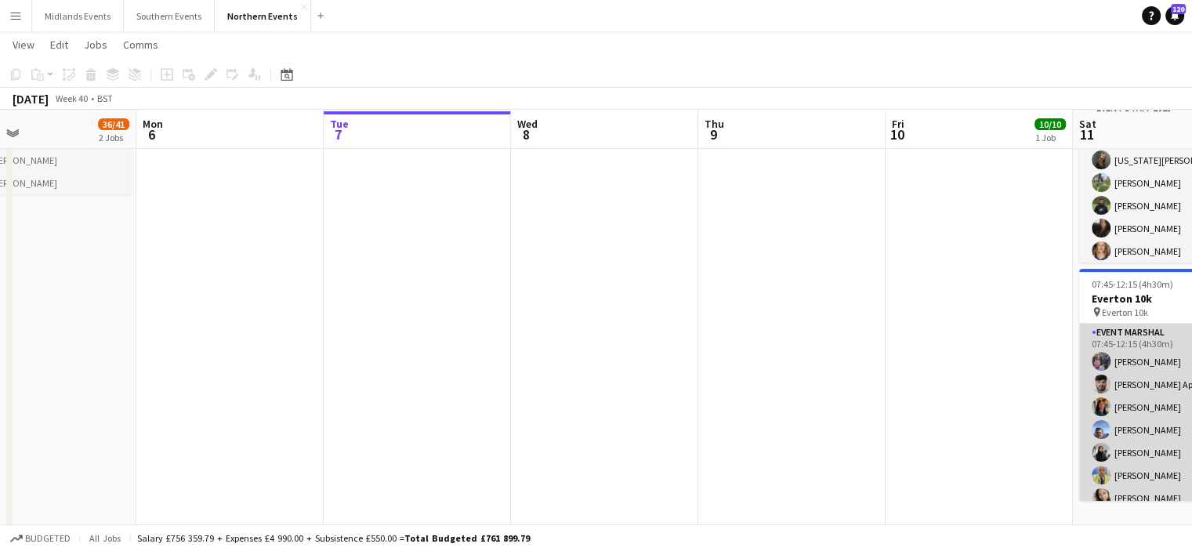
scroll to position [350, 0]
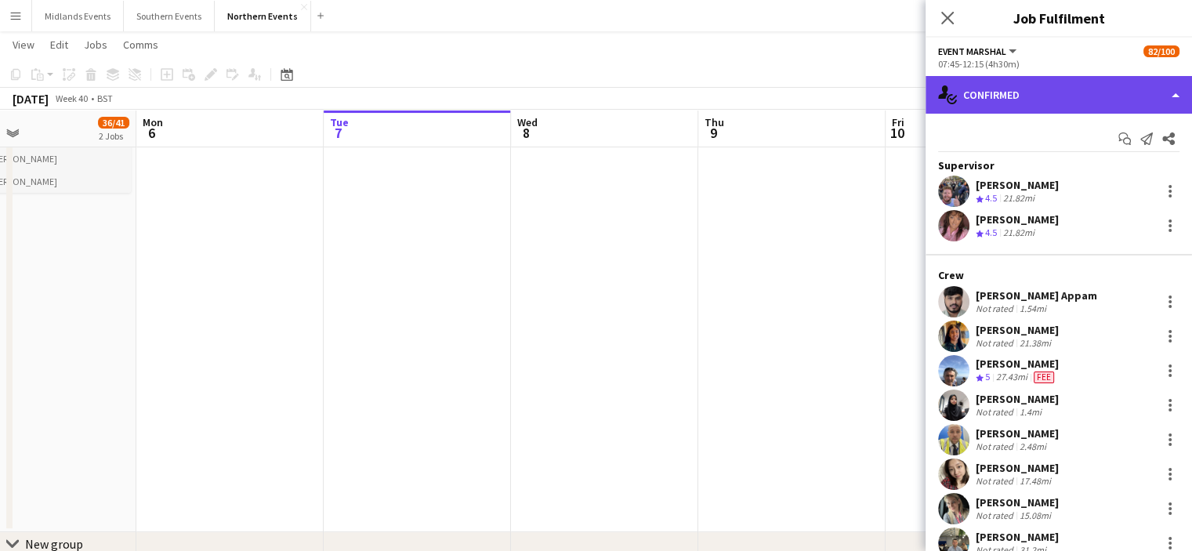
click at [1052, 87] on div "single-neutral-actions-check-2 Confirmed" at bounding box center [1059, 95] width 266 height 38
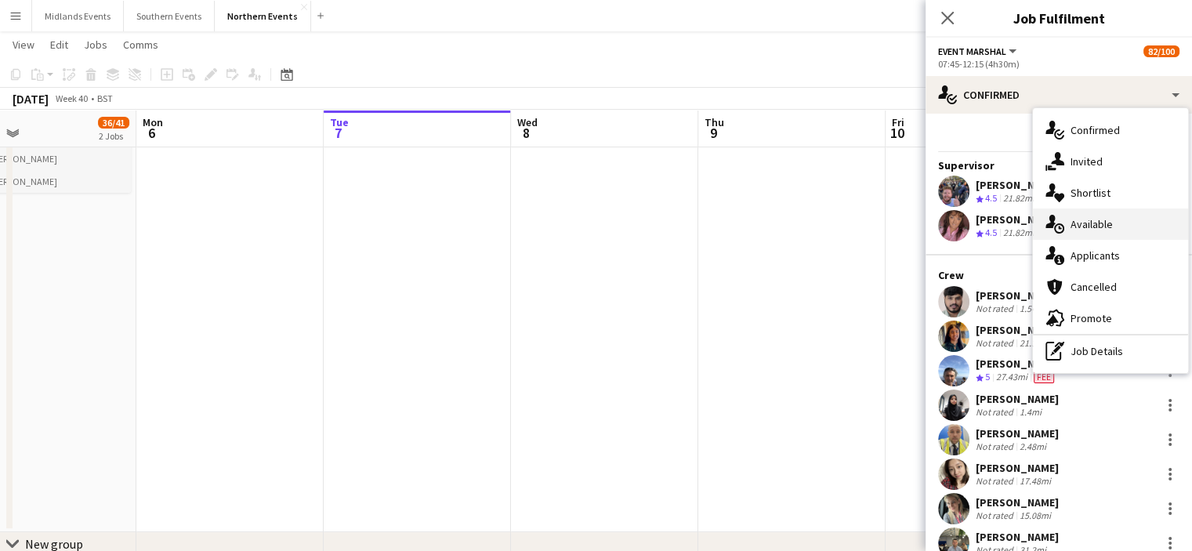
click at [1079, 222] on span "Available" at bounding box center [1091, 224] width 42 height 14
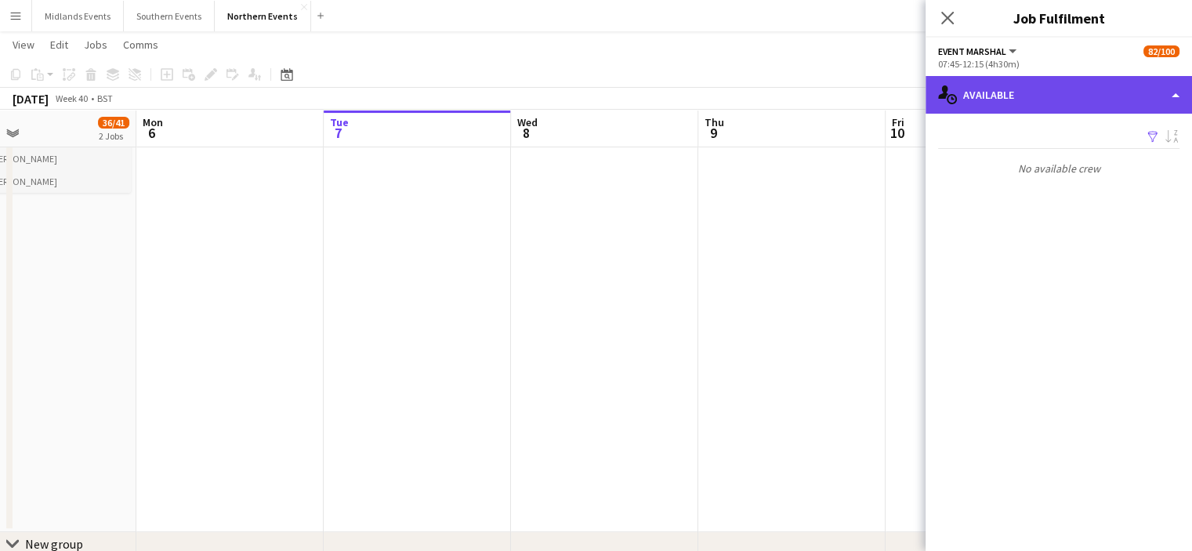
click at [1066, 78] on div "single-neutral-actions-upload Available" at bounding box center [1059, 95] width 266 height 38
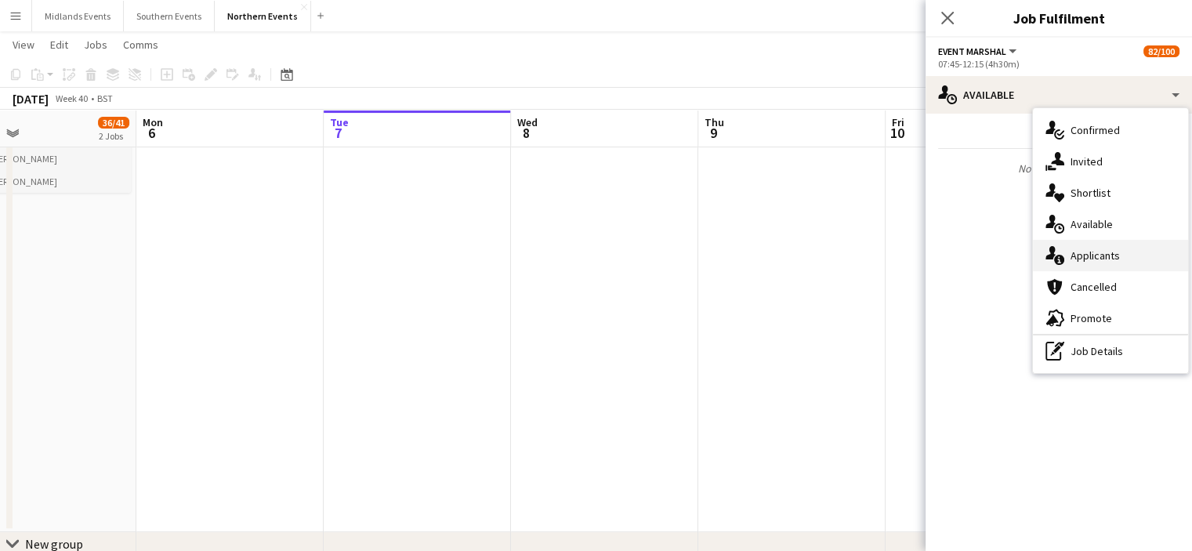
click at [1086, 256] on span "Applicants" at bounding box center [1094, 255] width 49 height 14
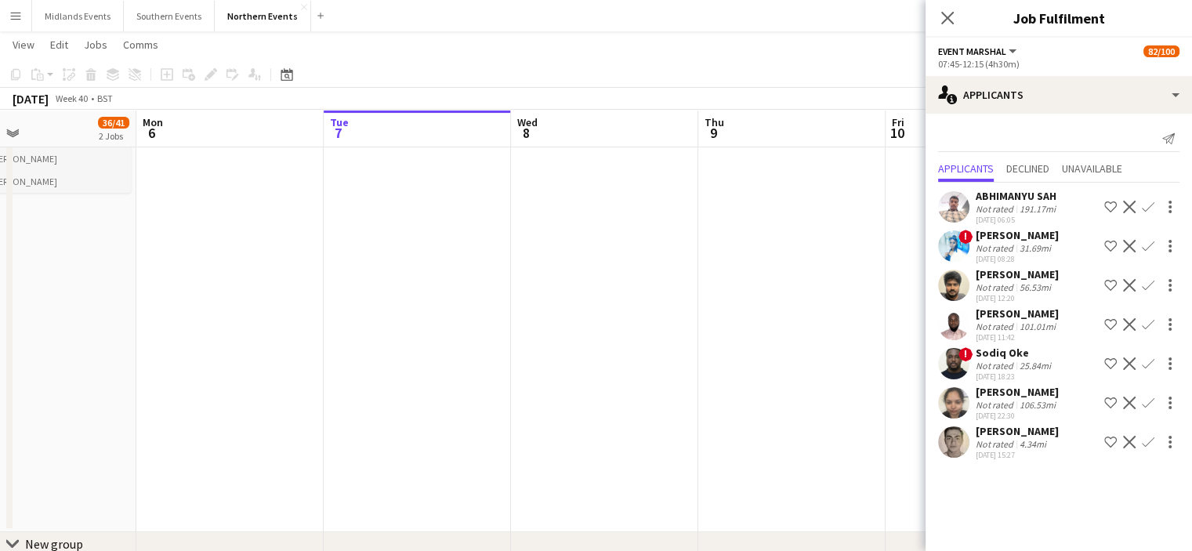
click at [1150, 448] on app-icon "Confirm" at bounding box center [1148, 442] width 13 height 13
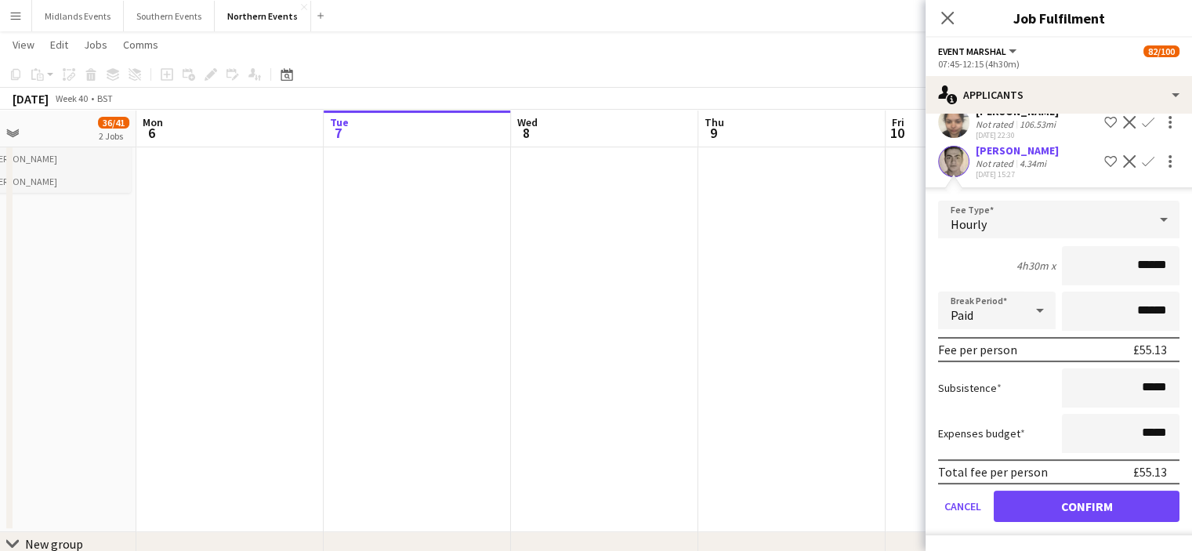
scroll to position [292, 0]
click at [1138, 507] on button "Confirm" at bounding box center [1087, 506] width 186 height 31
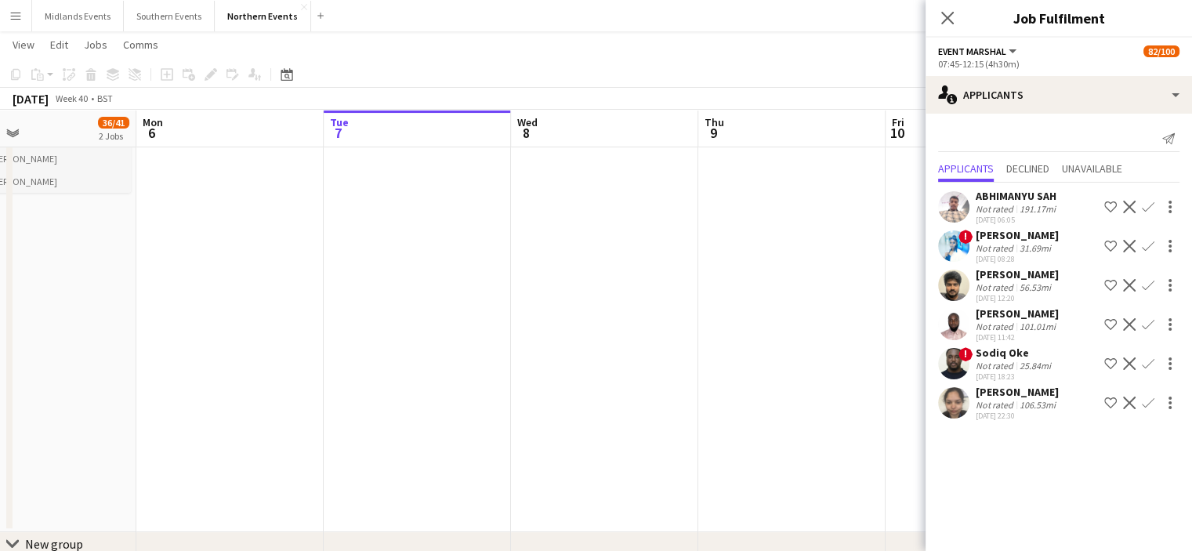
scroll to position [0, 0]
click at [945, 5] on div "Close pop-in" at bounding box center [948, 18] width 44 height 36
click at [946, 21] on icon "Close pop-in" at bounding box center [947, 17] width 15 height 15
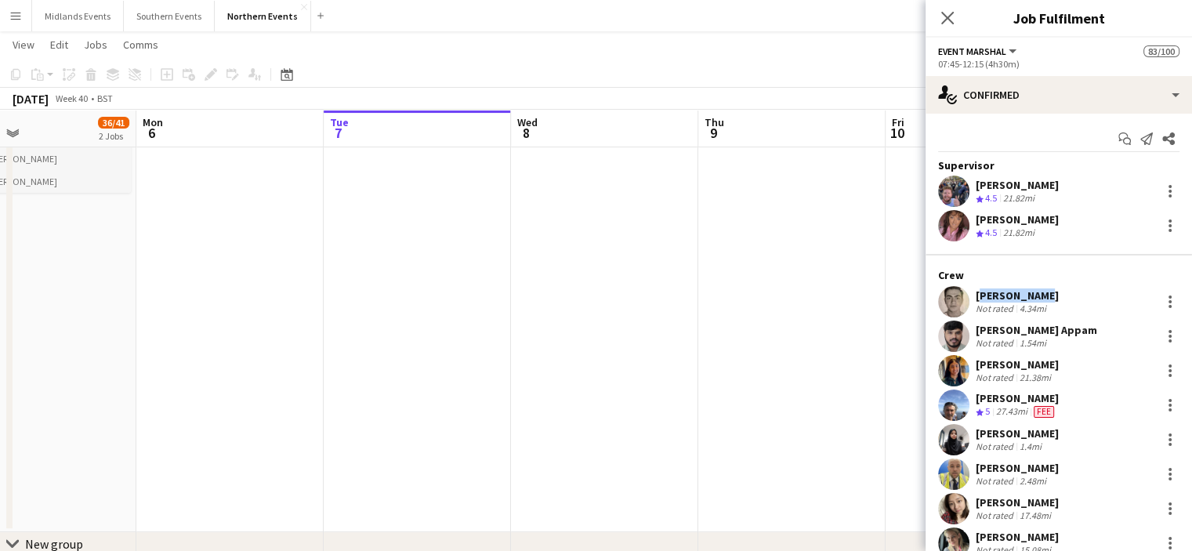
drag, startPoint x: 1049, startPoint y: 288, endPoint x: 976, endPoint y: 295, distance: 73.2
click at [976, 295] on div "Yaman Awaza Not rated 4.34mi" at bounding box center [1059, 301] width 266 height 31
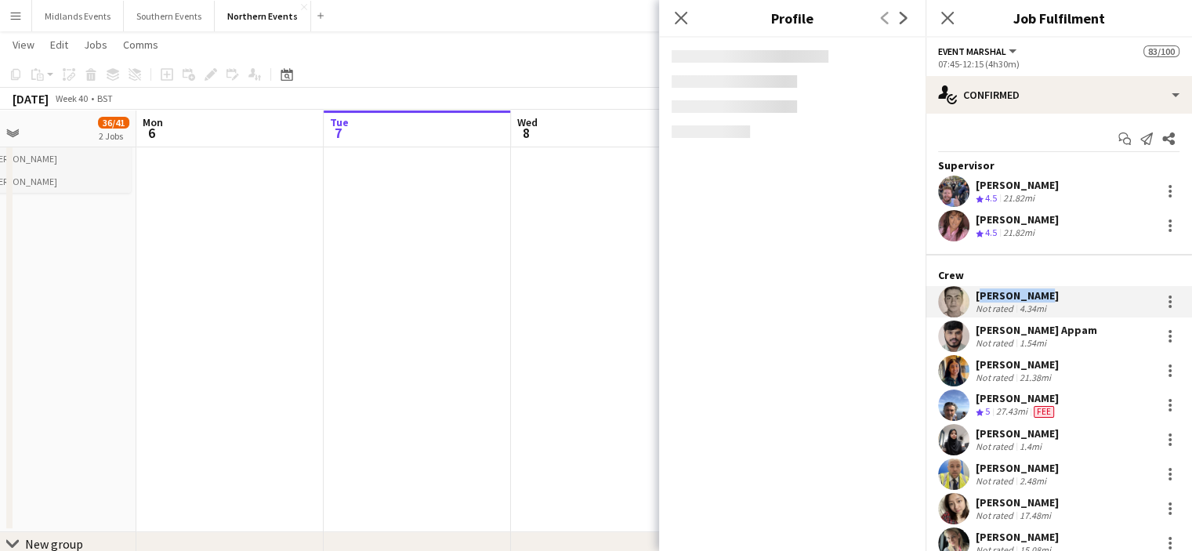
copy div "Yaman Awaza"
